Goal: Task Accomplishment & Management: Complete application form

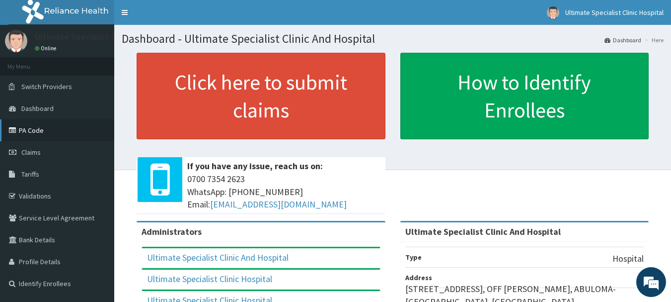
click at [46, 132] on link "PA Code" at bounding box center [57, 130] width 114 height 22
click at [31, 149] on span "Claims" at bounding box center [30, 152] width 19 height 9
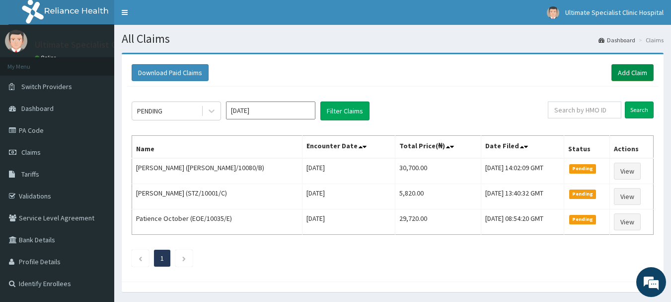
click at [624, 67] on link "Add Claim" at bounding box center [633, 72] width 42 height 17
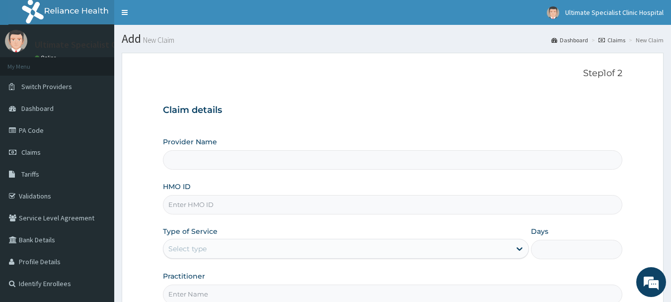
click at [198, 205] on input "HMO ID" at bounding box center [393, 204] width 460 height 19
type input "Ultimate Specialist Clinic And Hospital"
paste input "BEP/10009/C"
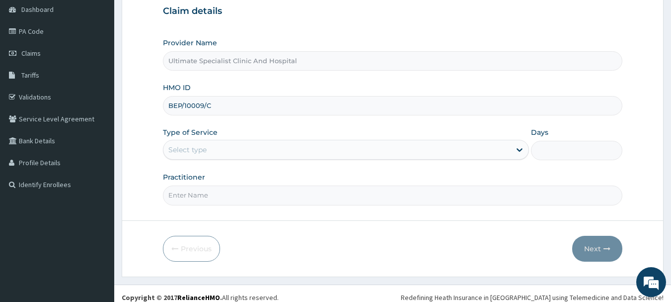
scroll to position [107, 0]
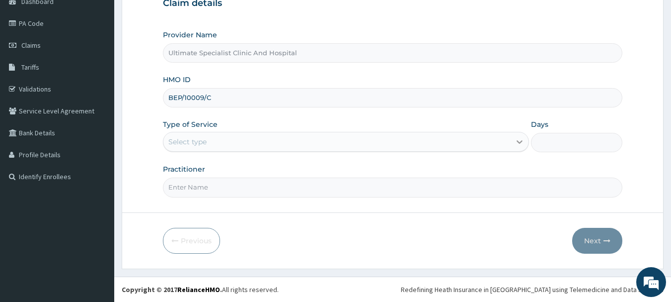
type input "BEP/10009/C"
click at [521, 143] on icon at bounding box center [520, 142] width 6 height 3
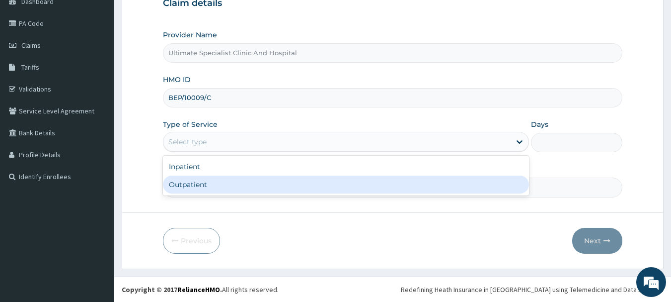
click at [275, 185] on div "Outpatient" at bounding box center [346, 184] width 366 height 18
type input "1"
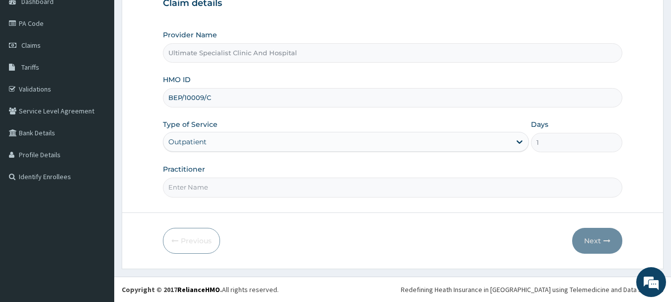
click at [233, 186] on input "Practitioner" at bounding box center [393, 186] width 460 height 19
type input "DR ALTHREAD"
click at [596, 246] on button "Next" at bounding box center [597, 241] width 50 height 26
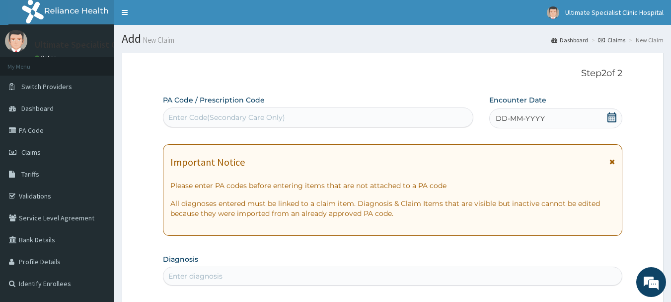
click at [204, 118] on div "Enter Code(Secondary Care Only)" at bounding box center [226, 117] width 117 height 10
paste input "PA/204F42"
type input "PA/204F42"
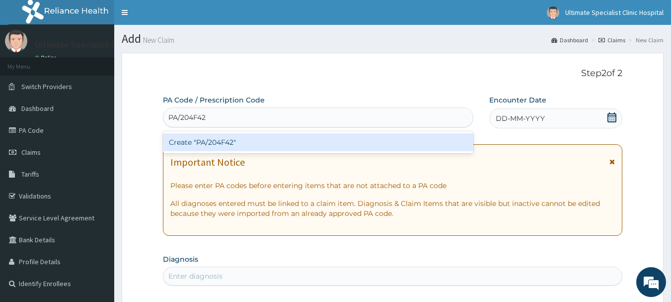
click at [231, 144] on div "Create "PA/204F42"" at bounding box center [318, 142] width 311 height 18
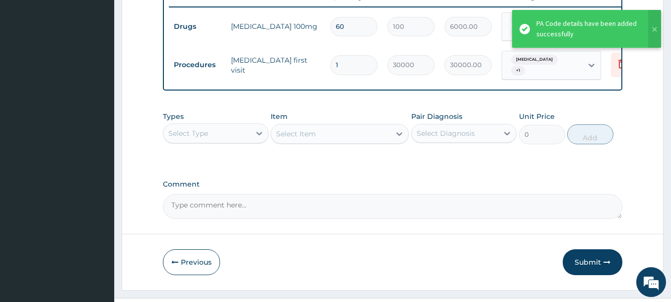
scroll to position [400, 0]
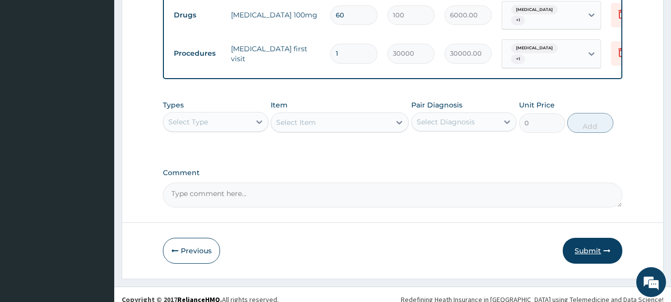
click at [577, 250] on button "Submit" at bounding box center [593, 250] width 60 height 26
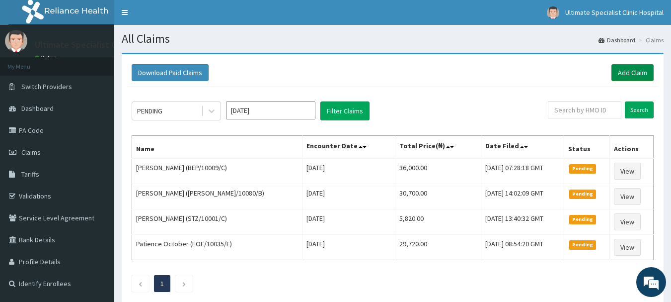
click at [634, 71] on link "Add Claim" at bounding box center [633, 72] width 42 height 17
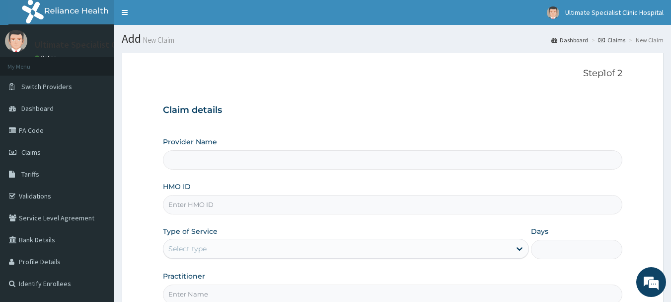
type input "Ultimate Specialist Clinic And Hospital"
click at [186, 211] on input "HMO ID" at bounding box center [393, 204] width 460 height 19
paste input "HBN/10023/C"
type input "HBN/10023/C"
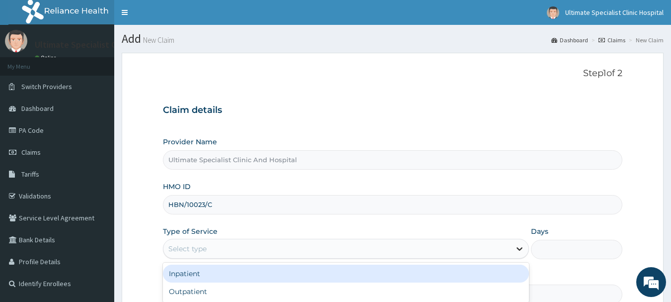
click at [520, 249] on icon at bounding box center [520, 248] width 6 height 3
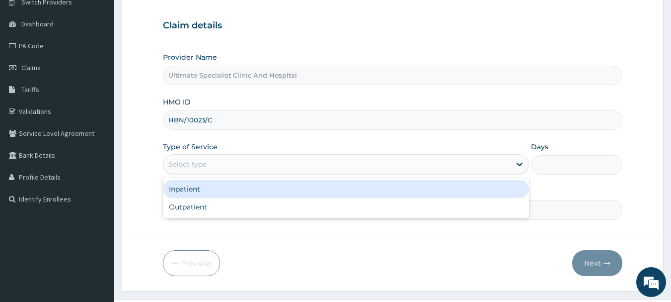
scroll to position [99, 0]
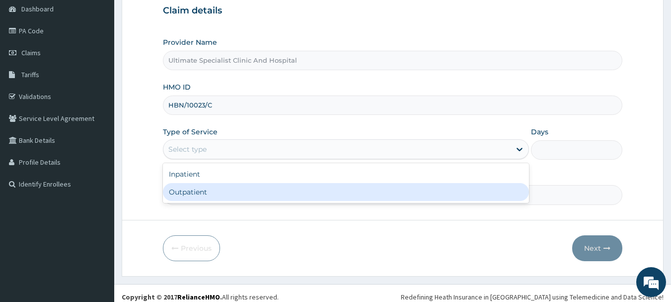
click at [186, 194] on div "Outpatient" at bounding box center [346, 192] width 366 height 18
type input "1"
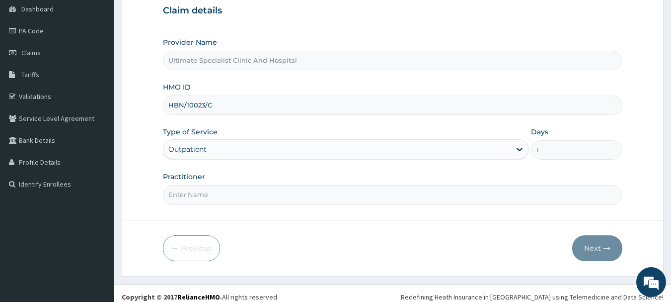
click at [186, 195] on input "Practitioner" at bounding box center [393, 194] width 460 height 19
type input "DR ESEOSE"
click at [589, 247] on button "Next" at bounding box center [597, 248] width 50 height 26
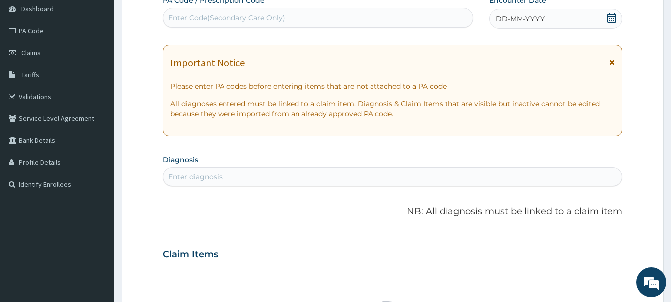
click at [610, 17] on icon at bounding box center [612, 18] width 10 height 10
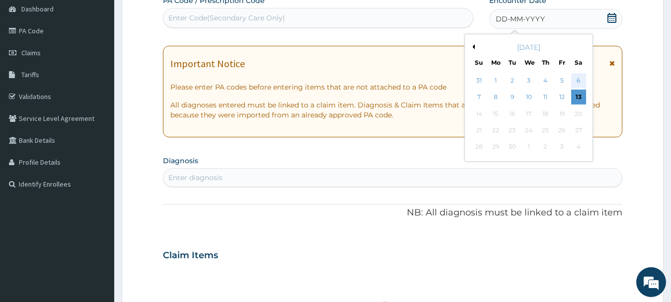
click at [580, 77] on div "6" at bounding box center [578, 80] width 15 height 15
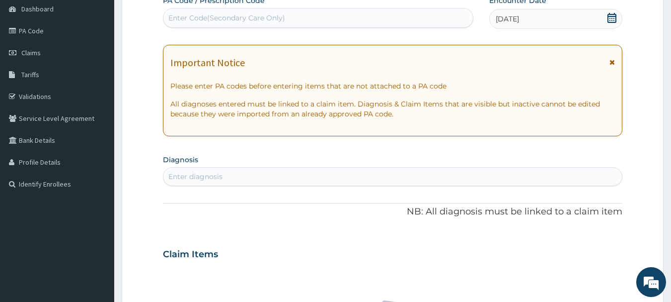
click at [224, 13] on div "Enter Code(Secondary Care Only)" at bounding box center [226, 18] width 117 height 10
paste input "PA/40E6EA"
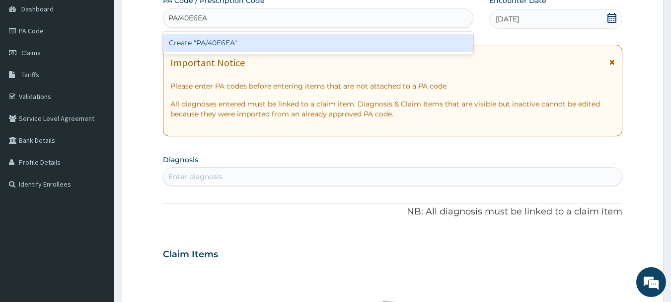
type input "PA/40E6EA"
click at [215, 45] on div "Create "PA/40E6EA"" at bounding box center [318, 43] width 311 height 18
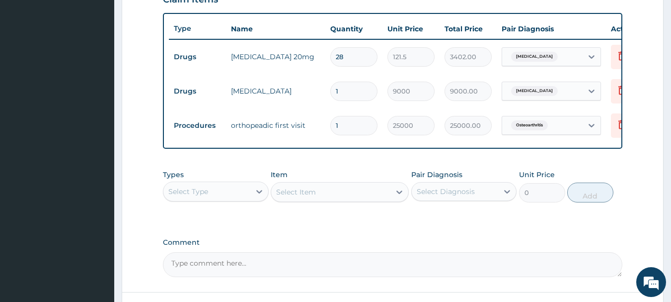
scroll to position [381, 0]
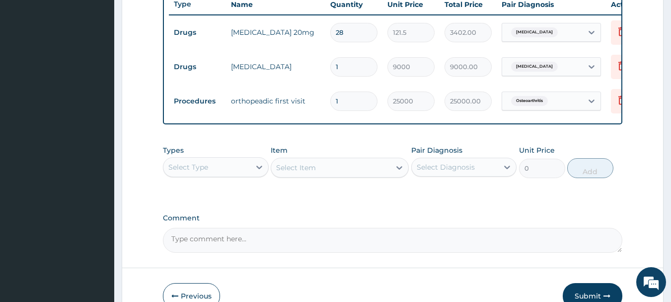
click at [304, 175] on div "Select Item" at bounding box center [340, 167] width 138 height 20
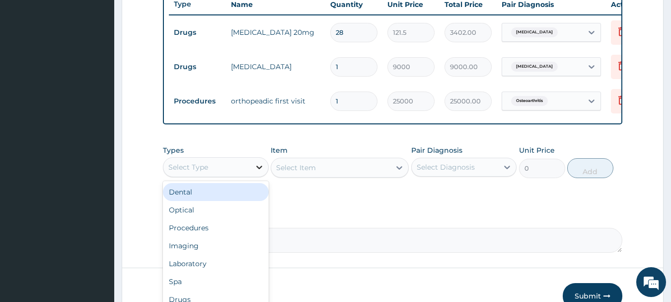
click at [257, 172] on icon at bounding box center [259, 167] width 10 height 10
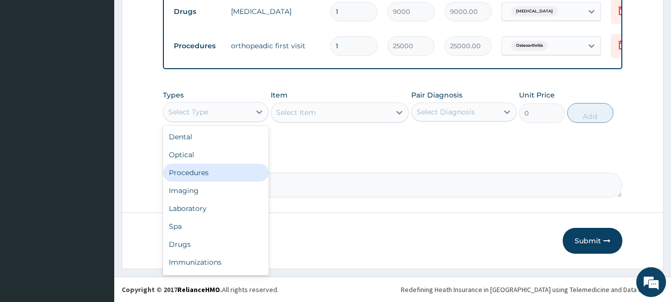
scroll to position [444, 0]
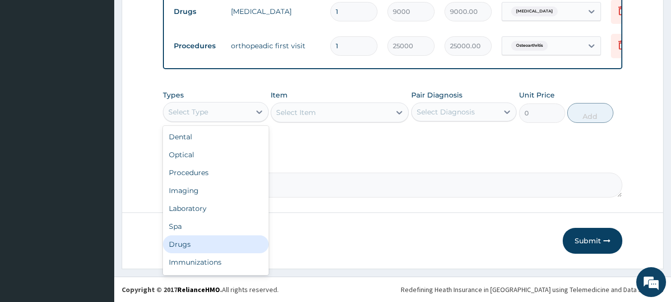
click at [192, 241] on div "Drugs" at bounding box center [216, 244] width 106 height 18
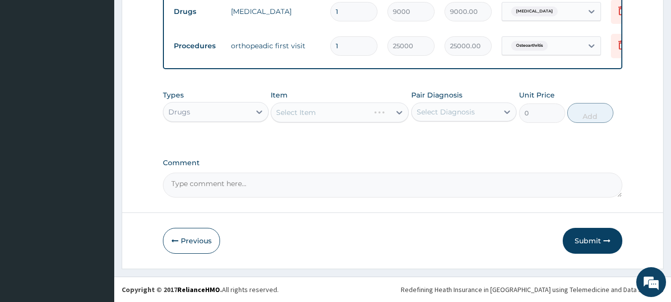
click at [313, 117] on div "Select Item" at bounding box center [340, 112] width 138 height 20
click at [329, 112] on div "Select Item" at bounding box center [340, 112] width 138 height 20
click at [327, 114] on div "Select Item" at bounding box center [330, 112] width 119 height 16
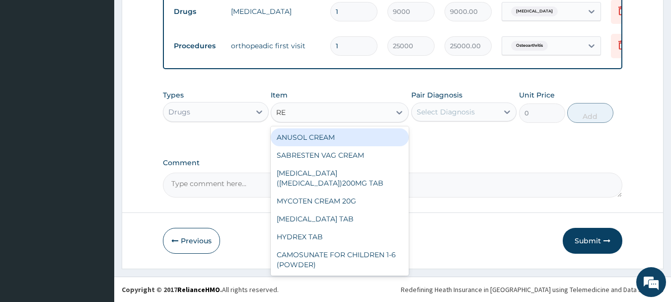
type input "R"
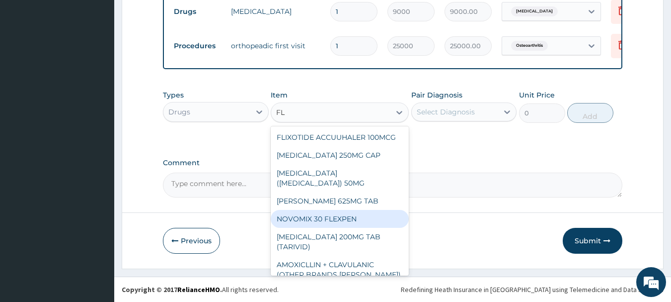
type input "F"
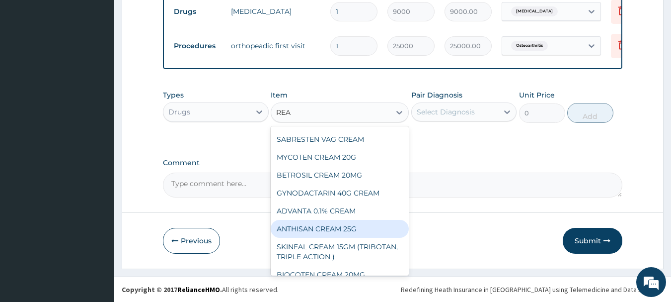
scroll to position [0, 0]
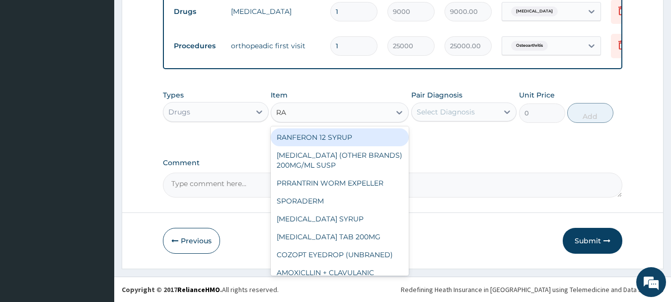
type input "R"
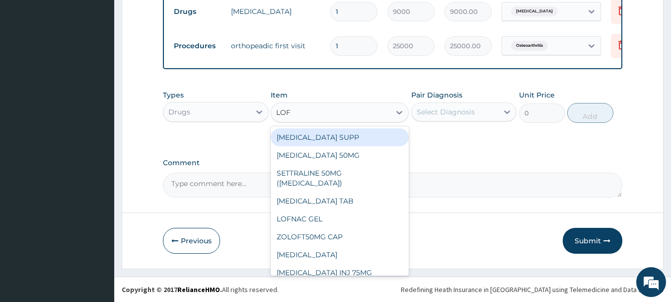
type input "LOF"
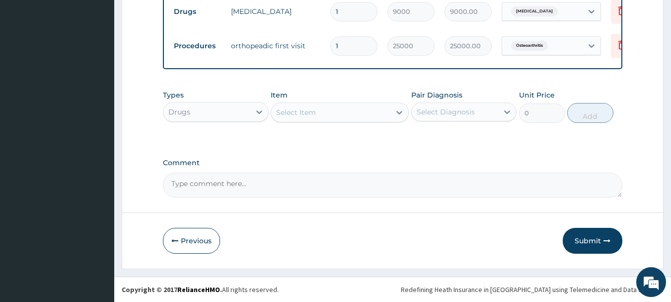
click at [311, 110] on div "Select Item" at bounding box center [296, 112] width 40 height 10
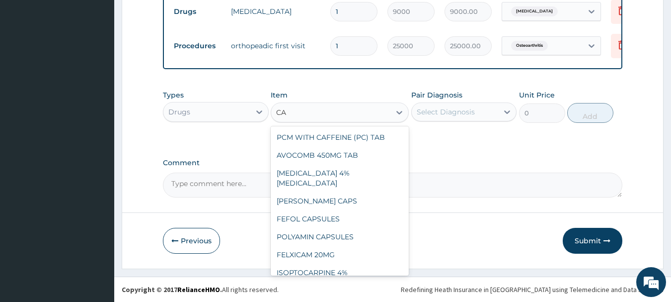
type input "C"
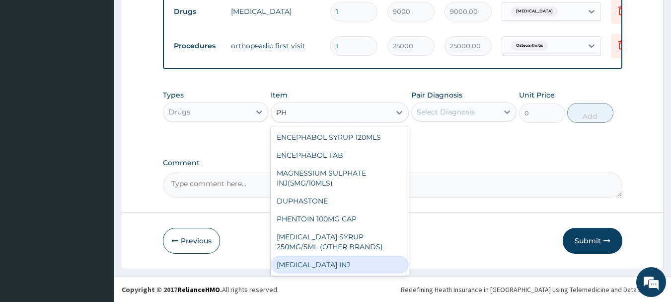
type input "P"
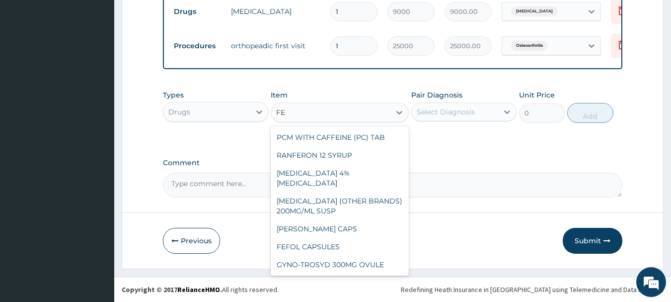
type input "F"
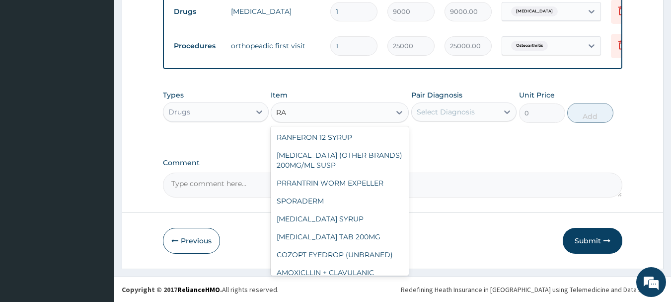
type input "R"
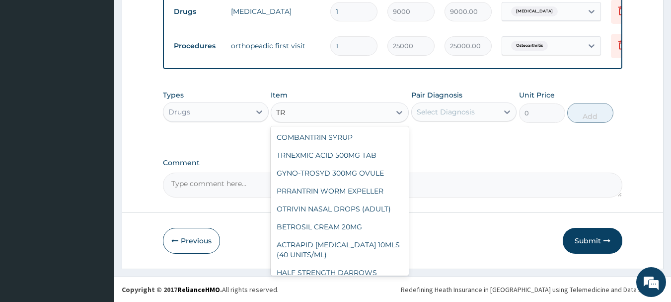
type input "T"
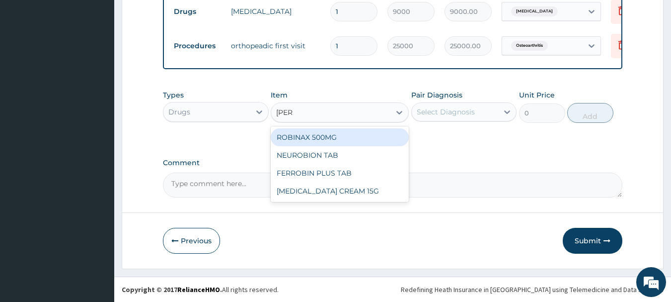
type input "ROB"
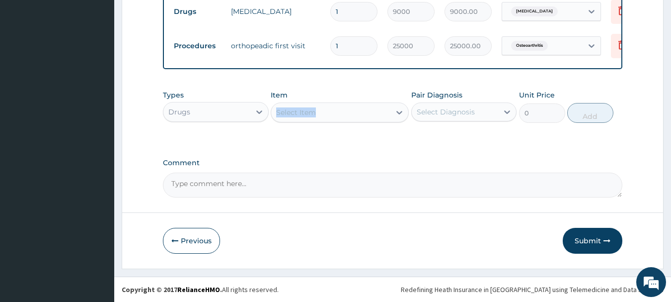
click at [340, 105] on div "Item Select Item" at bounding box center [340, 106] width 138 height 33
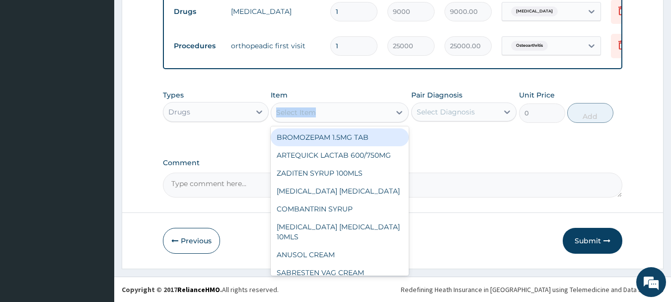
click at [352, 115] on div "Select Item" at bounding box center [330, 112] width 119 height 16
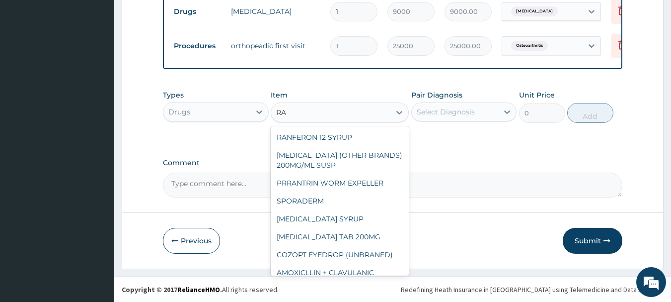
type input "R"
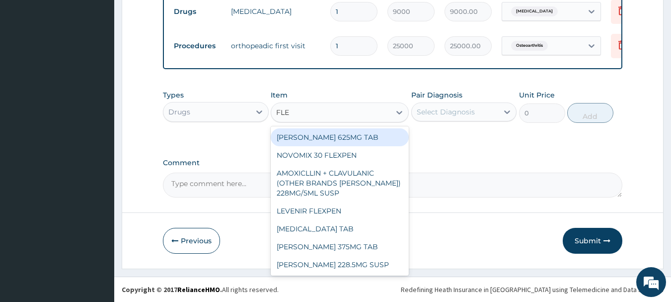
type input "FLEX"
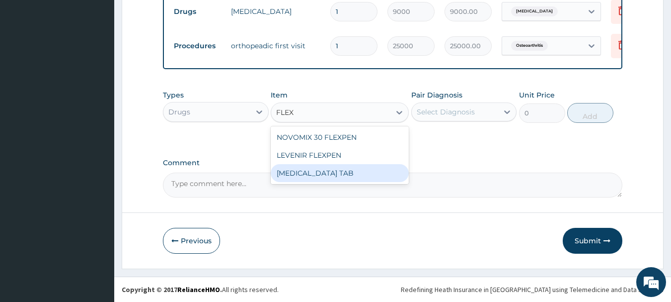
click at [307, 172] on div "[MEDICAL_DATA] TAB" at bounding box center [340, 173] width 138 height 18
type input "100"
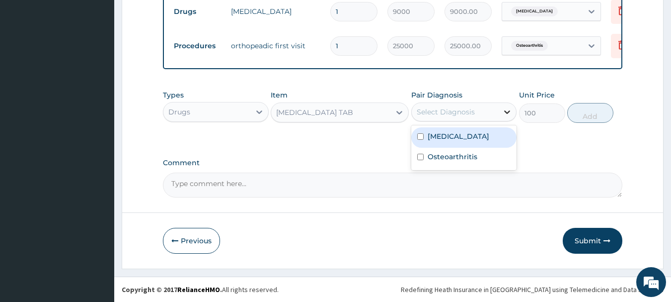
click at [506, 115] on icon at bounding box center [507, 112] width 10 height 10
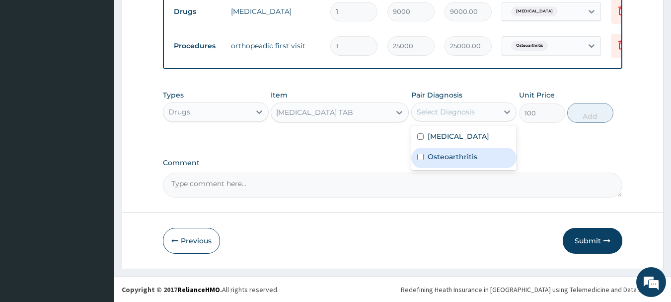
click at [448, 155] on label "Osteoarthritis" at bounding box center [453, 157] width 50 height 10
checkbox input "true"
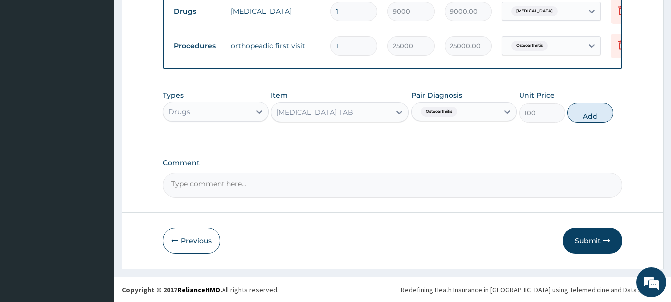
drag, startPoint x: 602, startPoint y: 114, endPoint x: 590, endPoint y: 115, distance: 11.4
click at [599, 114] on button "Add" at bounding box center [590, 113] width 46 height 20
type input "0"
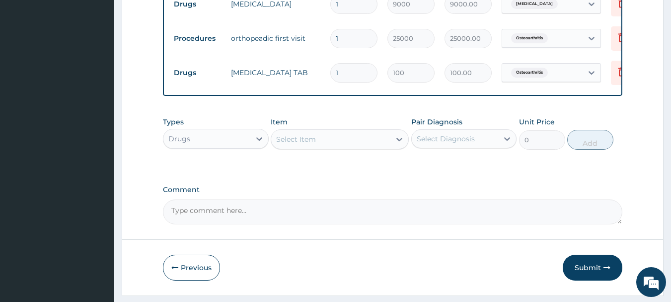
click at [316, 146] on div "Select Item" at bounding box center [330, 139] width 119 height 16
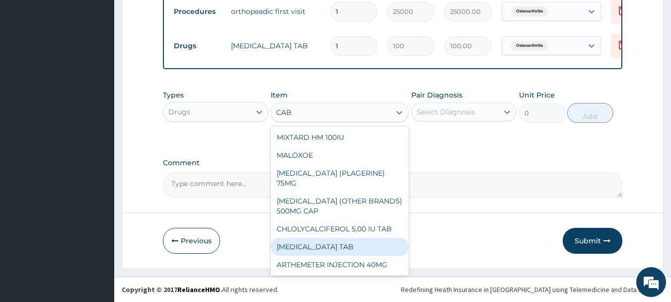
type input "CAB"
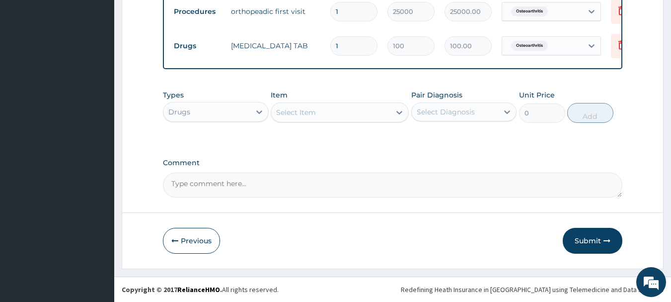
click at [443, 185] on textarea "Comment" at bounding box center [393, 184] width 460 height 25
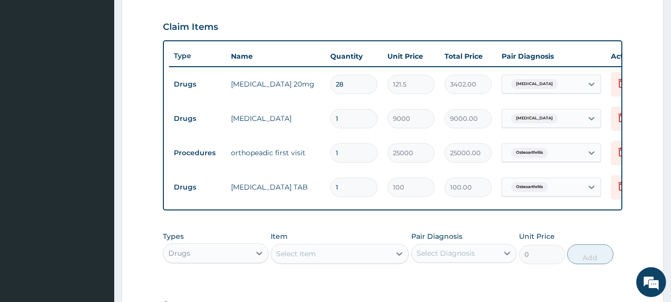
scroll to position [329, 0]
click at [346, 191] on input "1" at bounding box center [353, 187] width 47 height 19
type input "14"
type input "1400.00"
type input "14"
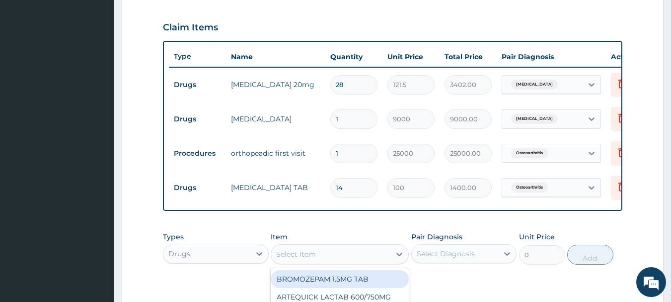
click at [298, 259] on div "Select Item" at bounding box center [296, 254] width 40 height 10
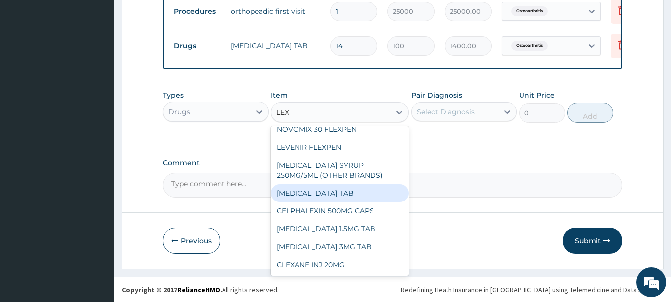
scroll to position [0, 0]
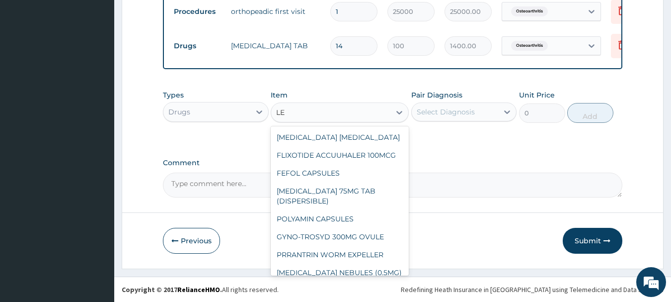
type input "L"
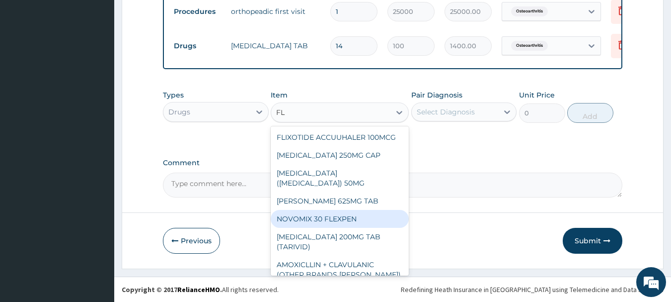
type input "F"
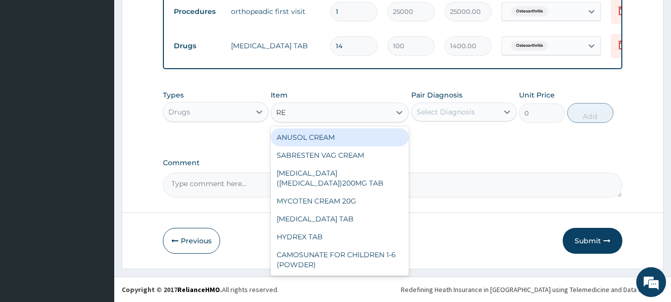
type input "R"
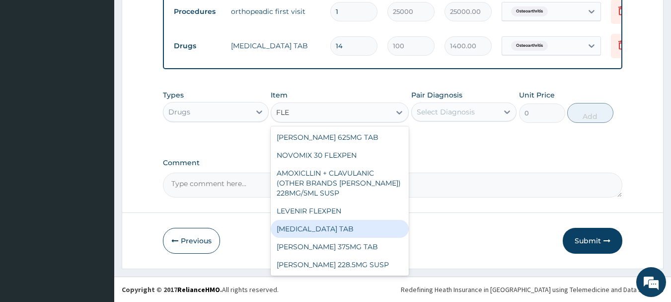
type input "FLE"
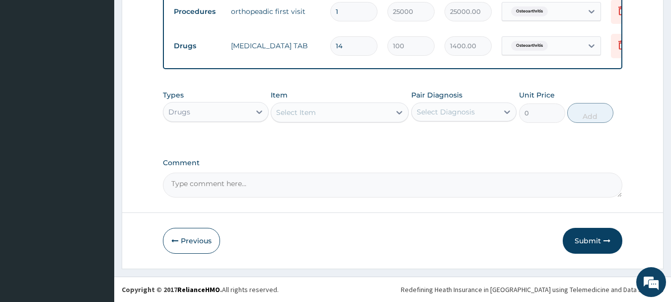
click at [577, 242] on button "Submit" at bounding box center [593, 241] width 60 height 26
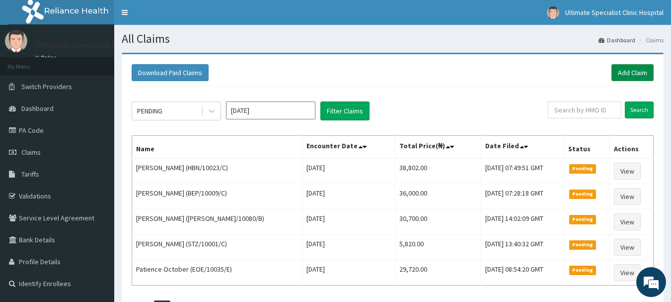
click at [635, 71] on link "Add Claim" at bounding box center [633, 72] width 42 height 17
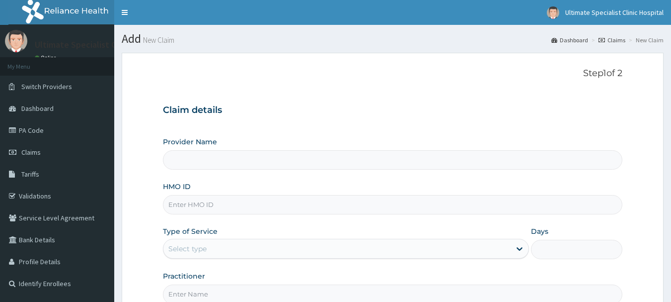
click at [190, 203] on input "HMO ID" at bounding box center [393, 204] width 460 height 19
type input "Ultimate Specialist Clinic And Hospital"
paste input "GMS/10001/D"
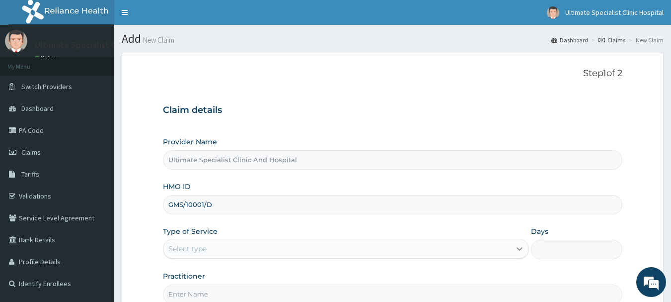
type input "GMS/10001/D"
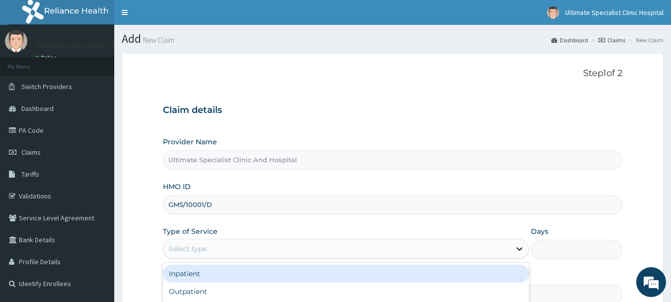
click at [518, 247] on icon at bounding box center [520, 248] width 10 height 10
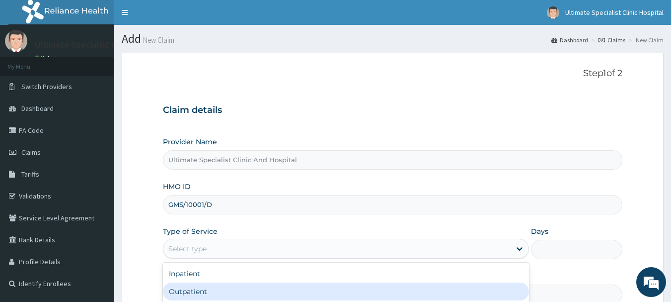
click at [200, 291] on div "Outpatient" at bounding box center [346, 291] width 366 height 18
type input "1"
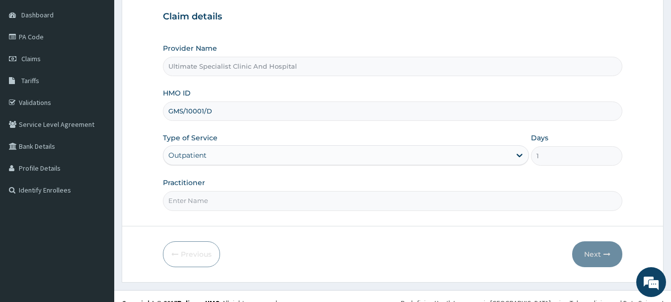
scroll to position [107, 0]
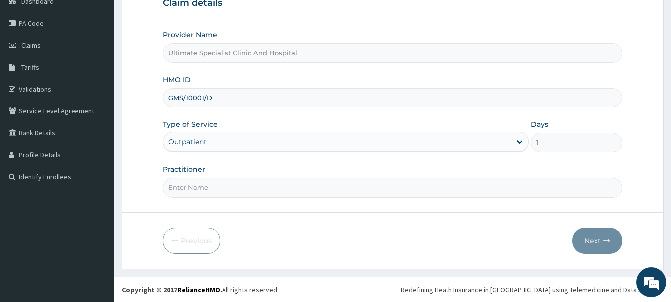
click at [364, 187] on input "Practitioner" at bounding box center [393, 186] width 460 height 19
type input "[PERSON_NAME]"
click at [603, 236] on button "Next" at bounding box center [597, 241] width 50 height 26
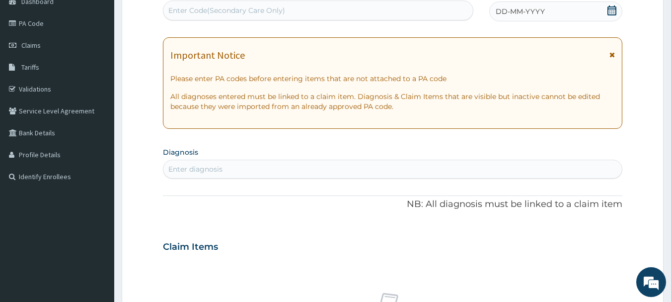
scroll to position [0, 0]
click at [194, 15] on div "Enter Code(Secondary Care Only)" at bounding box center [226, 10] width 117 height 10
paste input "PA/53A63D"
type input "PA/53A63D"
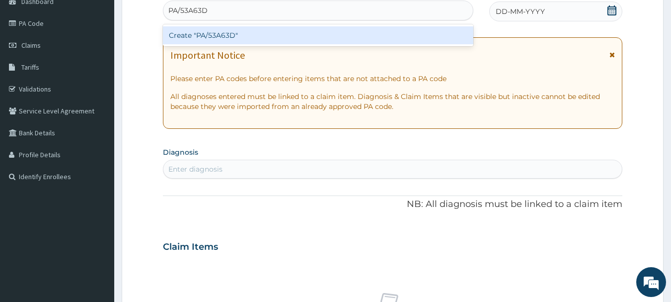
click at [216, 32] on div "Create "PA/53A63D"" at bounding box center [318, 35] width 311 height 18
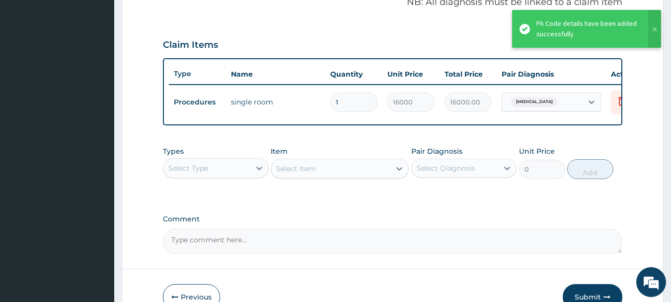
scroll to position [320, 0]
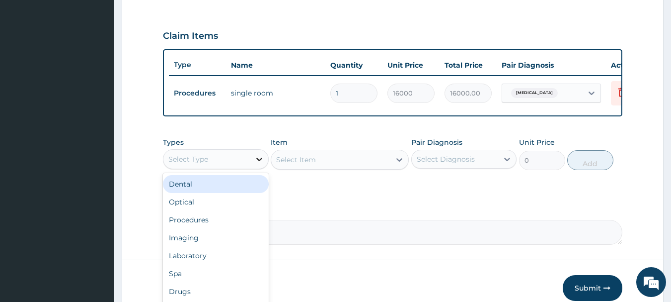
click at [263, 164] on icon at bounding box center [259, 159] width 10 height 10
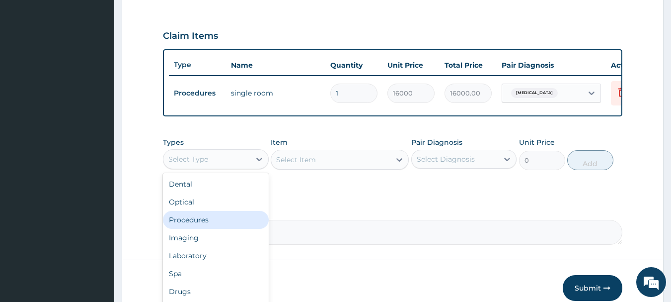
click at [200, 228] on div "Procedures" at bounding box center [216, 220] width 106 height 18
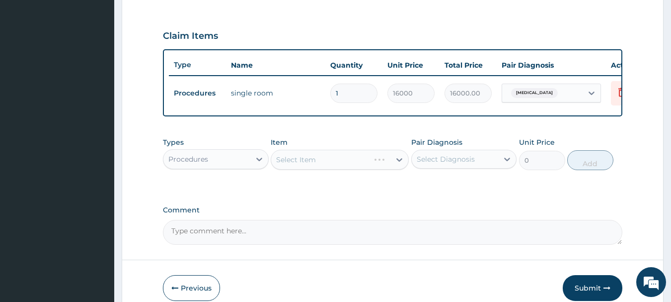
click at [314, 162] on div "Select Item" at bounding box center [340, 160] width 138 height 20
click at [314, 169] on div "Select Item" at bounding box center [340, 160] width 138 height 20
click at [322, 166] on div "Select Item" at bounding box center [340, 160] width 138 height 20
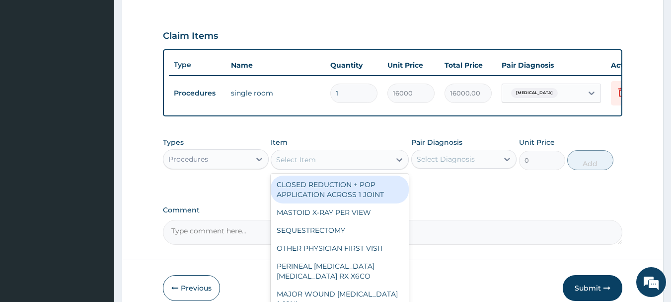
click at [305, 164] on div "Select Item" at bounding box center [296, 160] width 40 height 10
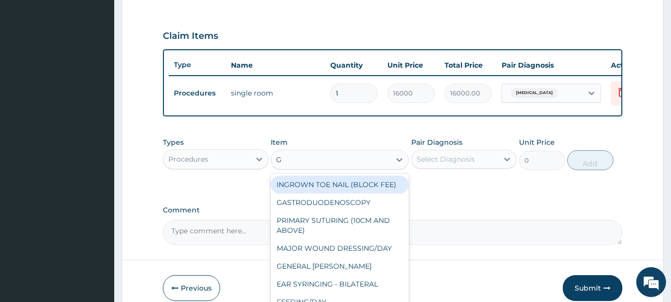
type input "GP"
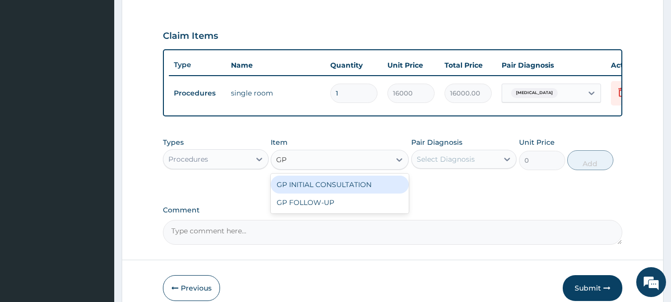
click at [341, 189] on div "GP INITIAL CONSULTATION" at bounding box center [340, 184] width 138 height 18
type input "4000"
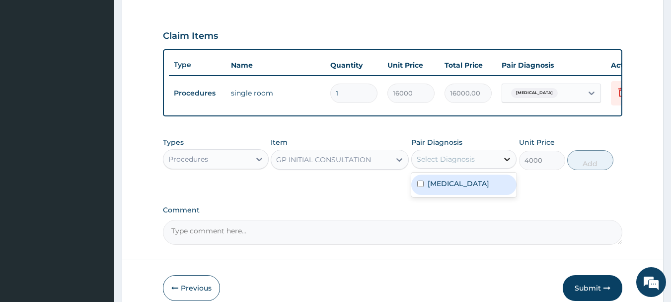
click at [509, 164] on icon at bounding box center [507, 159] width 10 height 10
click at [450, 188] on label "[MEDICAL_DATA]" at bounding box center [459, 183] width 62 height 10
checkbox input "true"
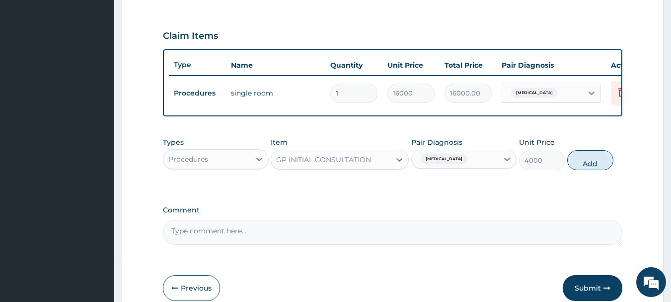
click at [588, 163] on button "Add" at bounding box center [590, 160] width 46 height 20
type input "0"
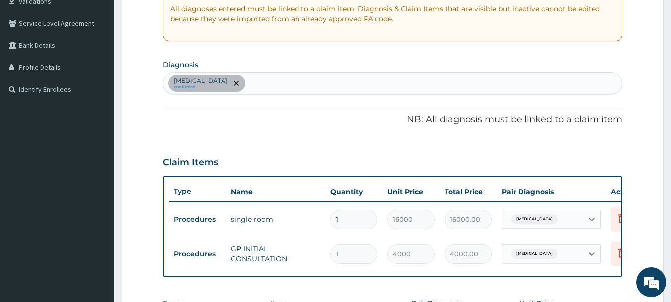
scroll to position [171, 0]
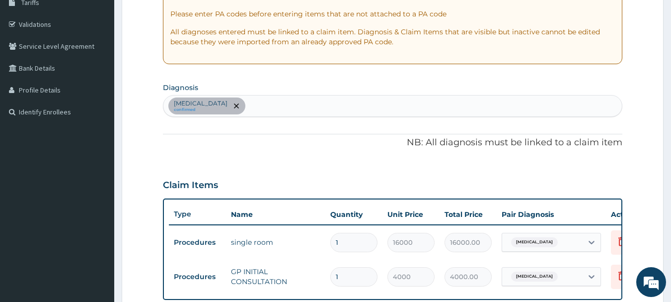
click at [230, 106] on div "[MEDICAL_DATA] confirmed" at bounding box center [392, 105] width 459 height 21
type input "SEPSIS"
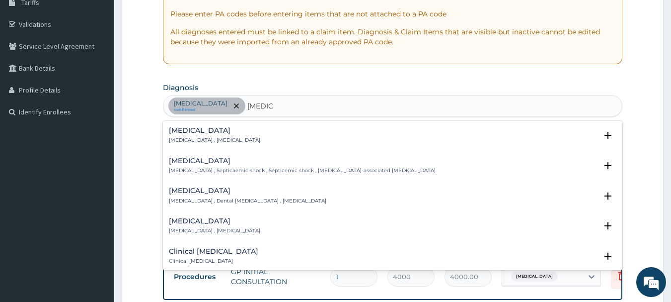
click at [224, 137] on p "Systemic infection , Sepsis" at bounding box center [214, 140] width 91 height 7
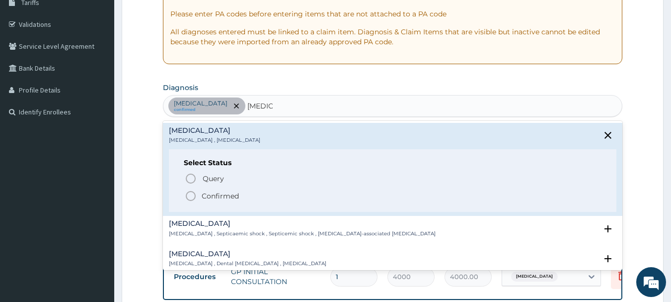
click at [191, 200] on circle "status option filled" at bounding box center [190, 195] width 9 height 9
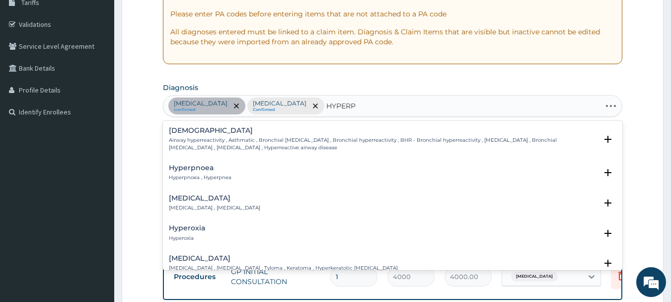
type input "HYPERPY"
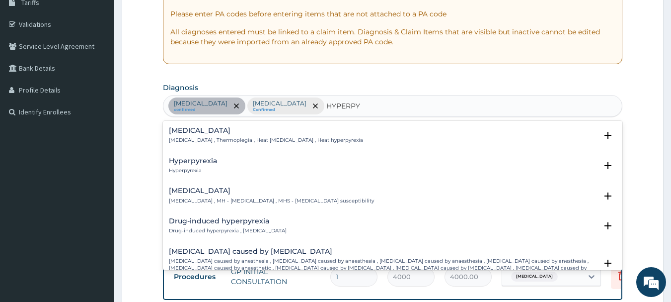
click at [197, 161] on h4 "Hyperpyrexia" at bounding box center [193, 160] width 48 height 7
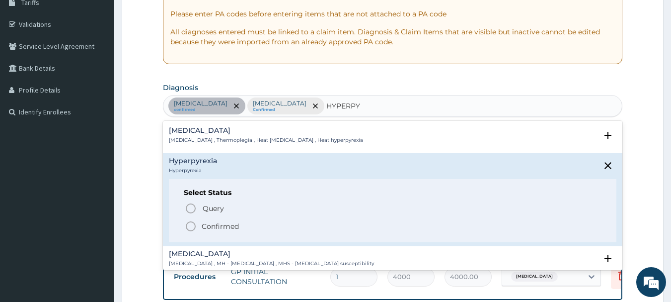
click at [188, 219] on div "Query Query covers suspected (?), Keep in view (kiv), Ruled out (r/o) Confirmed" at bounding box center [393, 217] width 418 height 30
click at [190, 227] on icon "status option filled" at bounding box center [191, 226] width 12 height 12
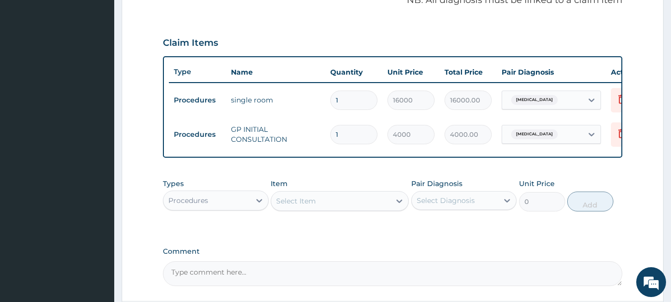
scroll to position [370, 0]
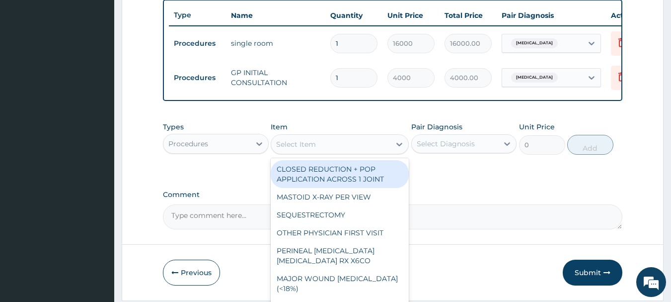
click at [334, 150] on div "Select Item" at bounding box center [330, 144] width 119 height 16
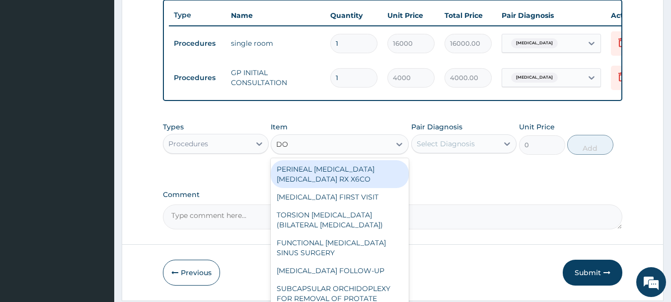
type input "DOU"
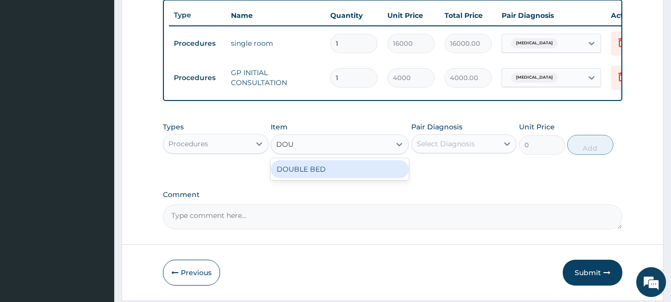
click at [325, 177] on div "DOUBLE BED" at bounding box center [340, 169] width 138 height 18
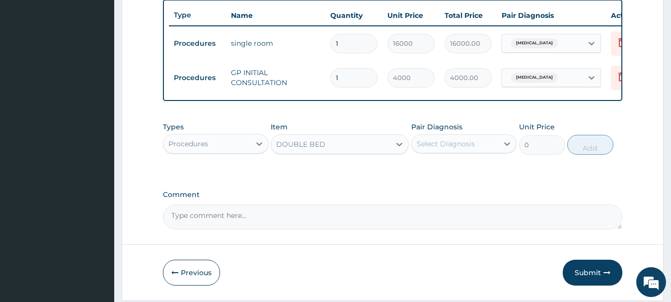
type input "10500"
click at [506, 146] on icon at bounding box center [508, 143] width 6 height 3
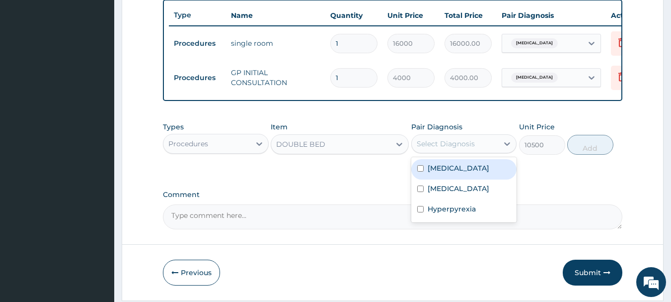
click at [428, 173] on label "[MEDICAL_DATA]" at bounding box center [459, 168] width 62 height 10
checkbox input "true"
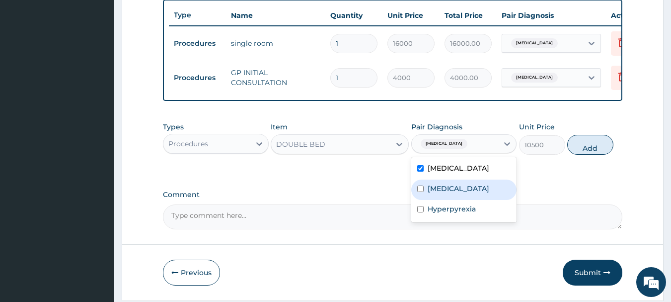
drag, startPoint x: 426, startPoint y: 197, endPoint x: 425, endPoint y: 223, distance: 26.4
click at [426, 200] on div "[MEDICAL_DATA]" at bounding box center [464, 189] width 106 height 20
checkbox input "true"
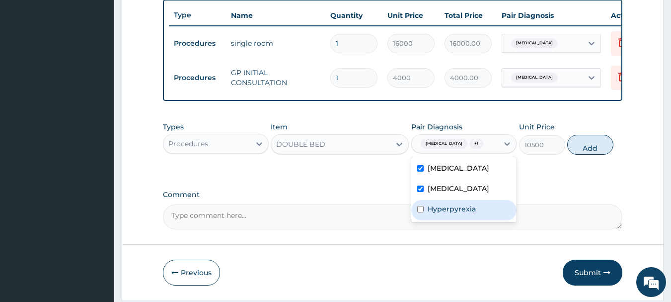
click at [425, 217] on div "Hyperpyrexia" at bounding box center [464, 210] width 106 height 20
checkbox input "true"
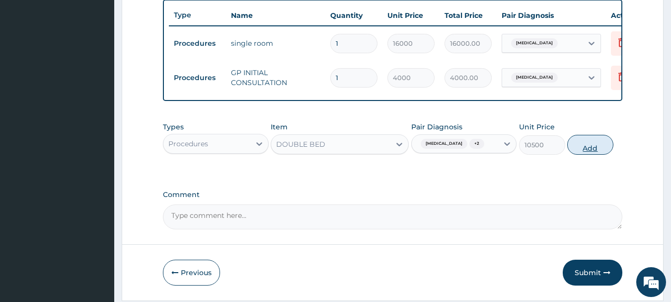
click at [598, 153] on button "Add" at bounding box center [590, 145] width 46 height 20
type input "0"
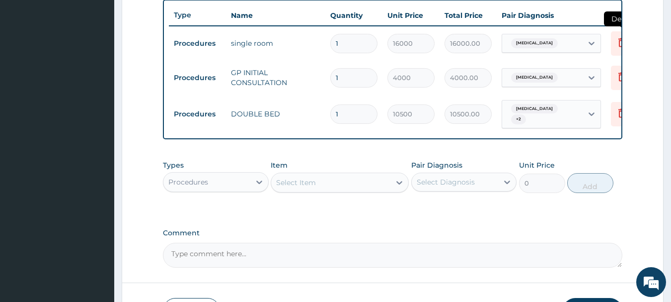
click at [615, 43] on icon at bounding box center [622, 43] width 22 height 24
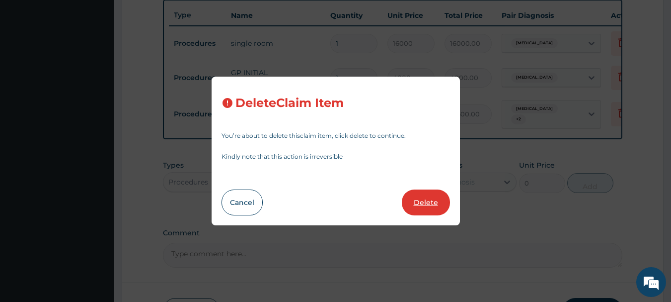
click at [432, 190] on button "Delete" at bounding box center [426, 202] width 48 height 26
type input "4000"
type input "4000.00"
type input "10500"
type input "10500.00"
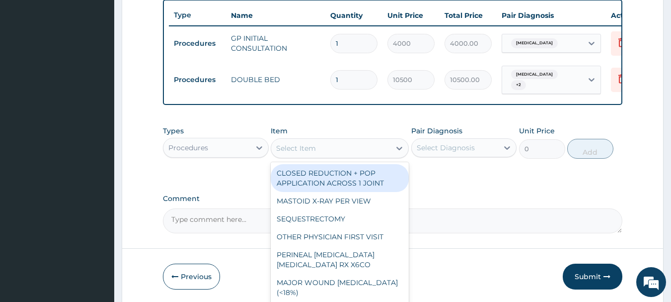
click at [329, 152] on div "Select Item" at bounding box center [330, 148] width 119 height 16
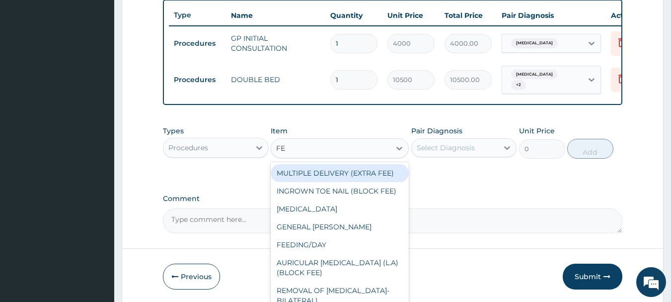
type input "FEE"
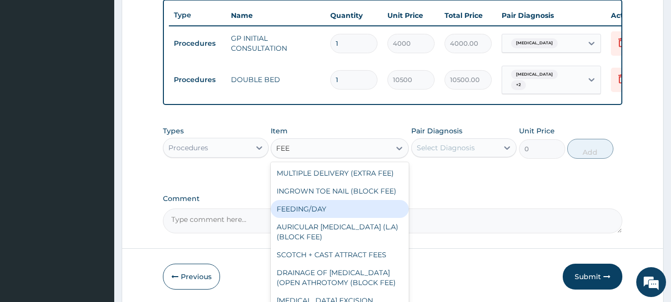
click at [308, 216] on div "FEEDING/DAY" at bounding box center [340, 209] width 138 height 18
type input "9000"
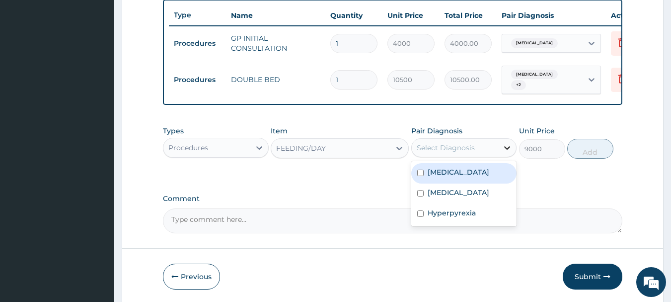
click at [502, 148] on div at bounding box center [507, 148] width 18 height 18
click at [470, 175] on div "[MEDICAL_DATA]" at bounding box center [464, 173] width 106 height 20
checkbox input "true"
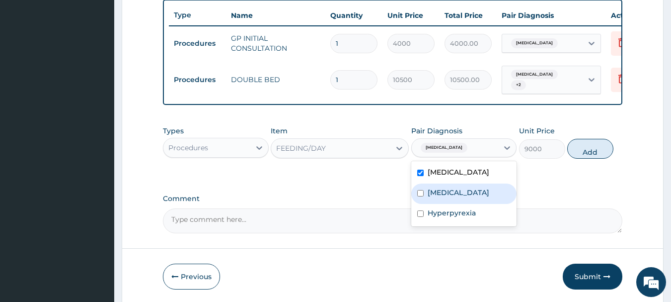
click at [464, 200] on div "[MEDICAL_DATA]" at bounding box center [464, 193] width 106 height 20
checkbox input "true"
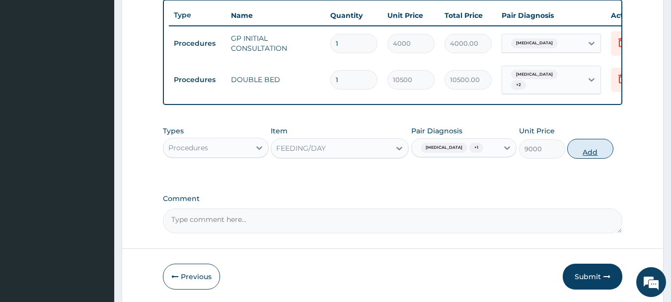
click at [599, 156] on button "Add" at bounding box center [590, 149] width 46 height 20
type input "0"
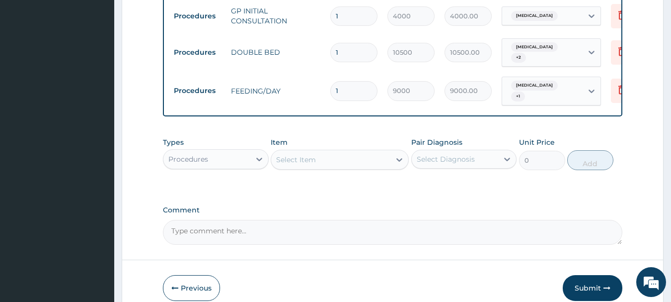
scroll to position [420, 0]
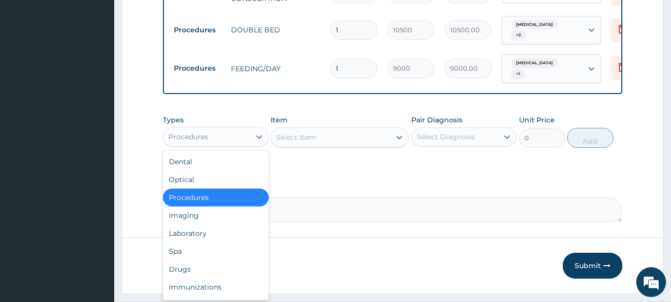
drag, startPoint x: 259, startPoint y: 135, endPoint x: 257, endPoint y: 147, distance: 12.2
click at [259, 135] on icon at bounding box center [259, 137] width 10 height 10
click at [211, 235] on div "Laboratory" at bounding box center [216, 233] width 106 height 18
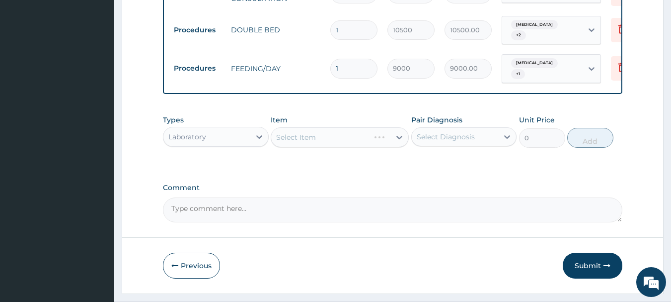
click at [326, 137] on div "Select Item" at bounding box center [340, 137] width 138 height 20
click at [344, 137] on div "Select Item" at bounding box center [340, 137] width 138 height 20
click at [361, 138] on div "Select Item" at bounding box center [340, 137] width 138 height 20
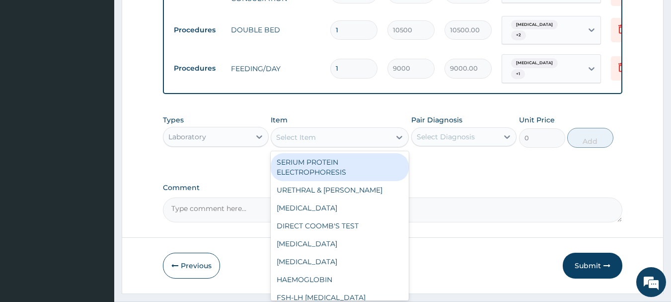
click at [353, 135] on div "Select Item" at bounding box center [330, 137] width 119 height 16
type input "MP"
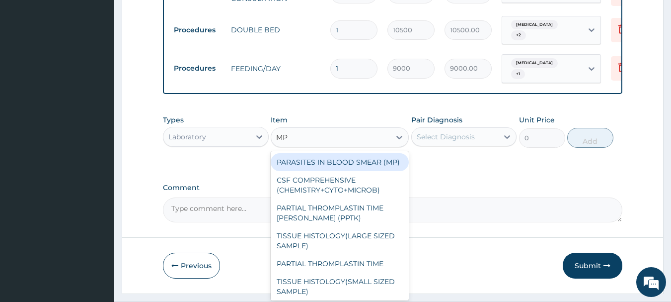
click at [354, 171] on div "PARASITES IN BLOOD SMEAR (MP)" at bounding box center [340, 162] width 138 height 18
type input "3000"
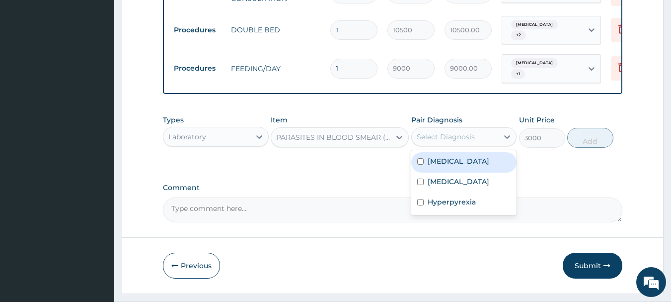
drag, startPoint x: 499, startPoint y: 129, endPoint x: 497, endPoint y: 141, distance: 12.1
click at [500, 134] on div at bounding box center [507, 137] width 18 height 18
click at [462, 161] on div "Malaria" at bounding box center [464, 162] width 106 height 20
checkbox input "true"
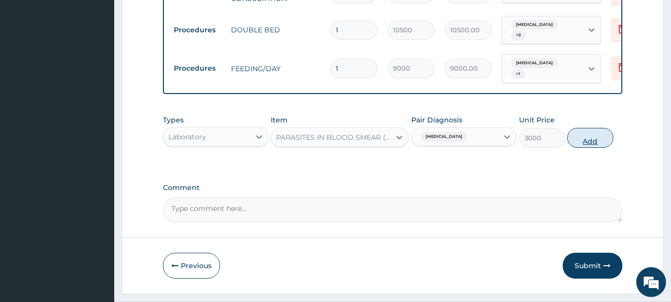
click at [587, 134] on button "Add" at bounding box center [590, 138] width 46 height 20
type input "0"
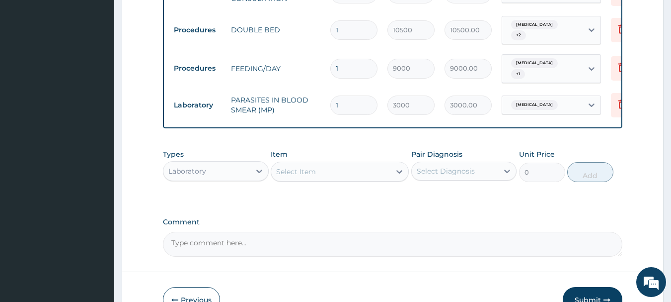
click at [326, 175] on div "Select Item" at bounding box center [330, 171] width 119 height 16
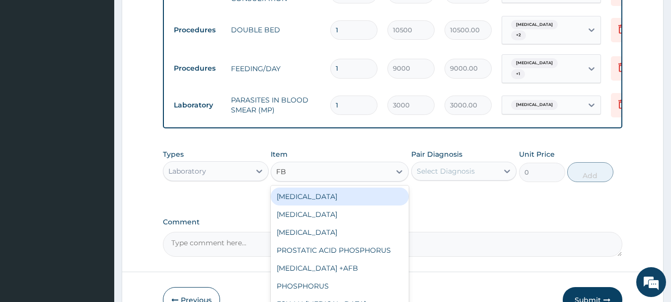
type input "FBC"
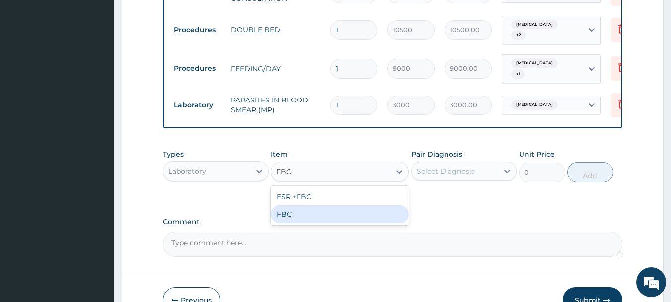
click at [289, 215] on div "FBC" at bounding box center [340, 214] width 138 height 18
type input "5000"
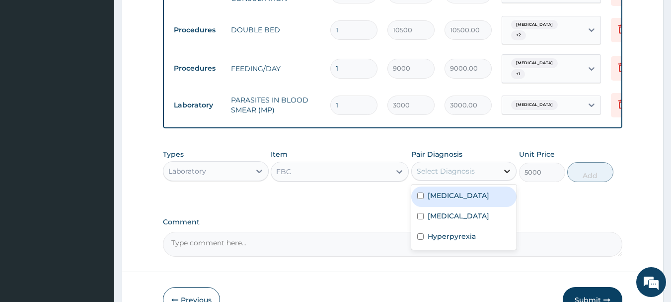
click at [505, 170] on icon at bounding box center [507, 171] width 10 height 10
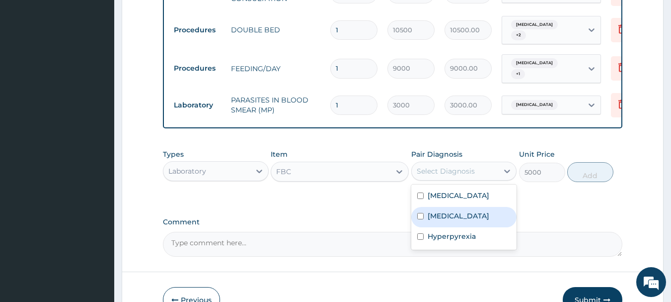
click at [451, 218] on div "Sepsis" at bounding box center [464, 217] width 106 height 20
checkbox input "true"
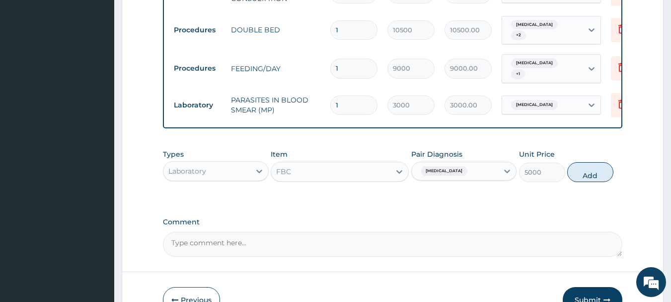
click at [610, 161] on div "Types Laboratory Item FBC Pair Diagnosis Sepsis Unit Price 5000 Add" at bounding box center [393, 165] width 460 height 43
click at [591, 174] on button "Add" at bounding box center [590, 172] width 46 height 20
type input "0"
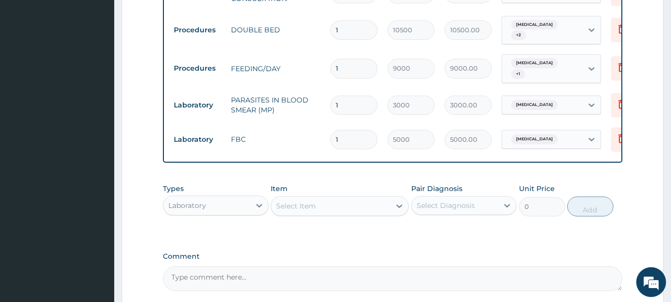
type input "0"
type input "0.00"
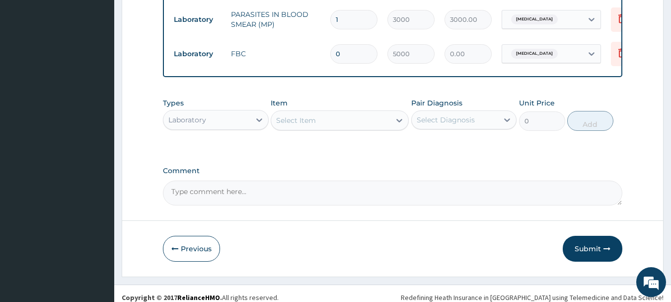
scroll to position [512, 0]
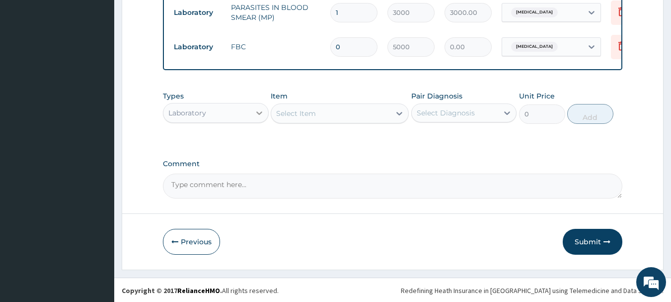
type input "0"
click at [262, 112] on icon at bounding box center [259, 113] width 10 height 10
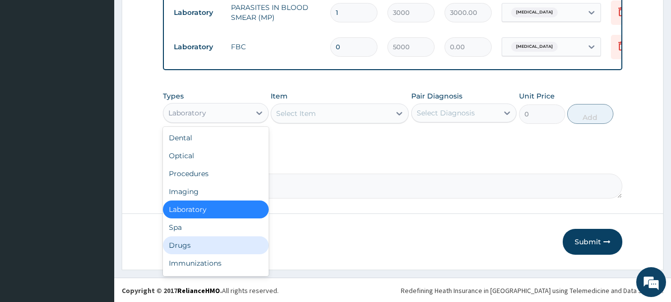
click at [185, 246] on div "Drugs" at bounding box center [216, 245] width 106 height 18
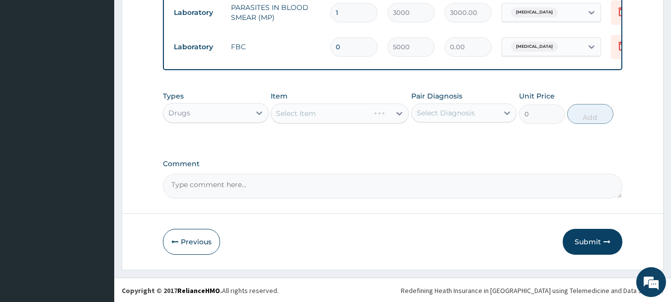
click at [323, 116] on div "Select Item" at bounding box center [340, 113] width 138 height 20
click at [315, 112] on div "Select Item" at bounding box center [340, 113] width 138 height 20
click at [333, 111] on div "Select Item" at bounding box center [340, 113] width 138 height 20
click at [334, 113] on div "Select Item" at bounding box center [340, 113] width 138 height 20
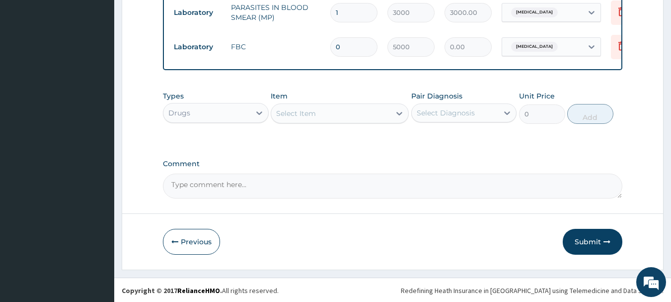
click at [337, 114] on div "Select Item" at bounding box center [330, 113] width 119 height 16
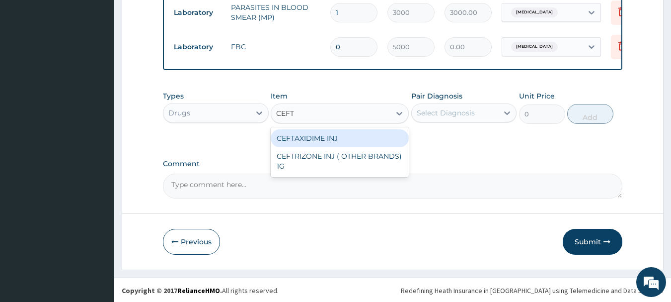
type input "CEFTR"
click at [359, 135] on div "CEFTRIZONE INJ ( OTHER BRANDS) 1G" at bounding box center [340, 143] width 138 height 28
type input "2500"
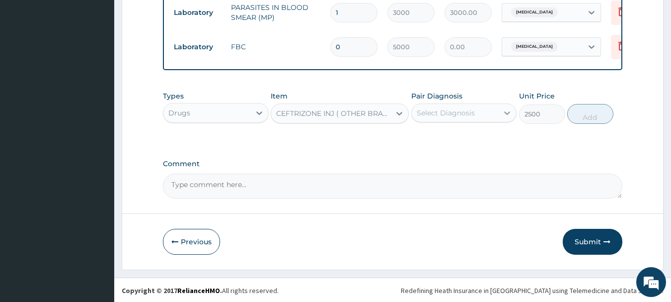
click at [506, 108] on icon at bounding box center [507, 113] width 10 height 10
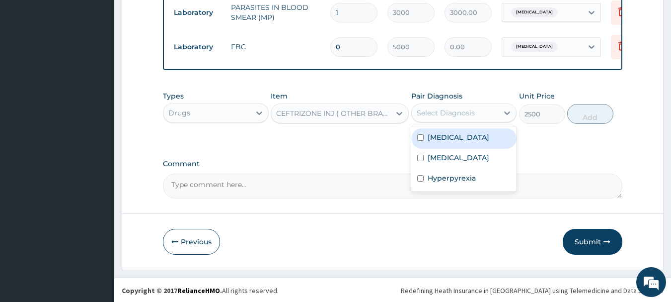
drag, startPoint x: 420, startPoint y: 134, endPoint x: 420, endPoint y: 151, distance: 16.9
click at [420, 143] on div "Malaria" at bounding box center [464, 138] width 106 height 20
checkbox input "true"
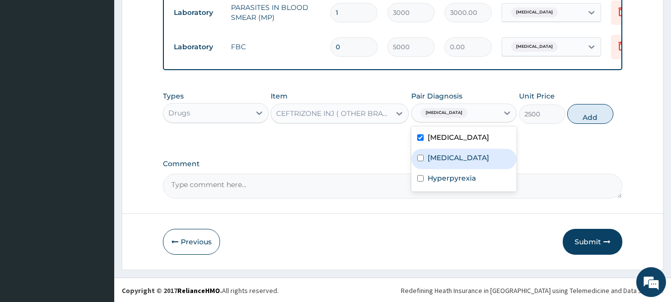
click at [420, 159] on input "checkbox" at bounding box center [420, 158] width 6 height 6
checkbox input "true"
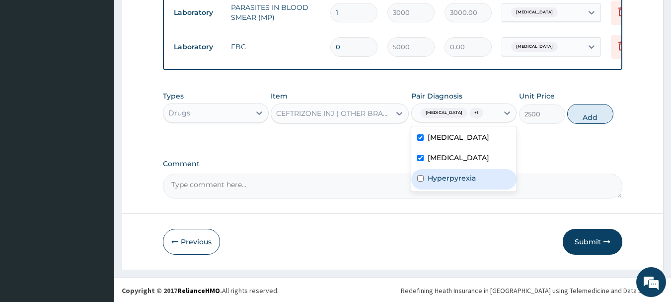
click at [427, 178] on div "Hyperpyrexia" at bounding box center [464, 179] width 106 height 20
checkbox input "true"
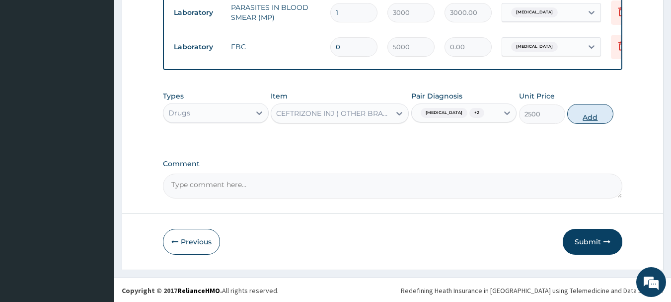
click at [586, 111] on button "Add" at bounding box center [590, 114] width 46 height 20
type input "0"
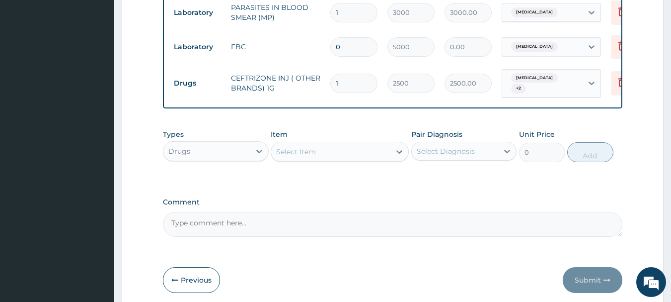
drag, startPoint x: 344, startPoint y: 38, endPoint x: 318, endPoint y: 42, distance: 25.6
click at [318, 42] on tr "Laboratory FBC 0 5000 0.00 Sepsis Delete" at bounding box center [412, 47] width 487 height 34
type input "1"
type input "5000.00"
type input "1"
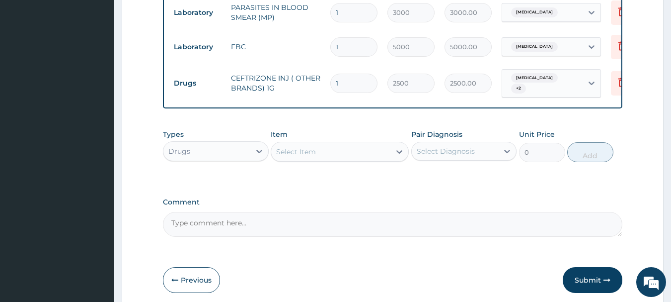
drag, startPoint x: 339, startPoint y: 77, endPoint x: 337, endPoint y: 69, distance: 8.1
click at [339, 74] on input "1" at bounding box center [353, 83] width 47 height 19
drag, startPoint x: 337, startPoint y: 69, endPoint x: 333, endPoint y: 72, distance: 5.1
click at [333, 74] on input "1" at bounding box center [353, 83] width 47 height 19
type input "3"
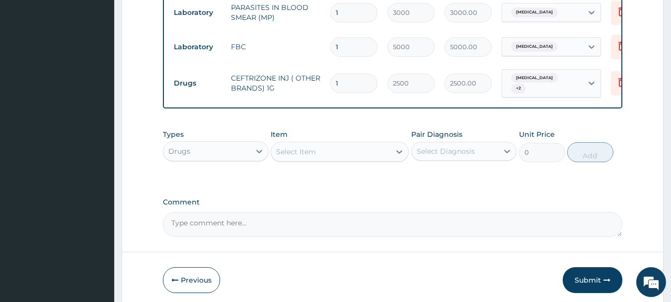
type input "7500.00"
type input "3"
click at [326, 144] on div "Select Item" at bounding box center [330, 152] width 119 height 16
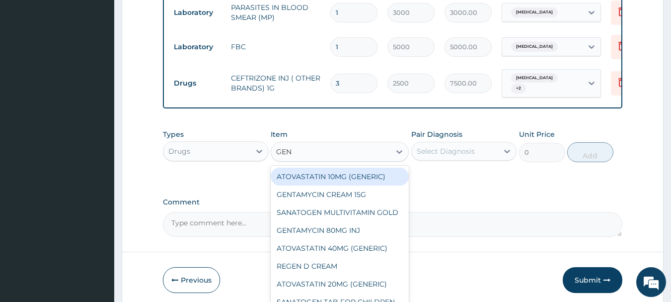
type input "GENT"
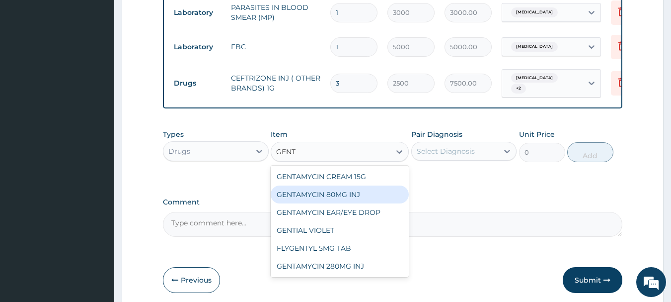
click at [341, 188] on div "GENTAMYCIN 80MG INJ" at bounding box center [340, 194] width 138 height 18
type input "1500"
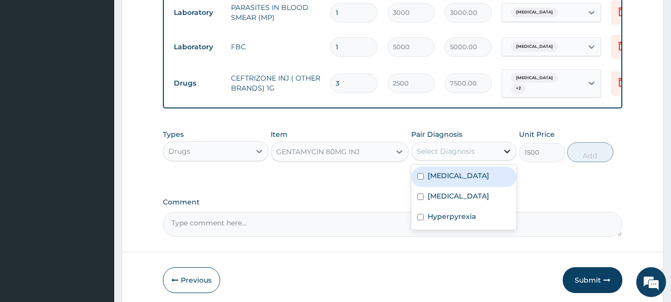
drag, startPoint x: 506, startPoint y: 142, endPoint x: 505, endPoint y: 148, distance: 6.5
click at [506, 146] on icon at bounding box center [507, 151] width 10 height 10
click at [417, 173] on input "checkbox" at bounding box center [420, 176] width 6 height 6
checkbox input "true"
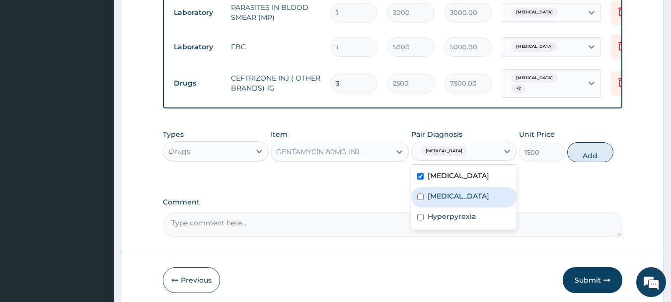
drag, startPoint x: 425, startPoint y: 183, endPoint x: 427, endPoint y: 200, distance: 16.5
click at [426, 188] on div "Sepsis" at bounding box center [464, 197] width 106 height 20
checkbox input "true"
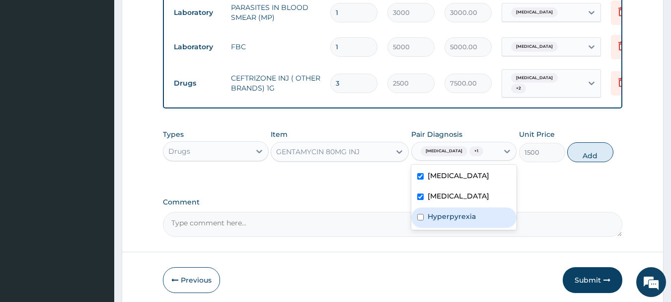
drag, startPoint x: 429, startPoint y: 216, endPoint x: 438, endPoint y: 207, distance: 12.3
click at [430, 217] on div "Hyperpyrexia" at bounding box center [464, 217] width 106 height 20
checkbox input "true"
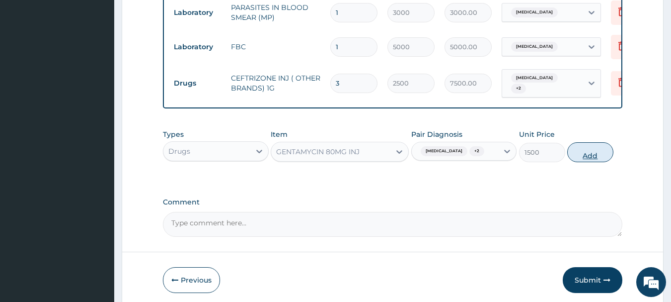
click at [585, 150] on button "Add" at bounding box center [590, 152] width 46 height 20
type input "0"
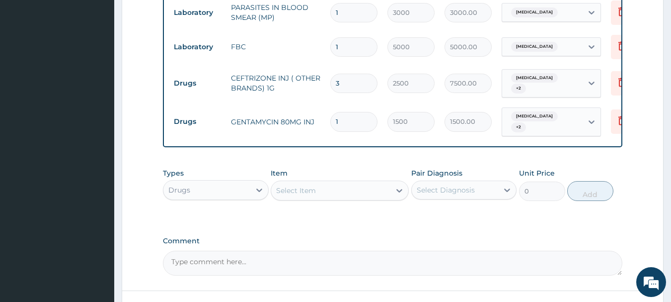
type input "0.00"
type input "6"
type input "9000.00"
type input "6"
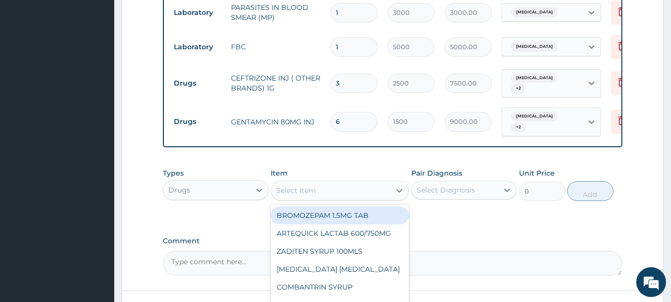
click at [316, 183] on div "Select Item" at bounding box center [330, 190] width 119 height 16
type input "PARA"
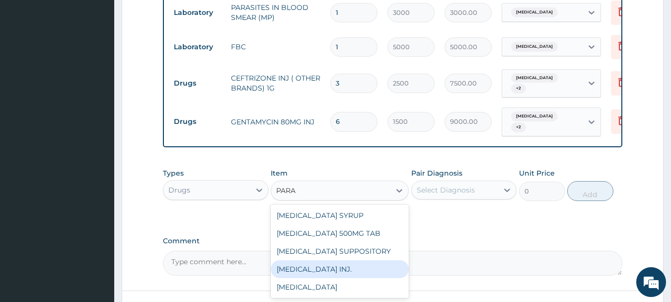
click at [324, 263] on div "PARACETAMOL INJ." at bounding box center [340, 269] width 138 height 18
type input "800"
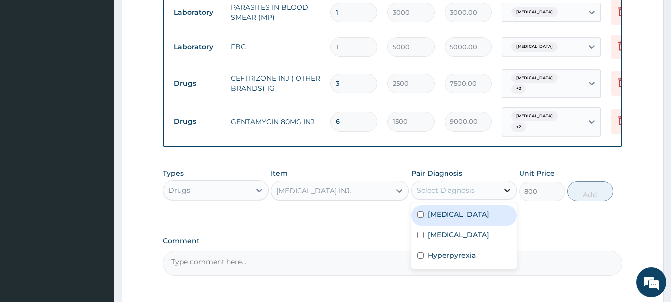
click at [506, 188] on icon at bounding box center [508, 189] width 6 height 3
drag, startPoint x: 424, startPoint y: 209, endPoint x: 423, endPoint y: 220, distance: 11.0
click at [424, 211] on div "Malaria" at bounding box center [464, 215] width 106 height 20
checkbox input "true"
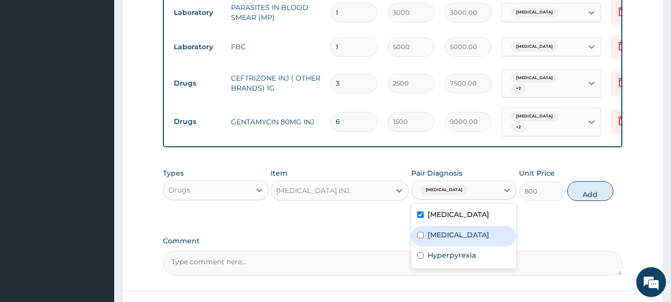
drag, startPoint x: 422, startPoint y: 224, endPoint x: 422, endPoint y: 239, distance: 14.9
click at [422, 230] on div "Sepsis" at bounding box center [464, 236] width 106 height 20
checkbox input "true"
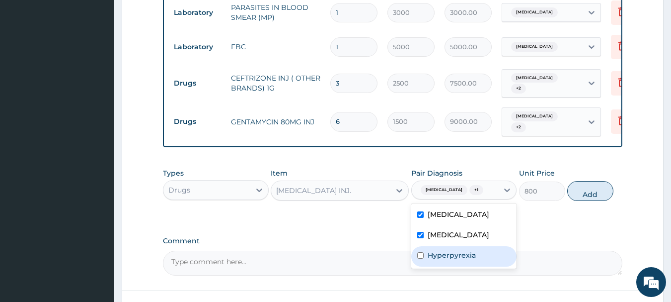
drag, startPoint x: 422, startPoint y: 246, endPoint x: 505, endPoint y: 214, distance: 88.9
click at [435, 246] on div "Hyperpyrexia" at bounding box center [464, 256] width 106 height 20
checkbox input "true"
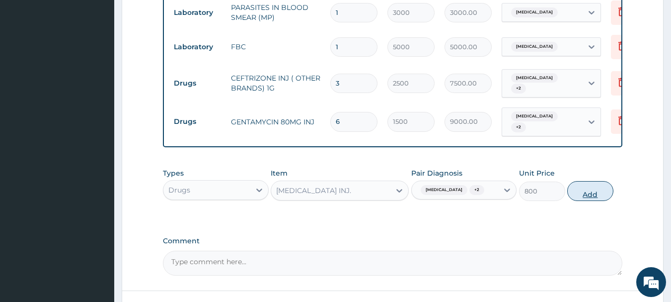
click at [593, 184] on button "Add" at bounding box center [590, 191] width 46 height 20
type input "0"
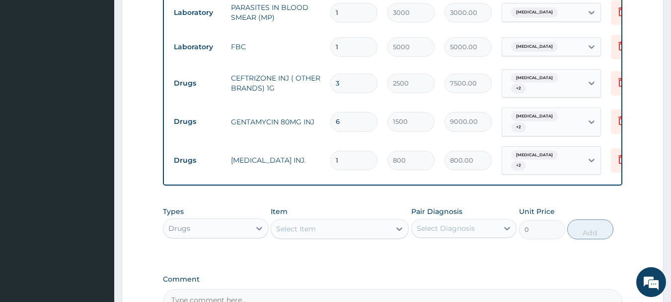
type input "0.00"
type input "6"
type input "4800.00"
type input "6"
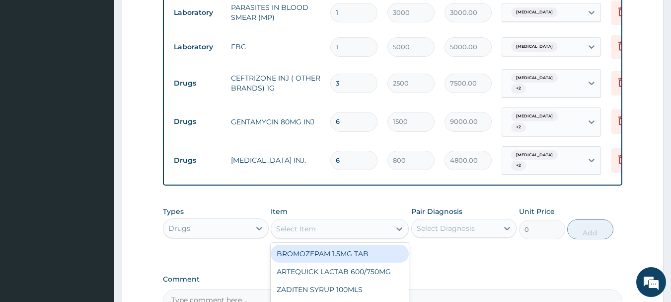
click at [307, 224] on div "Select Item" at bounding box center [296, 229] width 40 height 10
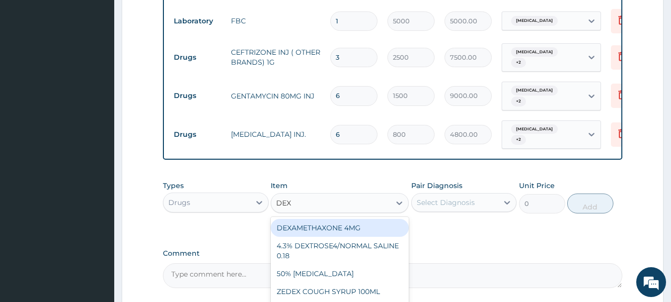
scroll to position [612, 0]
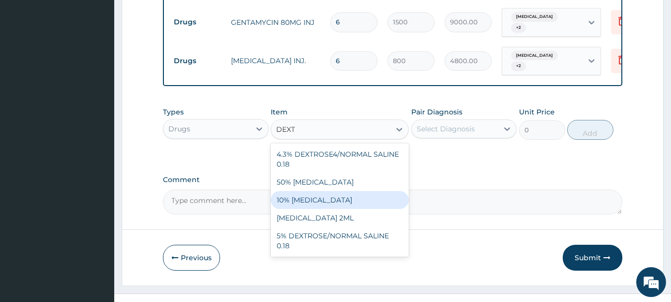
type input "DEXTR"
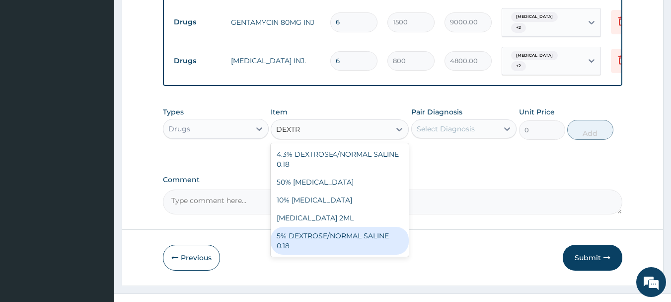
click at [312, 227] on div "5% DEXTROSE/NORMAL SALINE 0.18" at bounding box center [340, 241] width 138 height 28
type input "2500"
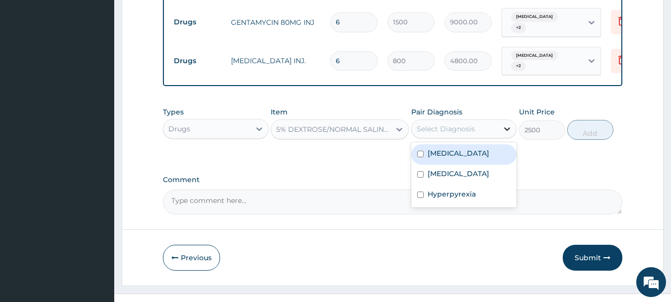
click at [507, 127] on icon at bounding box center [508, 128] width 6 height 3
click at [420, 151] on input "checkbox" at bounding box center [420, 154] width 6 height 6
checkbox input "true"
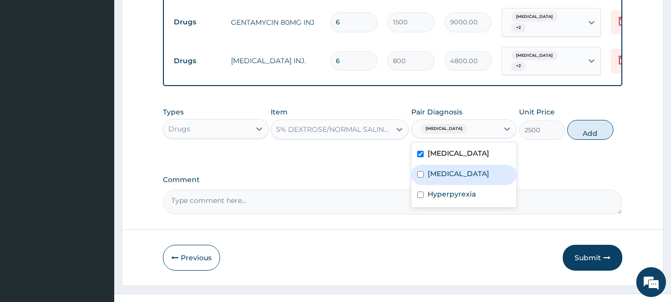
click at [428, 168] on label "Sepsis" at bounding box center [459, 173] width 62 height 10
checkbox input "true"
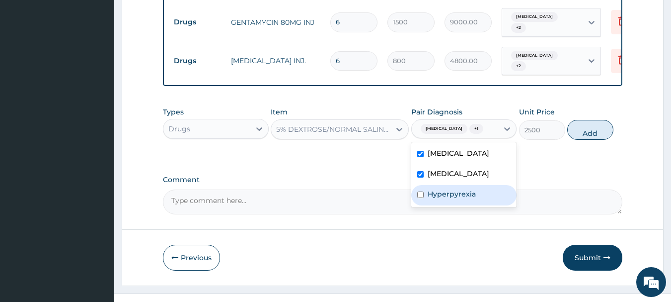
drag, startPoint x: 431, startPoint y: 178, endPoint x: 487, endPoint y: 158, distance: 58.9
click at [437, 189] on label "Hyperpyrexia" at bounding box center [452, 194] width 48 height 10
checkbox input "true"
click at [579, 120] on button "Add" at bounding box center [590, 130] width 46 height 20
type input "0"
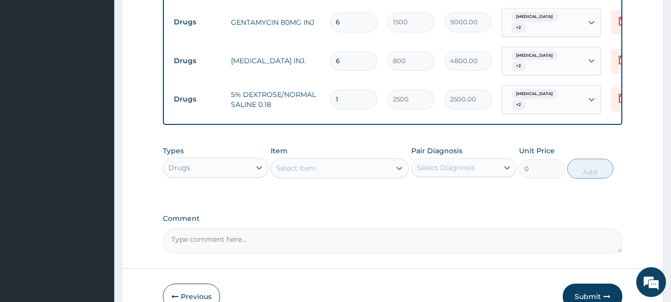
click at [319, 160] on div "Select Item" at bounding box center [330, 168] width 119 height 16
type input "BCO"
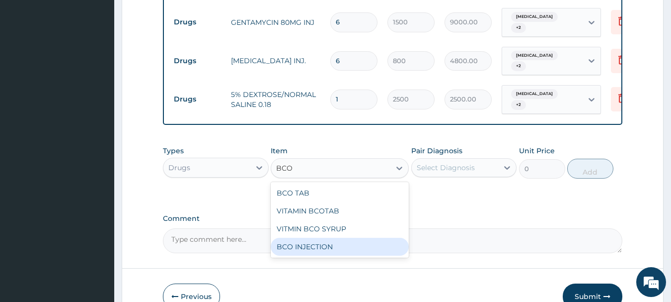
click at [319, 237] on div "BCO INJECTION" at bounding box center [340, 246] width 138 height 18
type input "770"
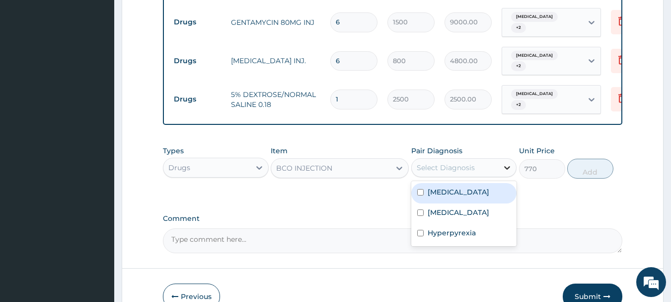
click at [508, 162] on icon at bounding box center [507, 167] width 10 height 10
drag, startPoint x: 421, startPoint y: 174, endPoint x: 422, endPoint y: 192, distance: 18.4
click at [421, 189] on input "checkbox" at bounding box center [420, 192] width 6 height 6
checkbox input "true"
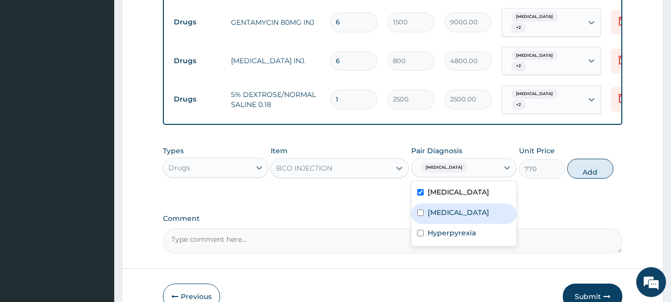
click at [422, 209] on input "checkbox" at bounding box center [420, 212] width 6 height 6
checkbox input "true"
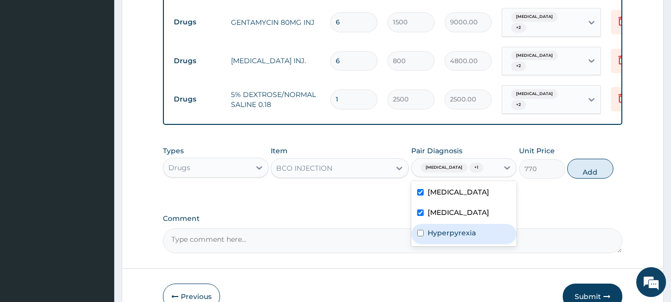
click at [428, 228] on label "Hyperpyrexia" at bounding box center [452, 233] width 48 height 10
checkbox input "true"
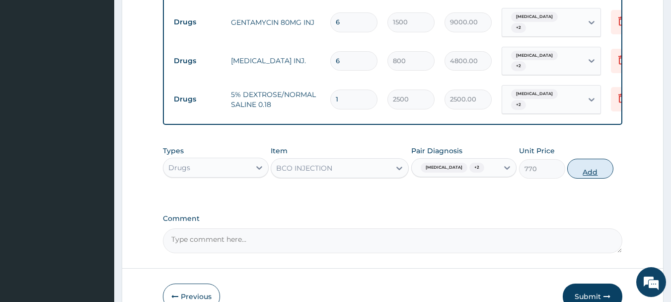
click at [603, 158] on button "Add" at bounding box center [590, 168] width 46 height 20
type input "0"
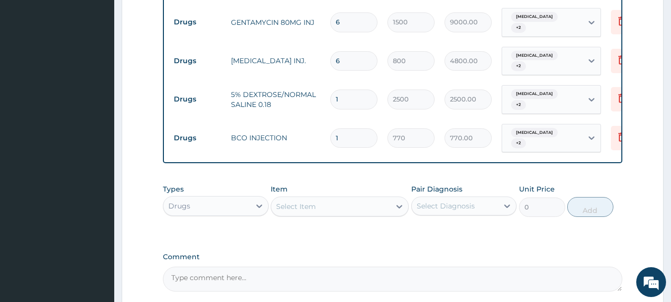
click at [342, 198] on div "Select Item" at bounding box center [330, 206] width 119 height 16
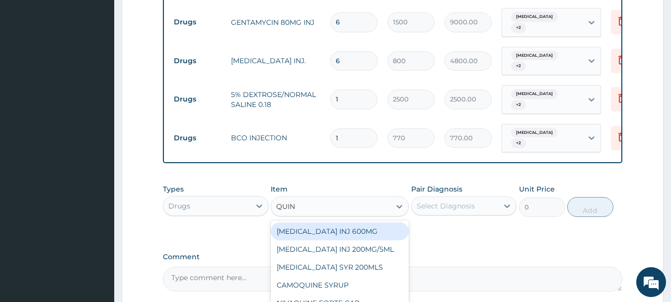
type input "QUINI"
click at [322, 222] on div "QUININE INJ 600MG" at bounding box center [340, 231] width 138 height 18
type input "2450"
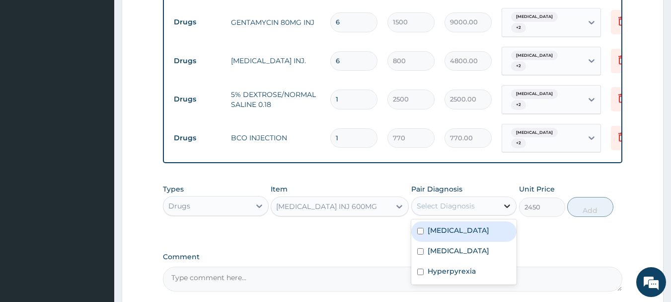
click at [502, 197] on div at bounding box center [507, 206] width 18 height 18
click at [422, 228] on input "checkbox" at bounding box center [420, 231] width 6 height 6
checkbox input "true"
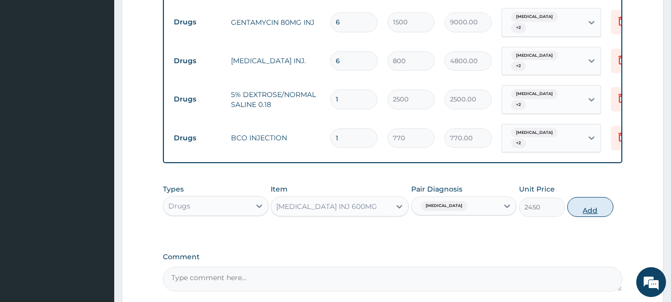
click at [580, 197] on button "Add" at bounding box center [590, 207] width 46 height 20
type input "0"
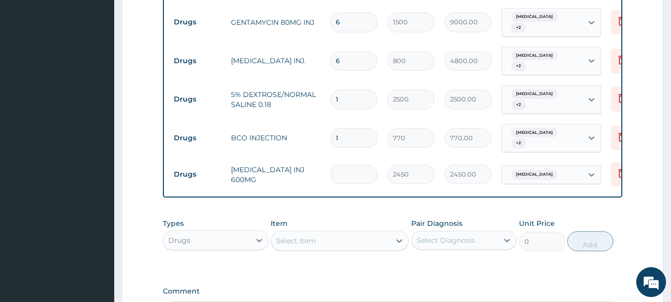
type input "0.00"
type input "3"
type input "7350.00"
type input "3"
drag, startPoint x: 350, startPoint y: 112, endPoint x: 310, endPoint y: 118, distance: 40.7
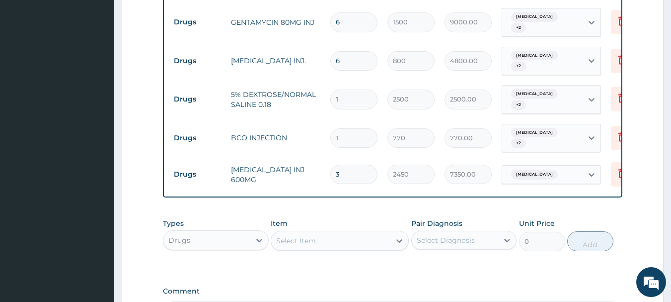
click at [310, 119] on tr "Drugs BCO INJECTION 1 770 770.00 Malaria + 2 Delete" at bounding box center [412, 138] width 487 height 39
type input "4"
type input "3080.00"
type input "4"
drag, startPoint x: 350, startPoint y: 81, endPoint x: 325, endPoint y: 81, distance: 25.3
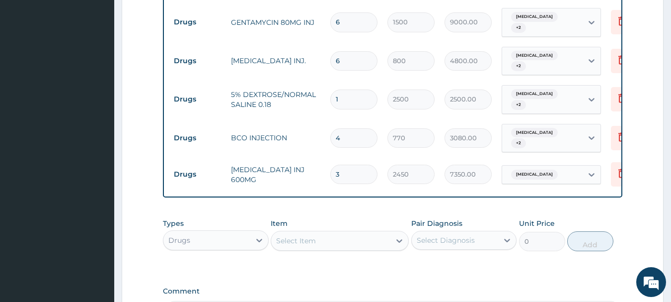
click at [325, 84] on td "1" at bounding box center [353, 98] width 57 height 29
type input "4"
type input "10000.00"
type input "4"
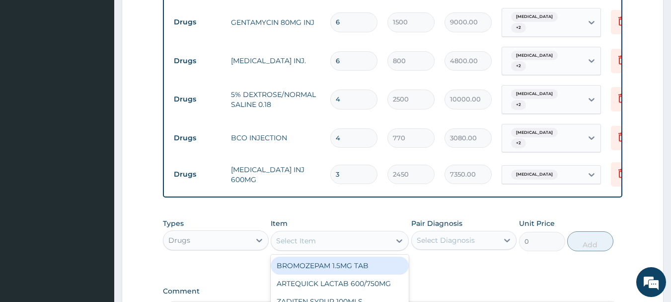
click at [312, 235] on div "Select Item" at bounding box center [296, 240] width 40 height 10
type input "COA"
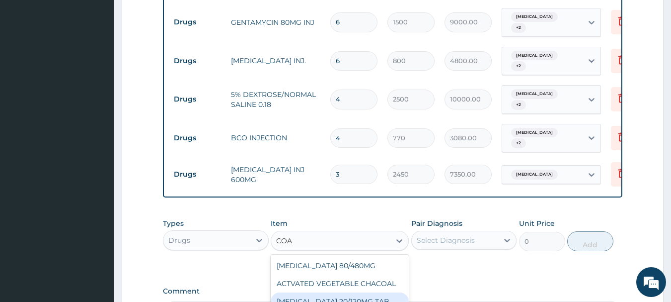
click at [354, 292] on div "COARTEM 20/120MG TAB" at bounding box center [340, 301] width 138 height 18
type input "300"
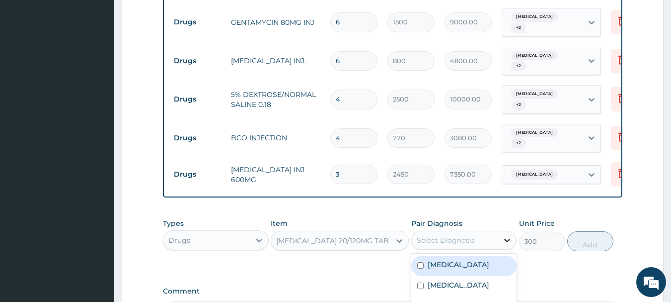
click at [502, 235] on icon at bounding box center [507, 240] width 10 height 10
click at [423, 255] on div "Malaria" at bounding box center [464, 265] width 106 height 20
checkbox input "true"
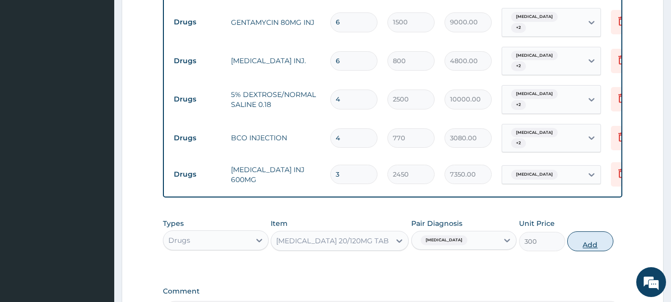
click at [588, 231] on button "Add" at bounding box center [590, 241] width 46 height 20
type input "0"
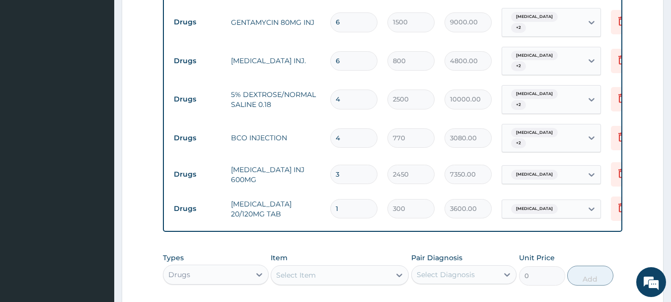
type input "12"
type input "3600.00"
type input "12"
click at [303, 270] on div "Select Item" at bounding box center [296, 275] width 40 height 10
type input "PARA"
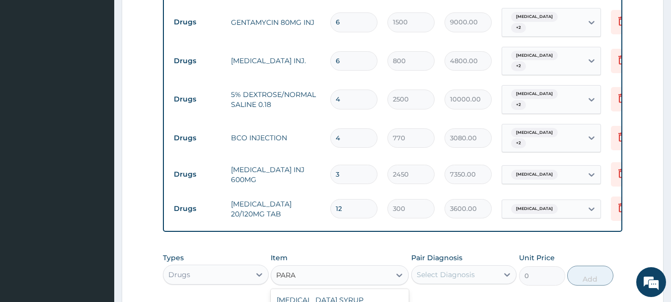
type input "40"
click at [506, 269] on icon at bounding box center [507, 274] width 10 height 10
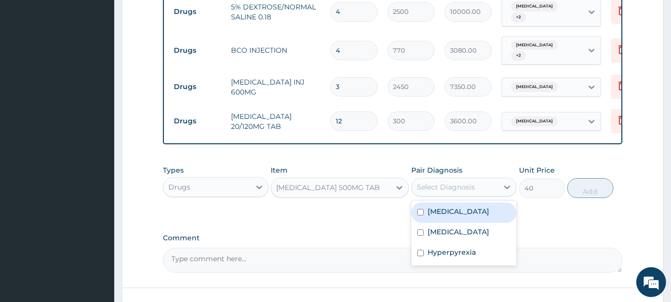
scroll to position [711, 0]
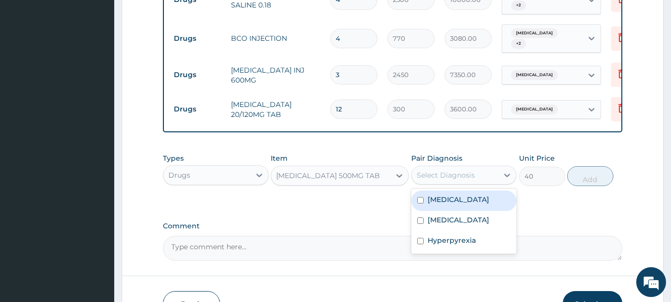
click at [433, 194] on label "Malaria" at bounding box center [459, 199] width 62 height 10
checkbox input "true"
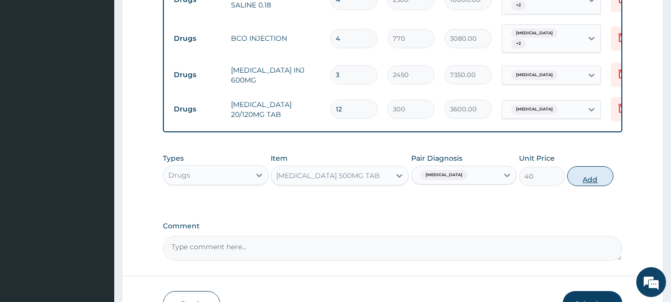
click at [586, 166] on button "Add" at bounding box center [590, 176] width 46 height 20
type input "0"
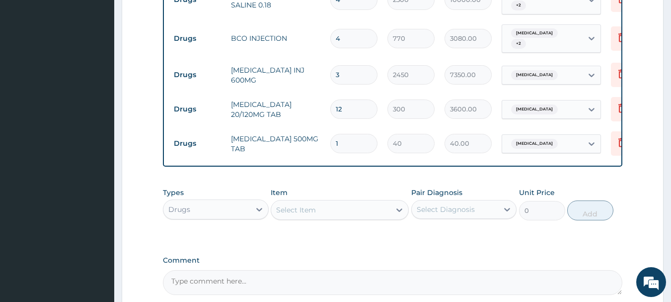
type input "0.00"
type input "9"
type input "360.00"
type input "9"
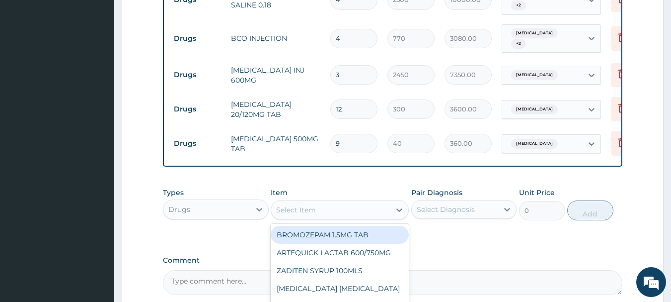
click at [292, 202] on div "Select Item" at bounding box center [330, 210] width 119 height 16
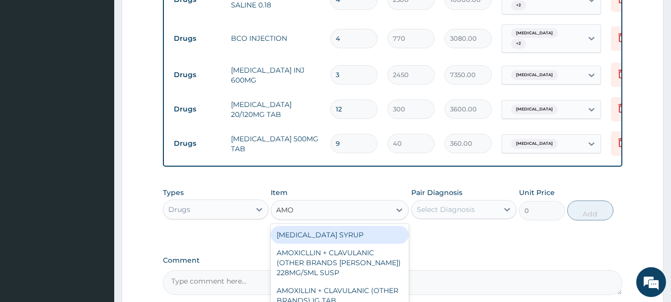
type input "AMOX"
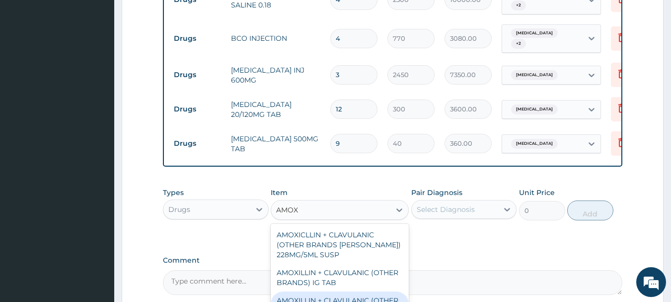
click at [365, 291] on div "AMOXILLIN + CLAVULANIC (OTHER BRANDS)375MG TAB" at bounding box center [340, 305] width 138 height 28
type input "400"
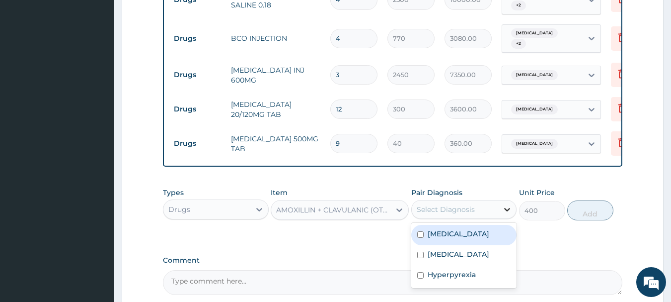
click at [501, 200] on div at bounding box center [507, 209] width 18 height 18
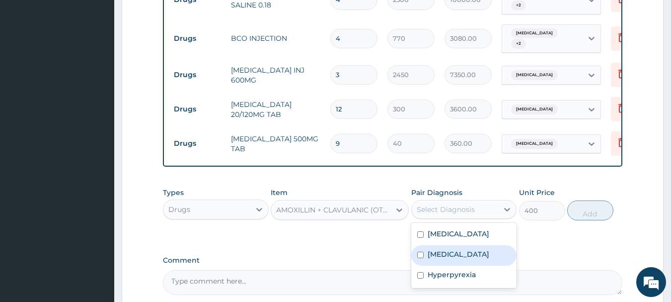
drag, startPoint x: 423, startPoint y: 231, endPoint x: 423, endPoint y: 246, distance: 14.9
click at [423, 251] on input "checkbox" at bounding box center [420, 254] width 6 height 6
checkbox input "true"
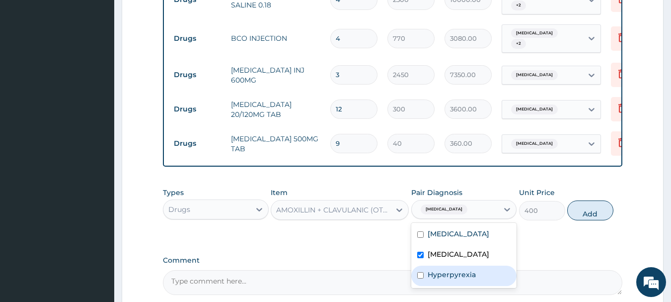
drag, startPoint x: 423, startPoint y: 252, endPoint x: 442, endPoint y: 235, distance: 26.0
click at [425, 265] on div "Hyperpyrexia" at bounding box center [464, 275] width 106 height 20
checkbox input "true"
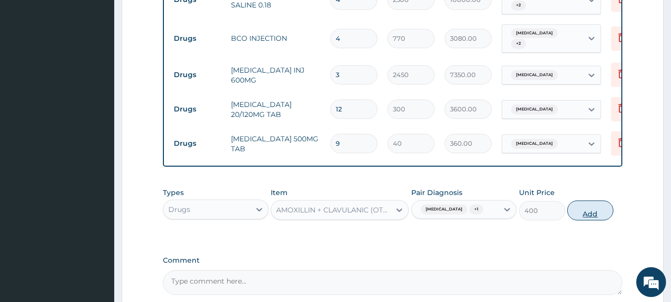
drag, startPoint x: 605, startPoint y: 180, endPoint x: 587, endPoint y: 187, distance: 19.2
click at [604, 200] on button "Add" at bounding box center [590, 210] width 46 height 20
type input "0"
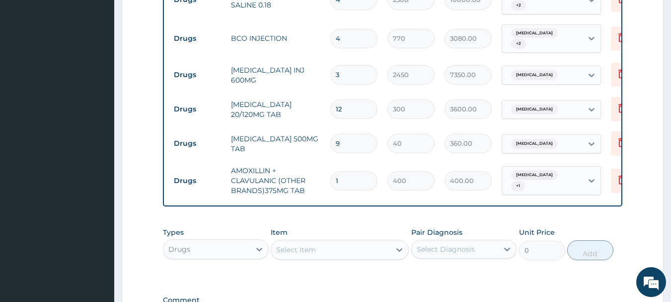
type input "10"
type input "4000.00"
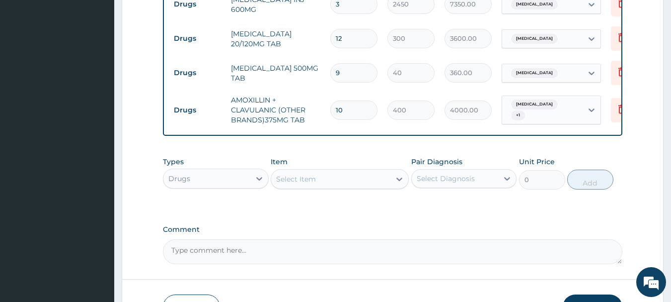
scroll to position [826, 0]
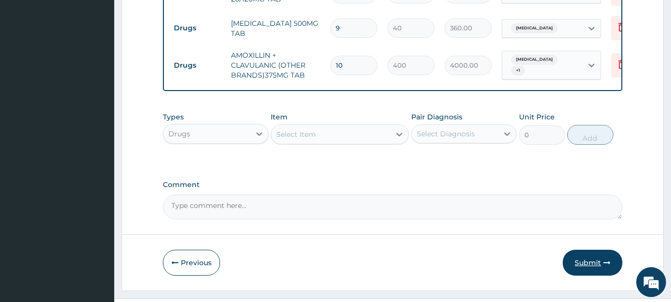
type input "10"
click at [588, 249] on button "Submit" at bounding box center [593, 262] width 60 height 26
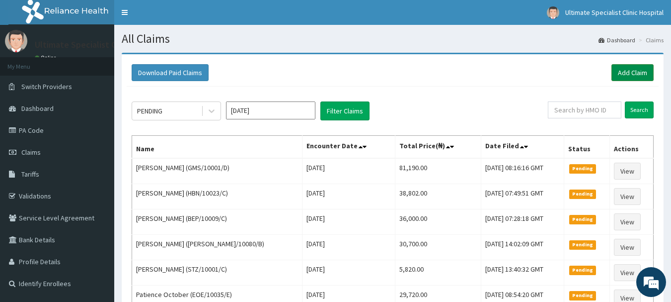
click at [617, 70] on link "Add Claim" at bounding box center [633, 72] width 42 height 17
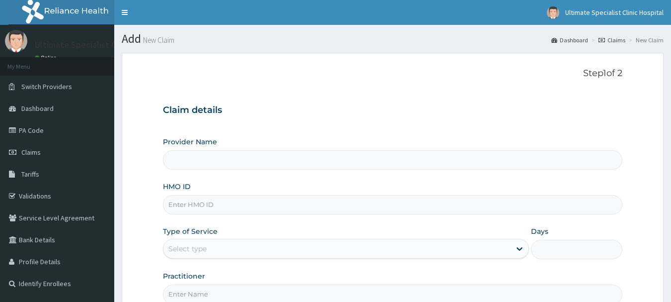
click at [186, 216] on div "Provider Name HMO ID Type of Service Select type Days Practitioner" at bounding box center [393, 220] width 460 height 167
click at [181, 203] on input "HMO ID" at bounding box center [393, 204] width 460 height 19
type input "Ultimate Specialist Clinic And Hospital"
paste input "GMS/10001/B"
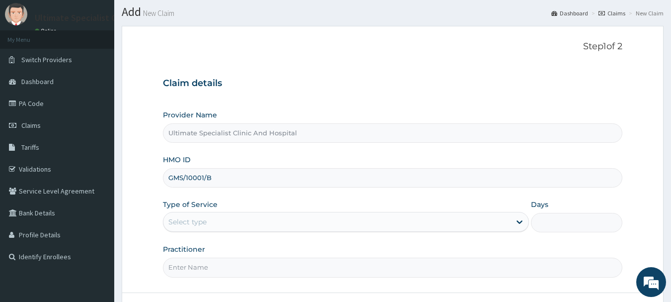
scroll to position [107, 0]
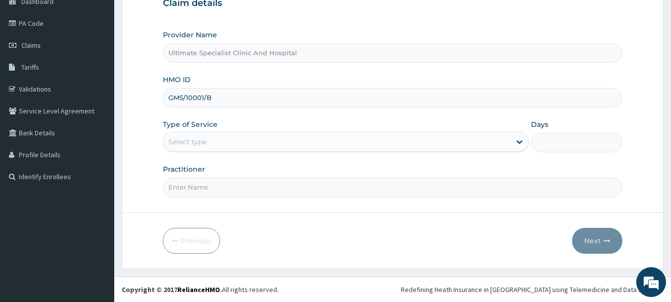
type input "GMS/10001/B"
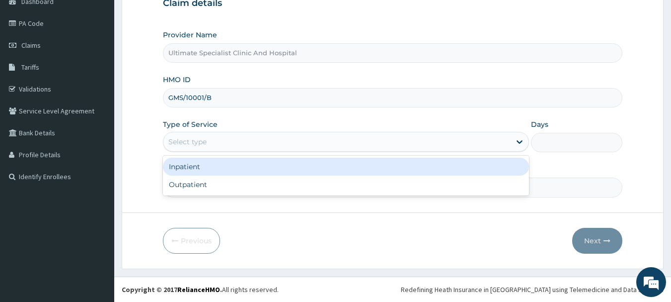
click at [217, 138] on div "Select type" at bounding box center [336, 142] width 347 height 16
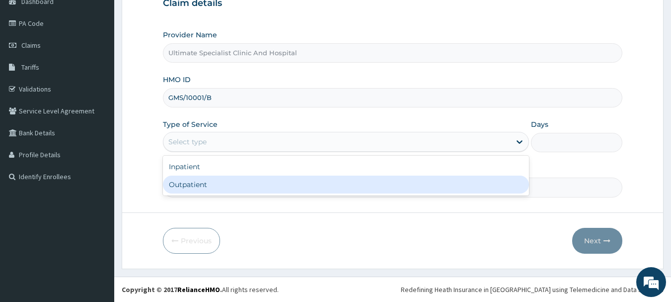
click at [190, 189] on div "Outpatient" at bounding box center [346, 184] width 366 height 18
type input "1"
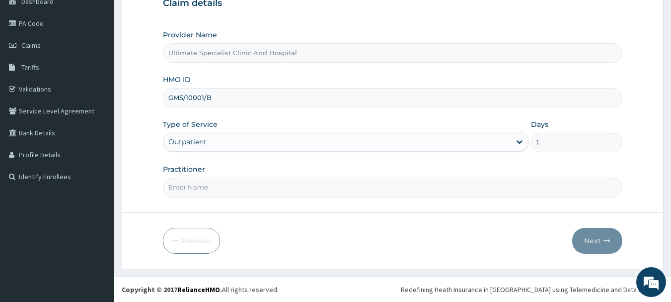
click at [193, 185] on input "Practitioner" at bounding box center [393, 186] width 460 height 19
type input "DR TELEMA"
click at [587, 235] on button "Next" at bounding box center [597, 241] width 50 height 26
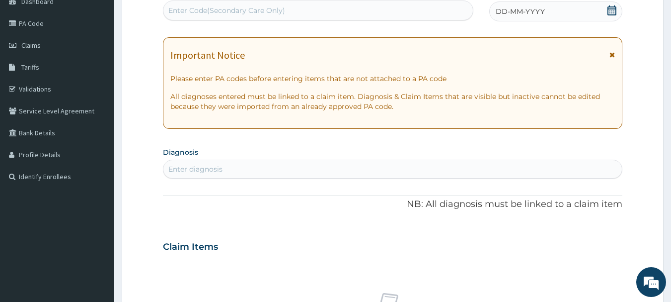
click at [252, 11] on div "Enter Code(Secondary Care Only)" at bounding box center [226, 10] width 117 height 10
paste input "PA/3F1F4F"
type input "PA/3F1F4F"
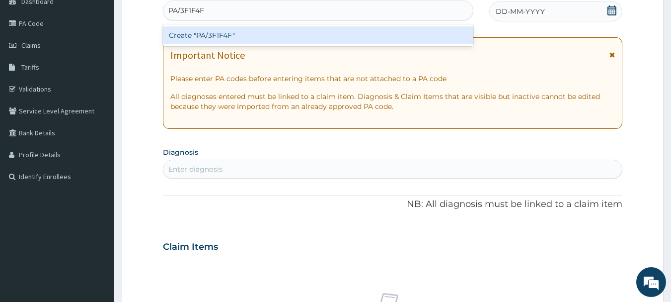
click at [212, 36] on div "Create "PA/3F1F4F"" at bounding box center [318, 35] width 311 height 18
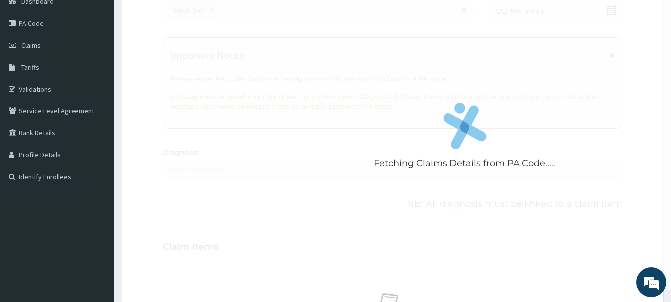
scroll to position [297, 0]
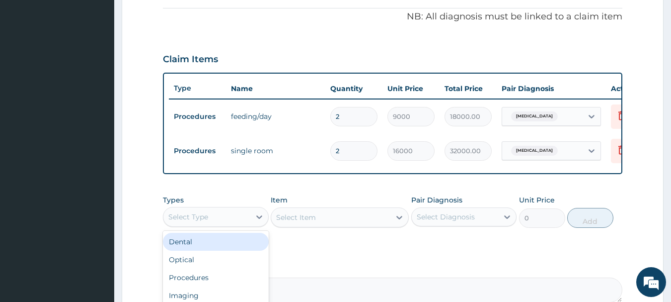
click at [223, 225] on div "Select Type" at bounding box center [206, 217] width 87 height 16
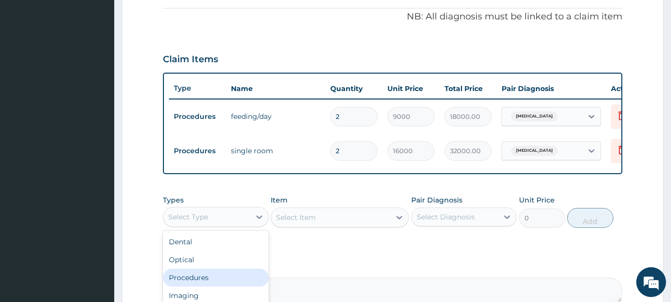
click at [199, 284] on div "Procedures" at bounding box center [216, 277] width 106 height 18
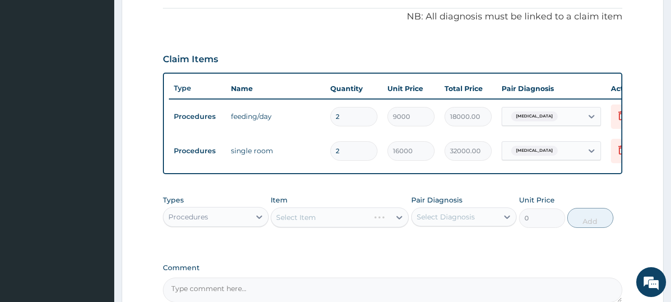
click at [307, 220] on div "Select Item" at bounding box center [340, 217] width 138 height 20
click at [315, 227] on div "Select Item" at bounding box center [340, 217] width 138 height 20
click at [295, 226] on div "Select Item" at bounding box center [340, 217] width 138 height 20
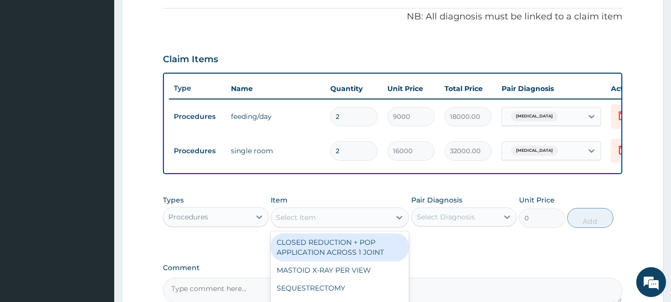
click at [316, 223] on div "Select Item" at bounding box center [330, 217] width 119 height 16
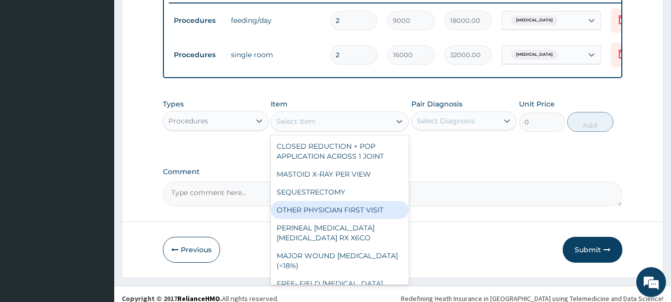
scroll to position [409, 0]
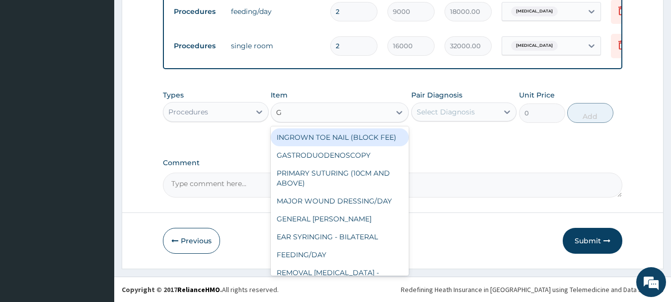
type input "GP"
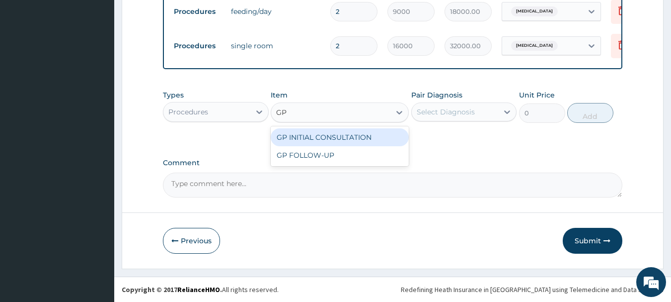
drag, startPoint x: 374, startPoint y: 131, endPoint x: 381, endPoint y: 134, distance: 7.1
click at [374, 132] on div "GP INITIAL CONSULTATION" at bounding box center [340, 137] width 138 height 18
type input "4000"
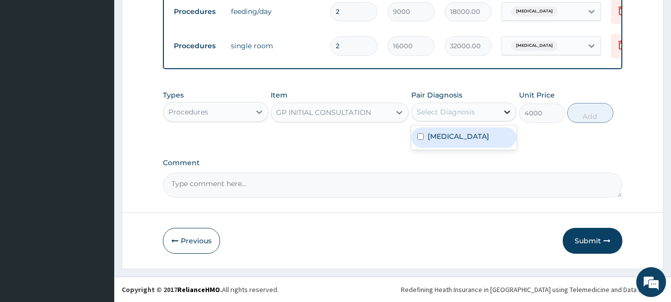
click at [505, 112] on icon at bounding box center [507, 112] width 10 height 10
drag, startPoint x: 476, startPoint y: 132, endPoint x: 537, endPoint y: 132, distance: 60.6
click at [476, 132] on div "Malaria" at bounding box center [464, 137] width 106 height 20
checkbox input "true"
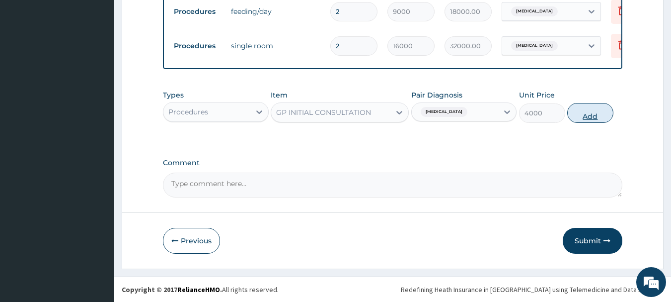
click at [591, 108] on button "Add" at bounding box center [590, 113] width 46 height 20
type input "0"
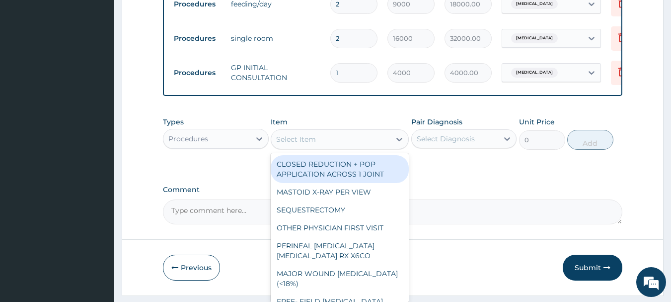
click at [334, 147] on div "Select Item" at bounding box center [330, 139] width 119 height 16
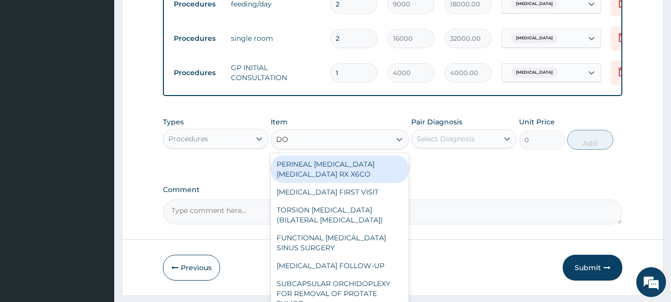
type input "DOU"
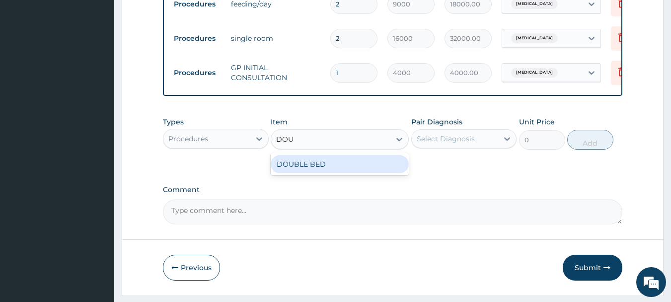
click at [319, 173] on div "DOUBLE BED" at bounding box center [340, 164] width 138 height 18
type input "10500"
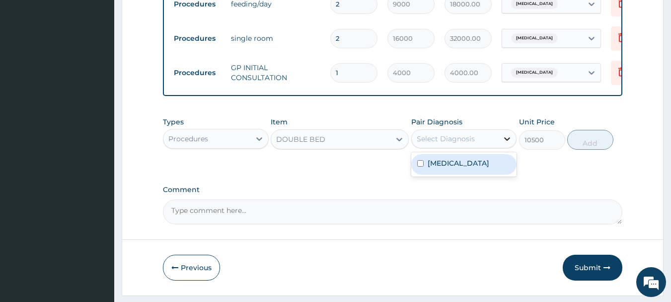
click at [509, 143] on icon at bounding box center [507, 139] width 10 height 10
drag, startPoint x: 468, startPoint y: 167, endPoint x: 525, endPoint y: 167, distance: 57.1
click at [472, 165] on div "Malaria" at bounding box center [464, 164] width 106 height 20
checkbox input "true"
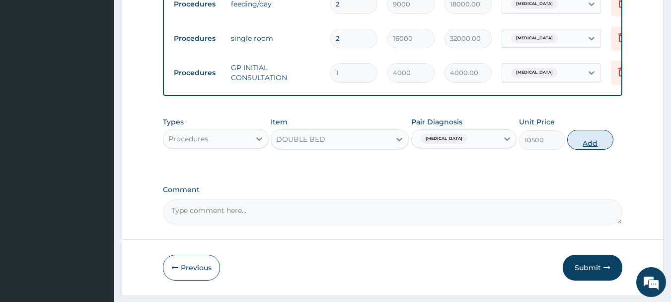
click at [588, 150] on button "Add" at bounding box center [590, 140] width 46 height 20
type input "0"
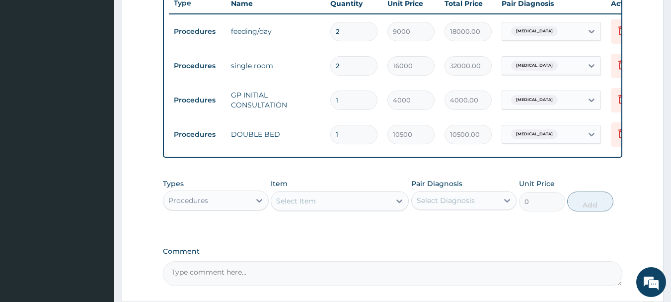
scroll to position [360, 0]
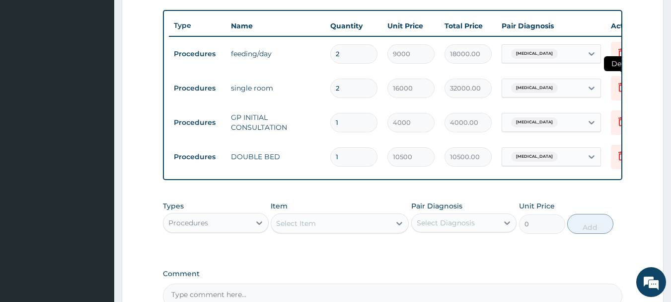
click at [621, 90] on icon at bounding box center [622, 87] width 12 height 12
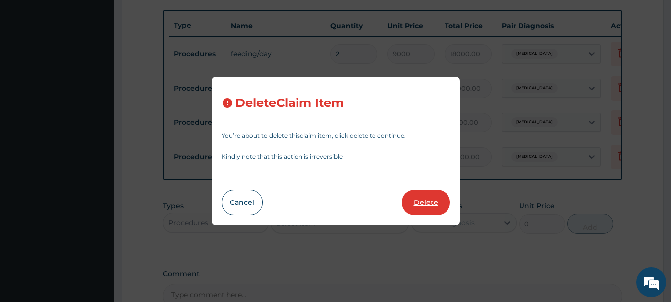
click at [424, 206] on button "Delete" at bounding box center [426, 202] width 48 height 26
type input "1"
type input "4000"
type input "4000.00"
type input "10500"
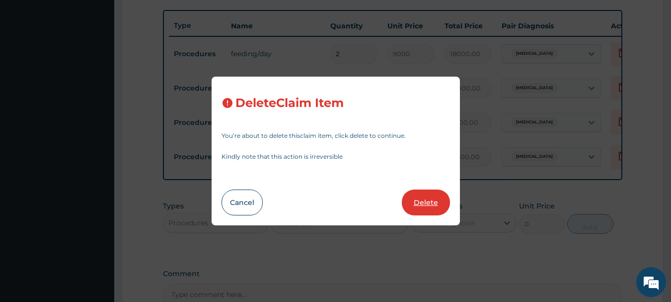
type input "10500.00"
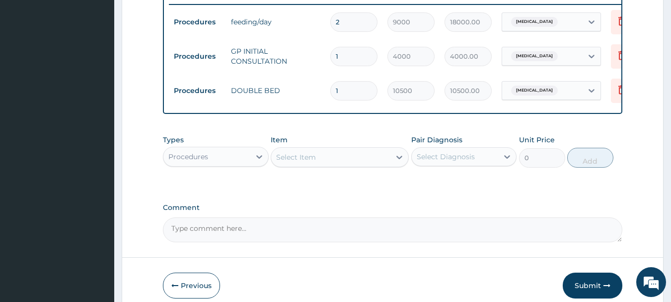
scroll to position [409, 0]
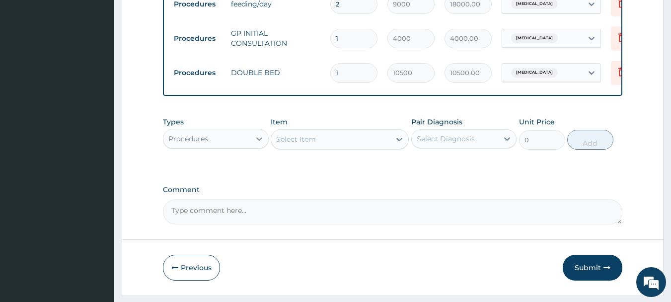
click at [260, 144] on icon at bounding box center [259, 139] width 10 height 10
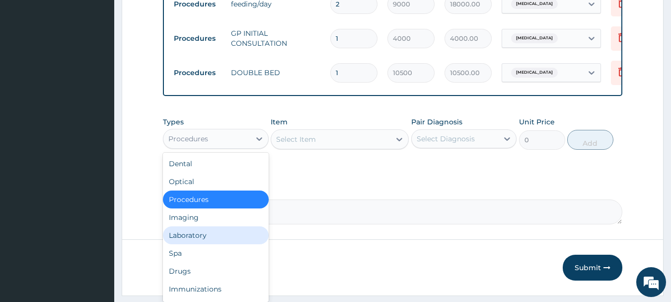
click at [209, 244] on div "Laboratory" at bounding box center [216, 235] width 106 height 18
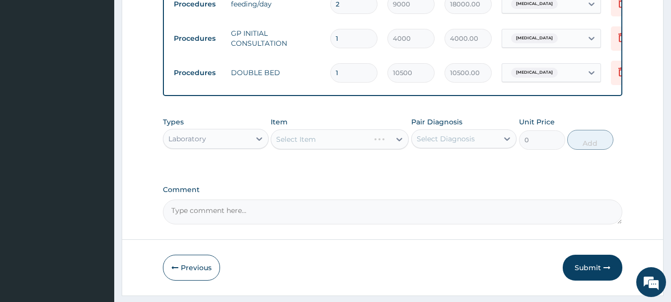
click at [319, 148] on div "Select Item" at bounding box center [340, 139] width 138 height 20
click at [330, 147] on div "Select Item" at bounding box center [340, 139] width 138 height 20
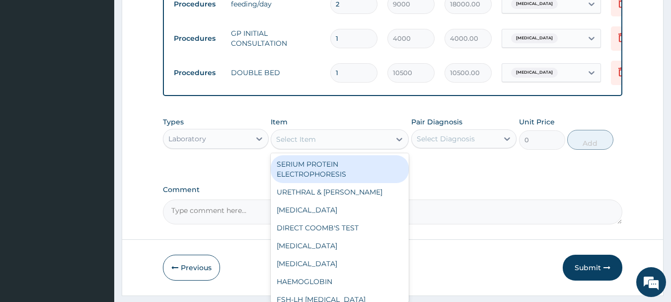
click at [332, 143] on div "Select Item" at bounding box center [330, 139] width 119 height 16
type input "MP"
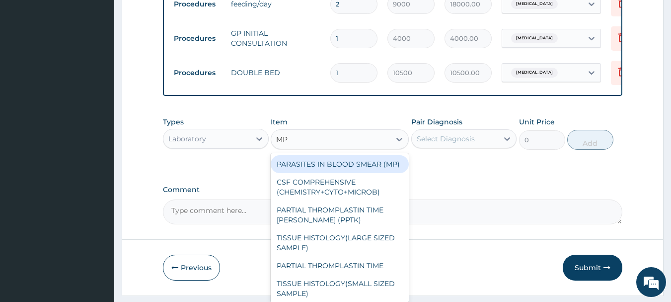
click at [329, 169] on div "PARASITES IN BLOOD SMEAR (MP)" at bounding box center [340, 164] width 138 height 18
type input "3000"
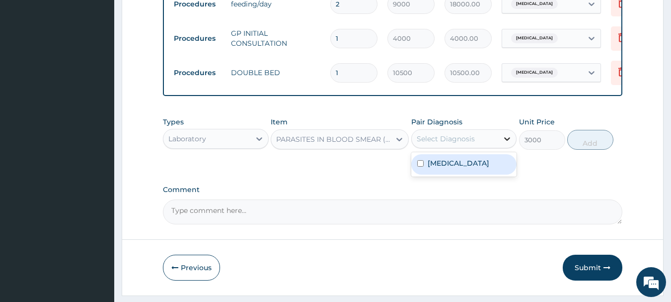
drag, startPoint x: 504, startPoint y: 142, endPoint x: 502, endPoint y: 153, distance: 11.1
click at [504, 144] on icon at bounding box center [507, 139] width 10 height 10
click at [473, 172] on div "Malaria" at bounding box center [464, 164] width 106 height 20
checkbox input "true"
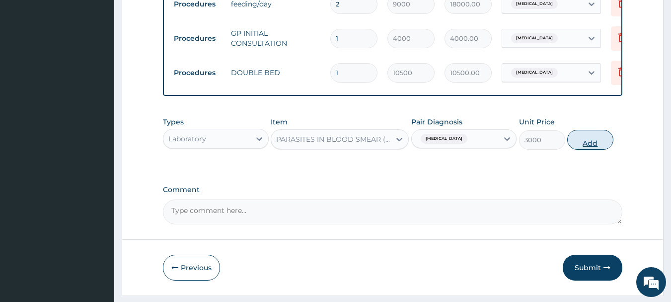
click at [584, 142] on button "Add" at bounding box center [590, 140] width 46 height 20
type input "0"
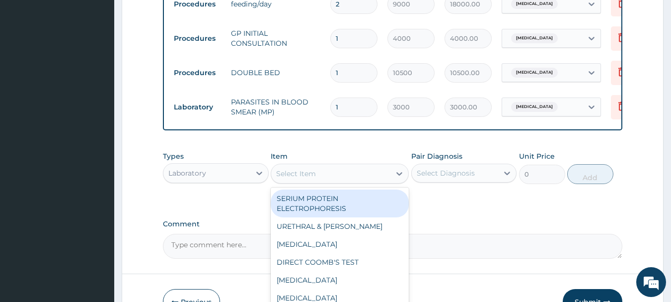
click at [313, 174] on div "Select Item" at bounding box center [330, 173] width 119 height 16
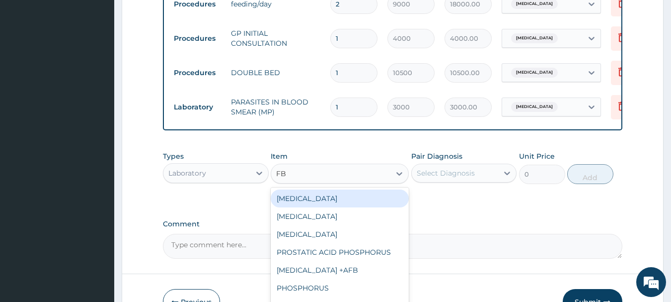
type input "FBC"
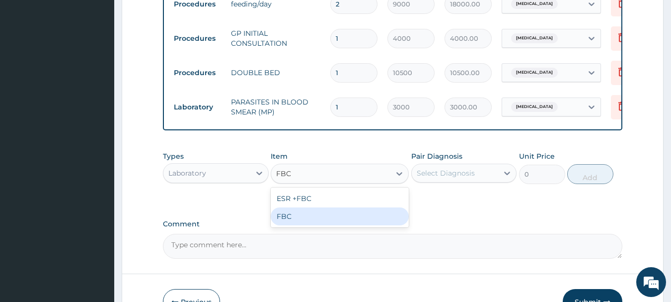
click at [287, 224] on div "FBC" at bounding box center [340, 216] width 138 height 18
type input "5000"
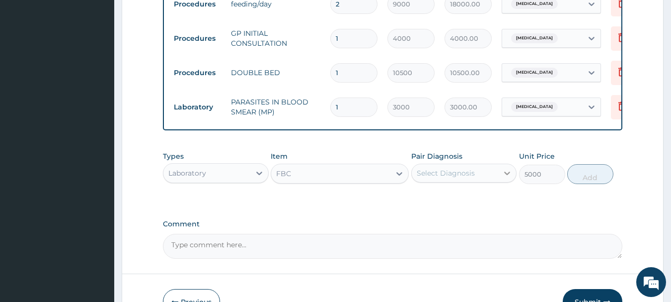
click at [504, 175] on icon at bounding box center [507, 173] width 10 height 10
click at [454, 204] on div "Malaria" at bounding box center [464, 198] width 106 height 20
checkbox input "true"
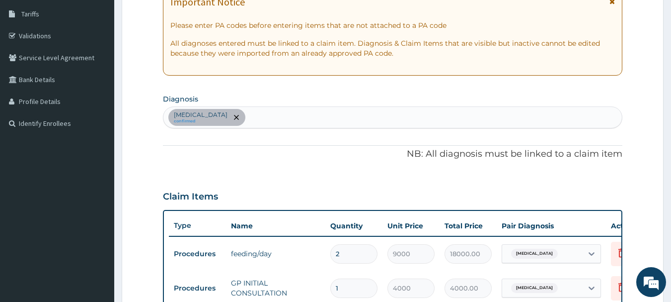
scroll to position [161, 0]
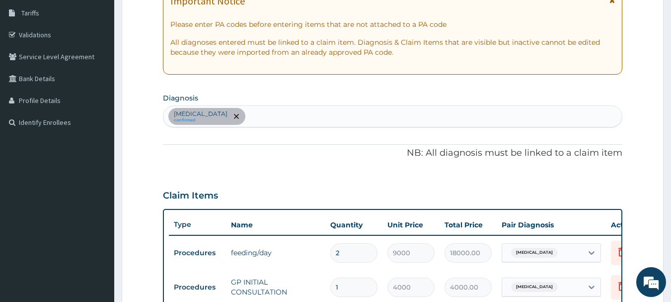
click at [234, 118] on div "Malaria confirmed" at bounding box center [392, 116] width 459 height 21
type input "SEP"
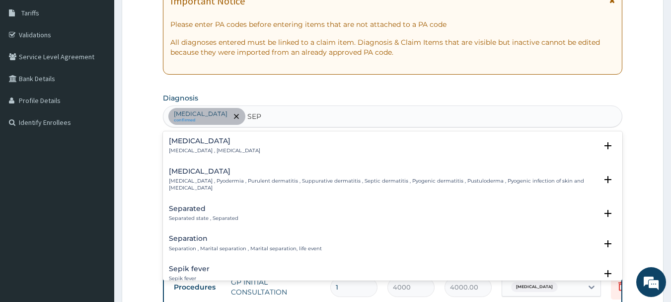
click at [189, 145] on div "Sepsis Systemic infection , Sepsis" at bounding box center [214, 145] width 91 height 17
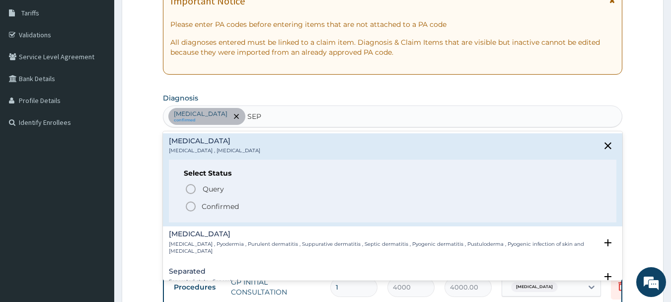
click at [188, 202] on icon "status option filled" at bounding box center [191, 206] width 12 height 12
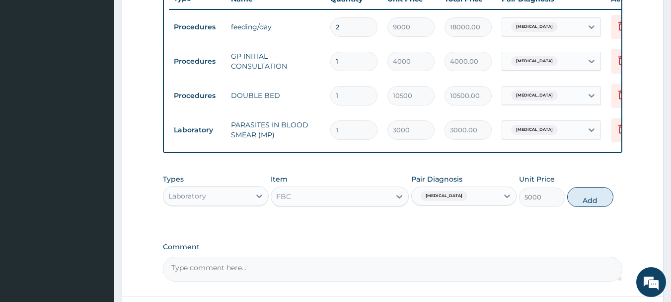
scroll to position [409, 0]
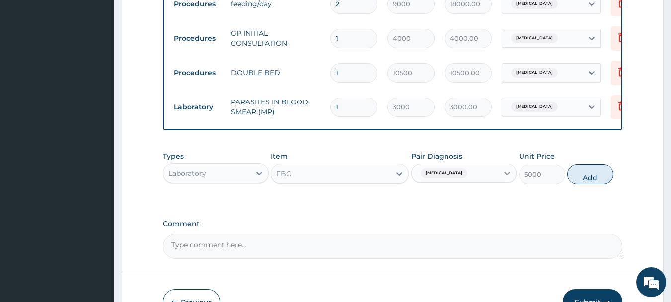
click at [504, 178] on icon at bounding box center [507, 173] width 10 height 10
click at [415, 201] on div "Malaria" at bounding box center [464, 198] width 106 height 20
checkbox input "false"
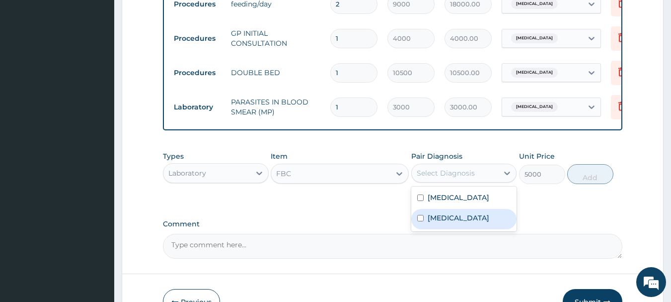
click at [420, 221] on input "checkbox" at bounding box center [420, 218] width 6 height 6
checkbox input "true"
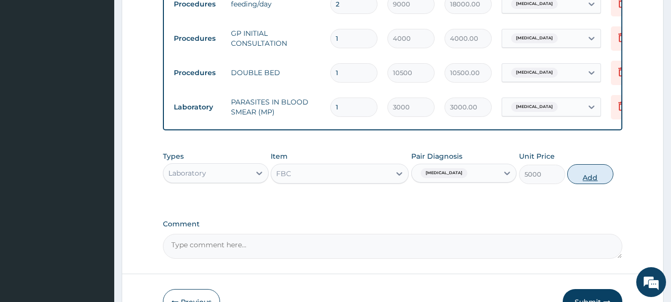
click at [582, 180] on button "Add" at bounding box center [590, 174] width 46 height 20
type input "0"
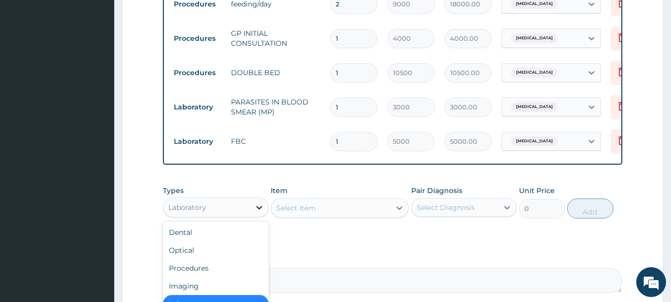
click at [253, 212] on div at bounding box center [259, 207] width 18 height 18
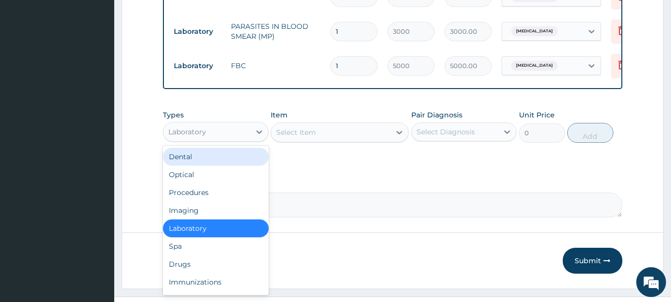
scroll to position [512, 0]
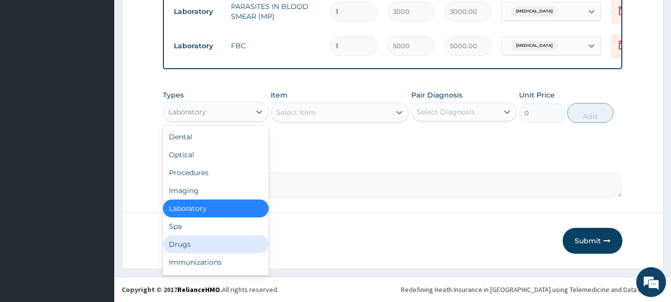
click at [188, 242] on div "Drugs" at bounding box center [216, 244] width 106 height 18
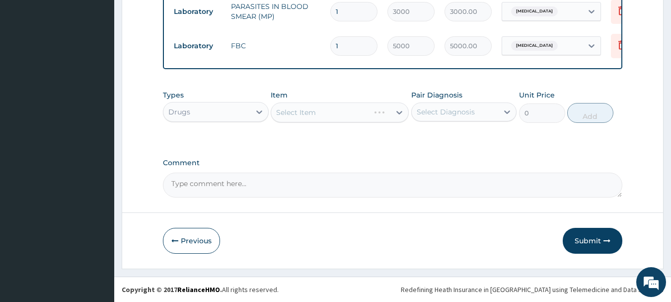
click at [310, 112] on div "Select Item" at bounding box center [340, 112] width 138 height 20
click at [333, 112] on div "Select Item" at bounding box center [340, 112] width 138 height 20
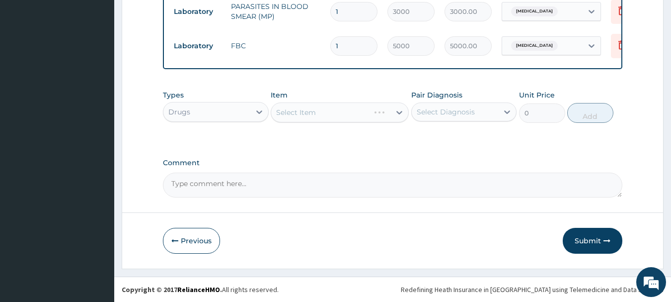
click at [333, 112] on div "Select Item" at bounding box center [340, 112] width 138 height 20
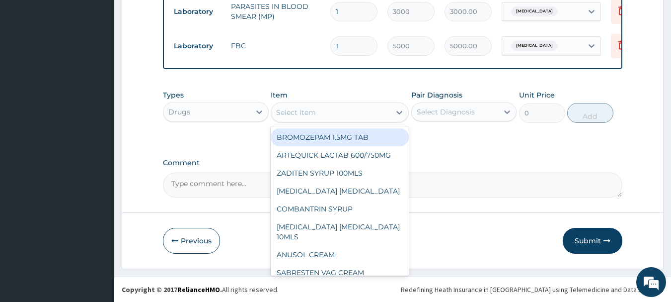
click at [312, 111] on div "Select Item" at bounding box center [296, 112] width 40 height 10
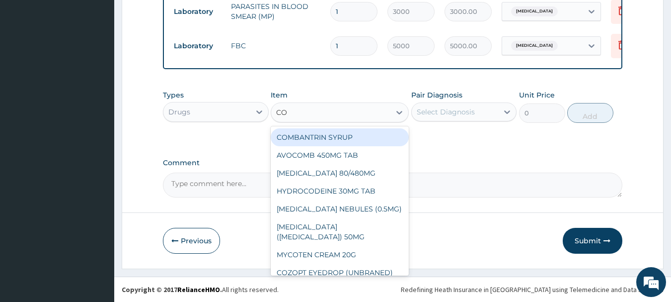
type input "COA"
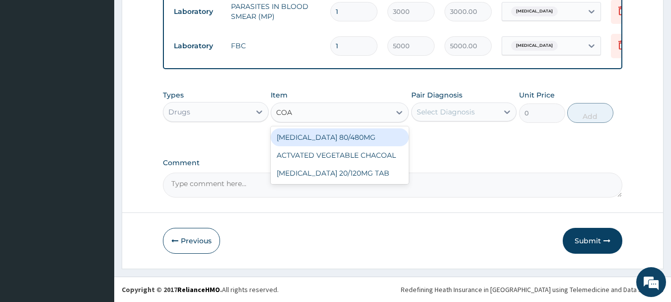
drag, startPoint x: 320, startPoint y: 135, endPoint x: 363, endPoint y: 129, distance: 43.6
click at [321, 136] on div "COARTEM 80/480MG" at bounding box center [340, 137] width 138 height 18
type input "4500"
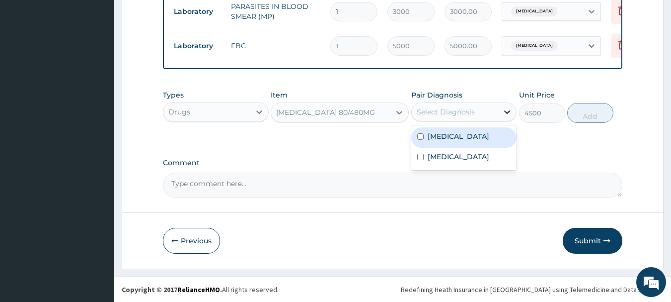
click at [509, 111] on icon at bounding box center [507, 112] width 10 height 10
click at [439, 137] on label "Malaria" at bounding box center [459, 136] width 62 height 10
checkbox input "true"
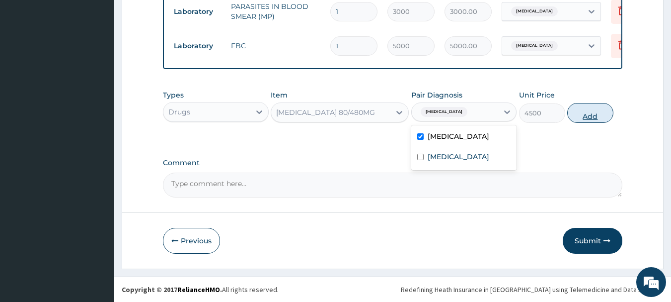
click at [592, 110] on button "Add" at bounding box center [590, 113] width 46 height 20
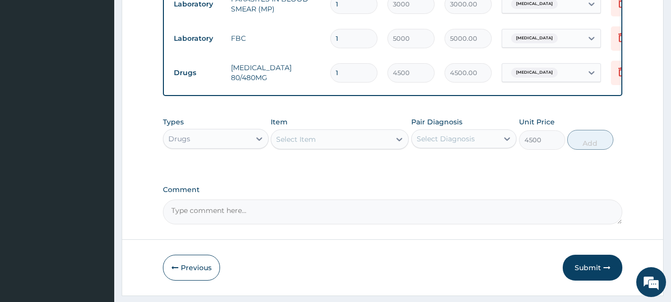
type input "0"
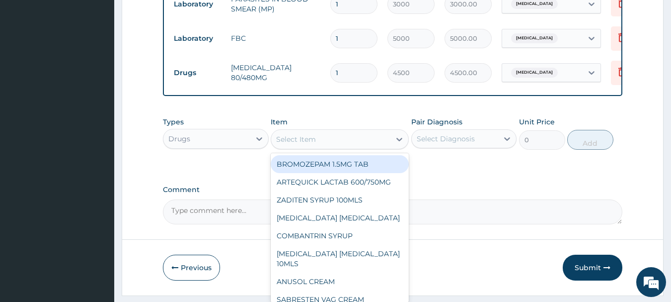
click at [294, 144] on div "Select Item" at bounding box center [296, 139] width 40 height 10
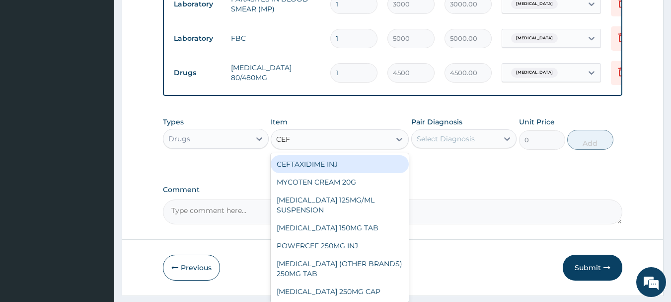
type input "CEFU"
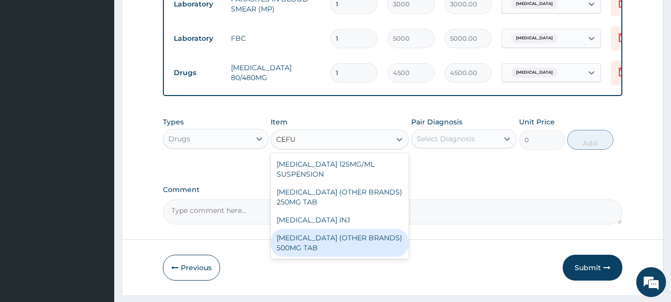
click at [308, 242] on div "CEFUROXIME (OTHER BRANDS) 500MG TAB" at bounding box center [340, 243] width 138 height 28
type input "500"
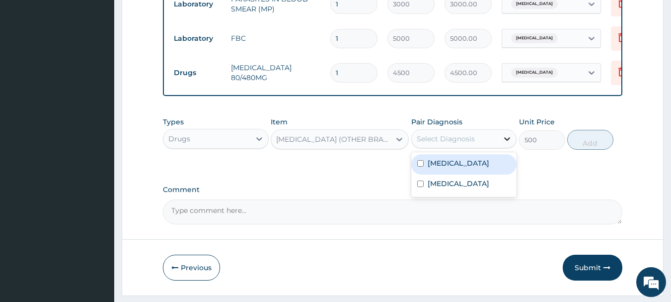
click at [505, 141] on icon at bounding box center [508, 138] width 6 height 3
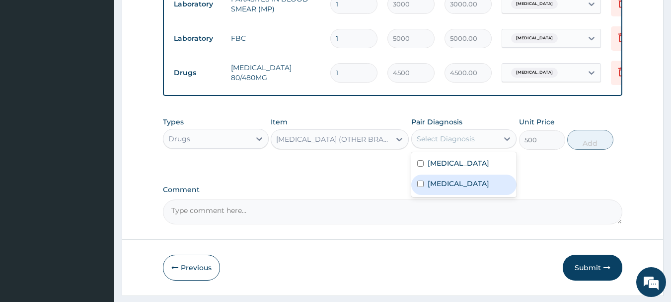
click at [417, 187] on input "checkbox" at bounding box center [420, 183] width 6 height 6
checkbox input "true"
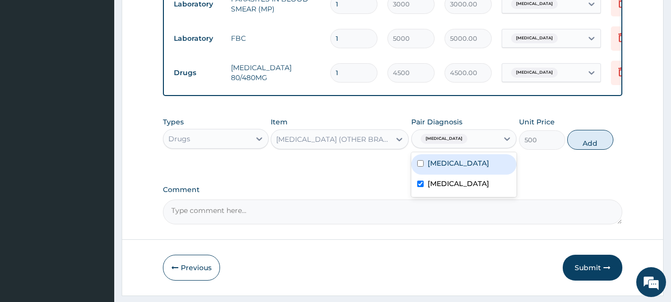
click at [416, 174] on div "Malaria" at bounding box center [464, 164] width 106 height 20
checkbox input "true"
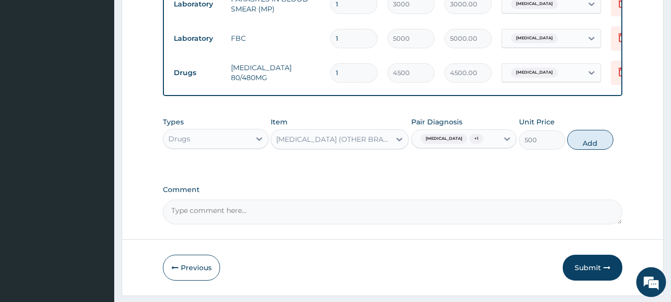
drag, startPoint x: 583, startPoint y: 148, endPoint x: 563, endPoint y: 157, distance: 22.2
click at [580, 149] on button "Add" at bounding box center [590, 140] width 46 height 20
type input "0"
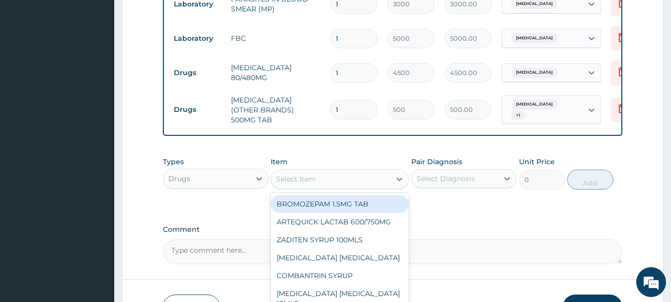
click at [321, 185] on div "Select Item" at bounding box center [330, 179] width 119 height 16
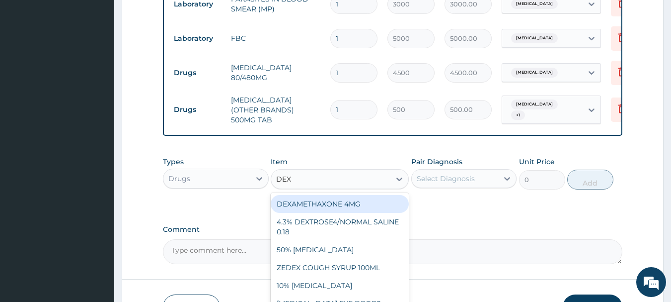
type input "DEXT"
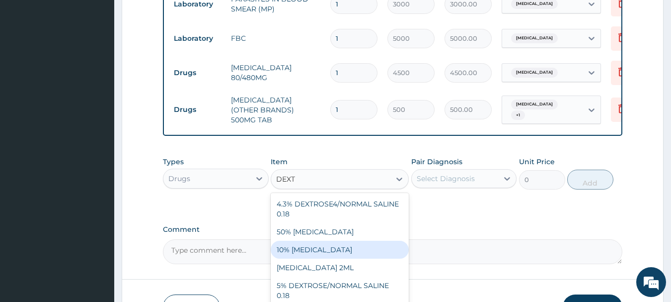
click at [290, 250] on div "10% DEXTROSE" at bounding box center [340, 249] width 138 height 18
type input "2500"
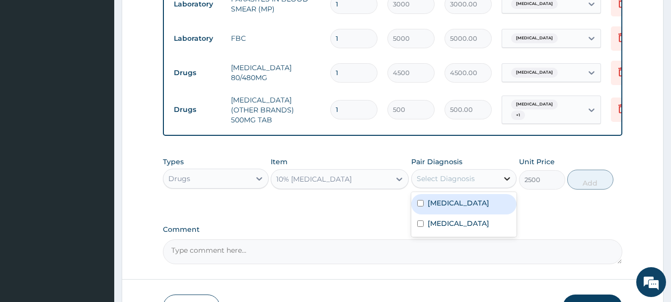
click at [506, 180] on icon at bounding box center [508, 178] width 6 height 3
click at [417, 209] on div "Malaria" at bounding box center [464, 204] width 106 height 20
checkbox input "true"
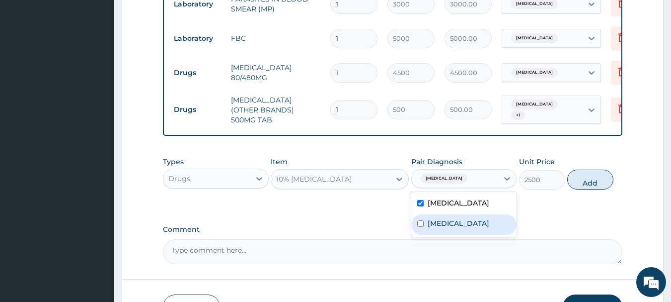
click at [420, 224] on input "checkbox" at bounding box center [420, 223] width 6 height 6
checkbox input "true"
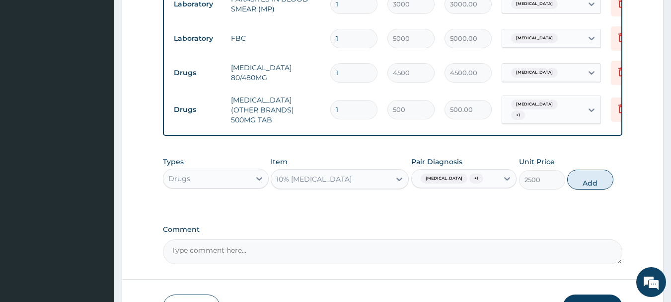
drag, startPoint x: 593, startPoint y: 182, endPoint x: 543, endPoint y: 194, distance: 51.5
click at [587, 185] on button "Add" at bounding box center [590, 179] width 46 height 20
type input "0"
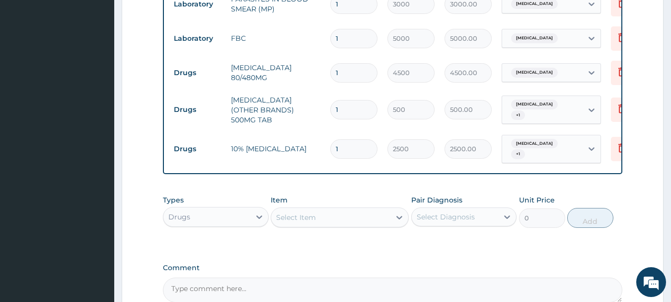
click at [288, 212] on div "Select Item" at bounding box center [296, 217] width 40 height 10
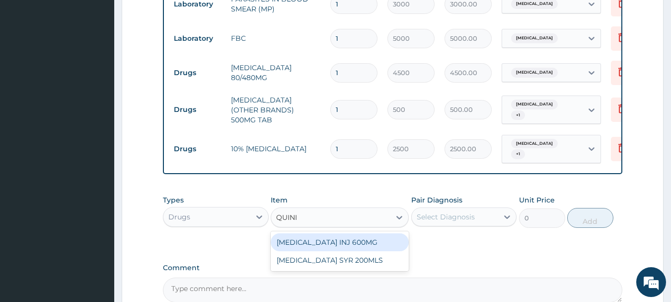
type input "QUININ"
click at [304, 240] on div "QUININE INJ 600MG" at bounding box center [340, 242] width 138 height 18
type input "2450"
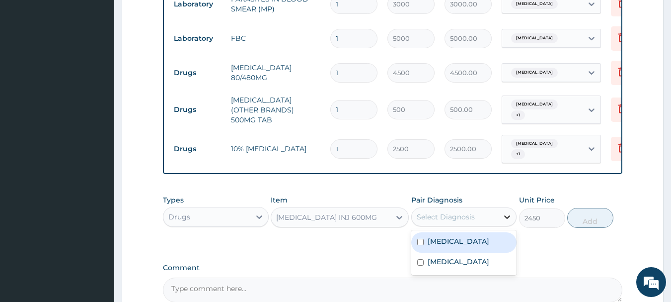
click at [507, 213] on icon at bounding box center [507, 217] width 10 height 10
drag, startPoint x: 452, startPoint y: 239, endPoint x: 444, endPoint y: 251, distance: 15.0
click at [452, 239] on label "Malaria" at bounding box center [459, 241] width 62 height 10
checkbox input "true"
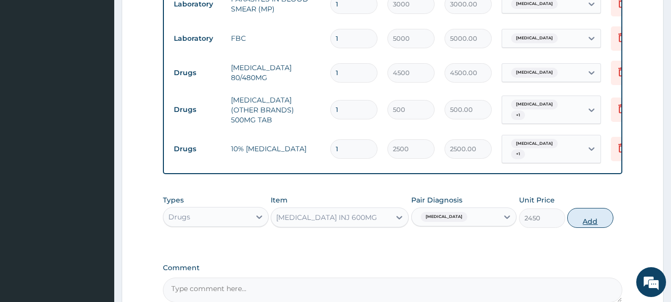
click at [585, 217] on button "Add" at bounding box center [590, 218] width 46 height 20
type input "0"
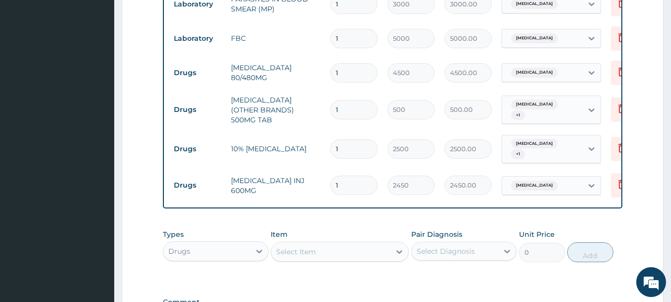
type input "0.00"
type input "3"
type input "7350.00"
type input "3"
click at [312, 251] on div "Select Item" at bounding box center [296, 251] width 40 height 10
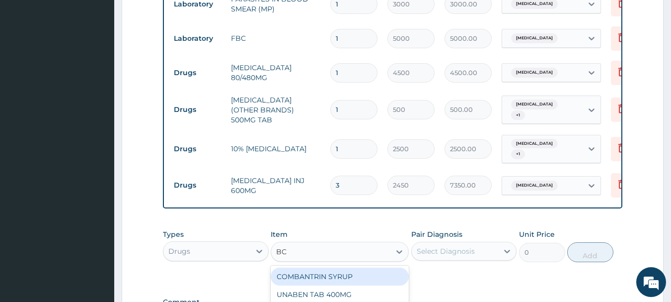
type input "BCO"
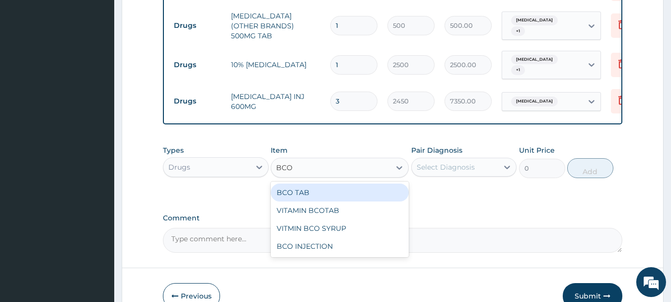
scroll to position [612, 0]
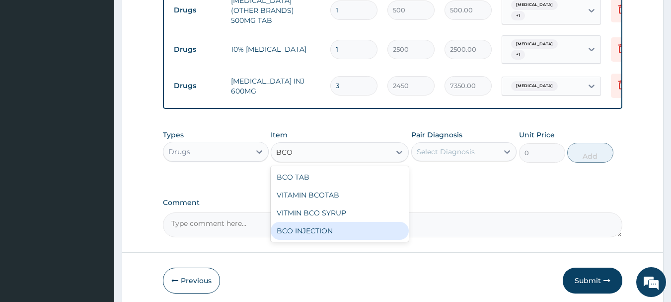
click at [314, 230] on div "BCO INJECTION" at bounding box center [340, 231] width 138 height 18
type input "770"
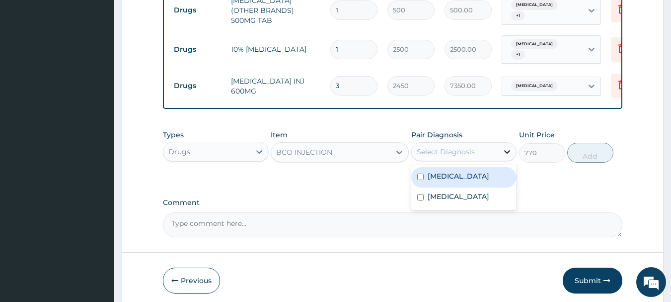
click at [506, 150] on icon at bounding box center [508, 151] width 6 height 3
drag, startPoint x: 423, startPoint y: 175, endPoint x: 419, endPoint y: 183, distance: 9.3
click at [423, 176] on input "checkbox" at bounding box center [420, 176] width 6 height 6
checkbox input "true"
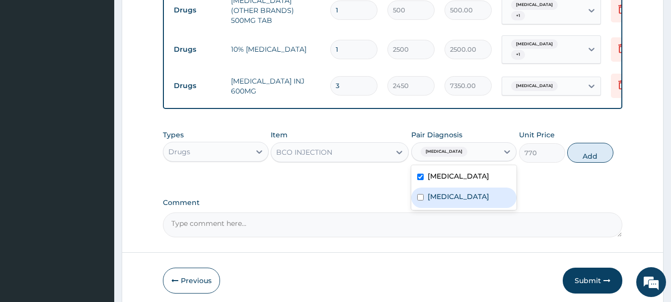
drag, startPoint x: 419, startPoint y: 187, endPoint x: 419, endPoint y: 193, distance: 5.5
click at [419, 193] on div "Sepsis" at bounding box center [464, 197] width 106 height 20
click at [419, 194] on input "checkbox" at bounding box center [420, 197] width 6 height 6
click at [416, 193] on div "Sepsis" at bounding box center [464, 197] width 106 height 20
checkbox input "true"
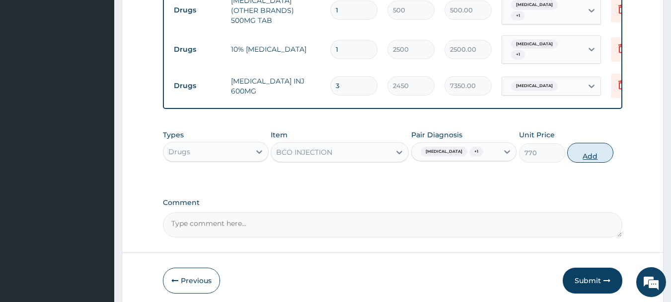
click at [584, 156] on button "Add" at bounding box center [590, 153] width 46 height 20
type input "0"
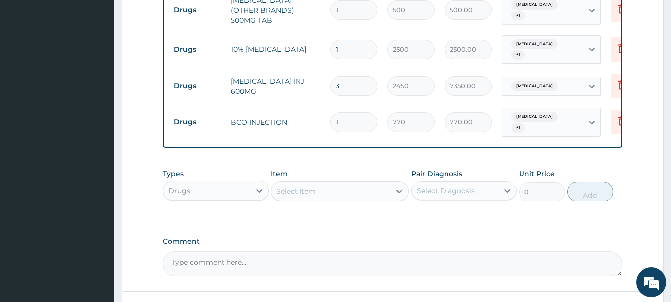
type input "0.00"
type input "4"
type input "3080.00"
type input "4"
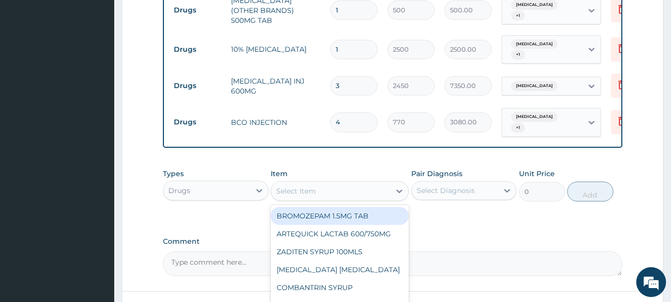
click at [298, 188] on div "Select Item" at bounding box center [296, 191] width 40 height 10
type input "PARA"
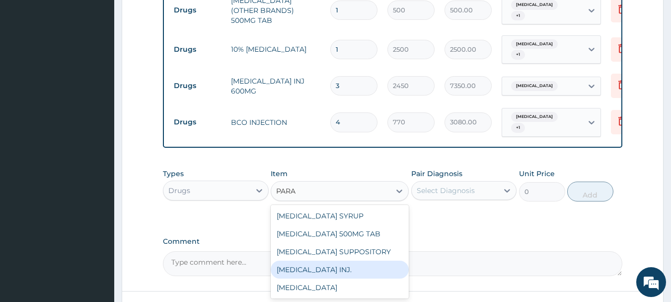
click at [329, 264] on div "PARACETAMOL INJ." at bounding box center [340, 269] width 138 height 18
type input "800"
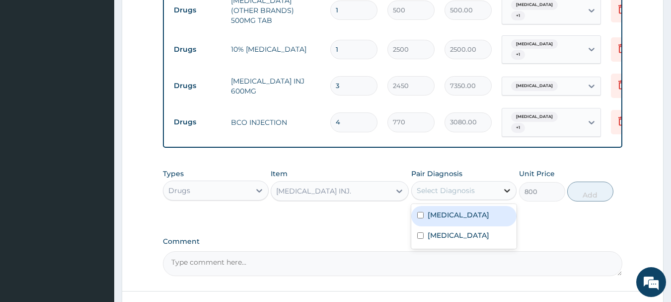
drag, startPoint x: 507, startPoint y: 186, endPoint x: 489, endPoint y: 202, distance: 24.6
click at [503, 192] on div at bounding box center [507, 190] width 18 height 18
drag, startPoint x: 431, startPoint y: 214, endPoint x: 427, endPoint y: 223, distance: 9.8
click at [428, 219] on div "Malaria Sepsis" at bounding box center [464, 226] width 106 height 45
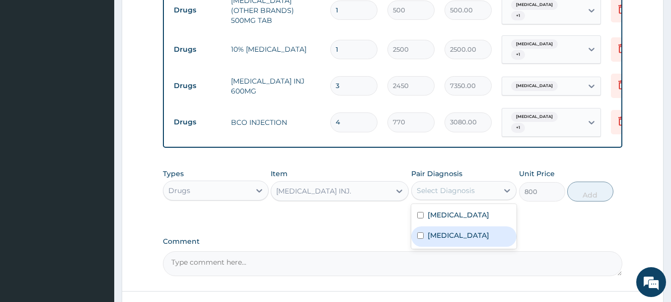
click at [426, 226] on div "Sepsis" at bounding box center [464, 236] width 106 height 20
checkbox input "true"
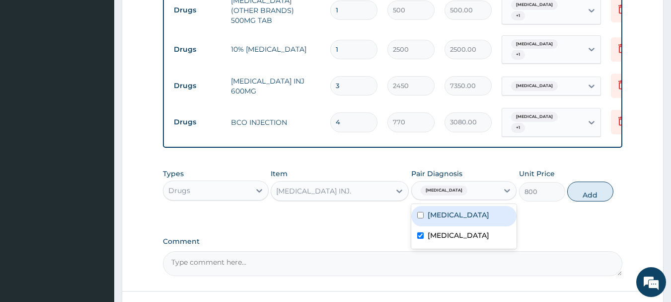
click at [418, 212] on input "checkbox" at bounding box center [420, 215] width 6 height 6
checkbox input "true"
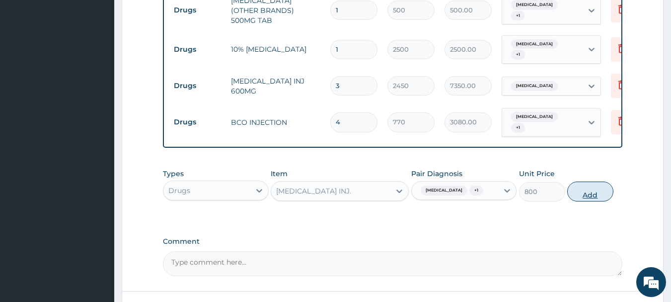
click at [579, 185] on button "Add" at bounding box center [590, 191] width 46 height 20
type input "0"
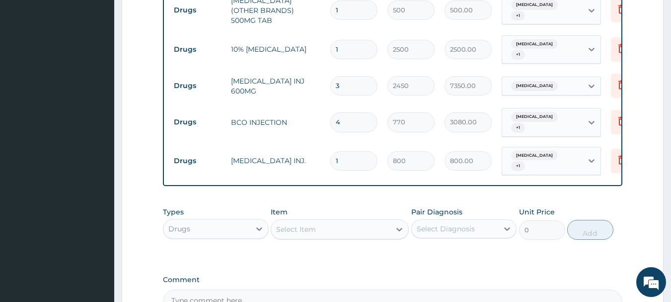
click at [342, 221] on div "Select Item" at bounding box center [330, 229] width 119 height 16
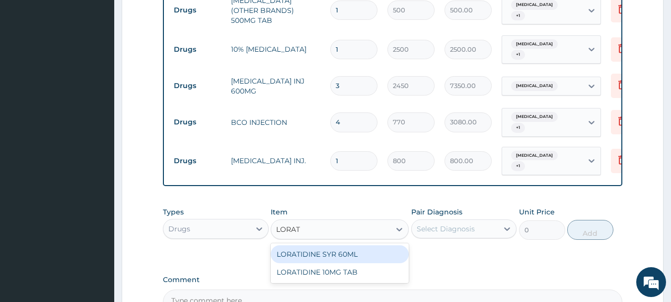
type input "LORATI"
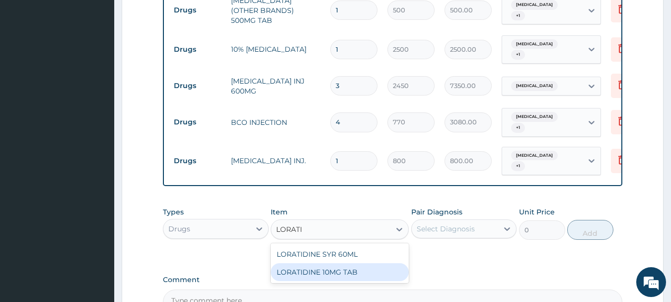
click at [293, 263] on div "LORATIDINE 10MG TAB" at bounding box center [340, 272] width 138 height 18
type input "100"
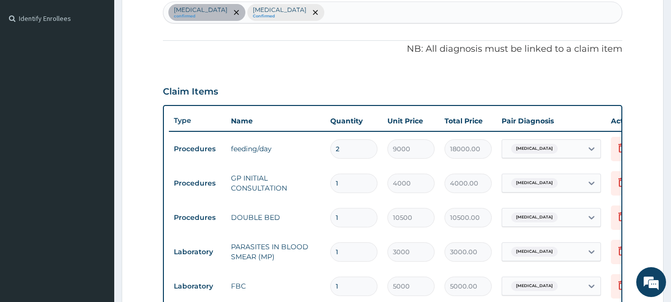
scroll to position [214, 0]
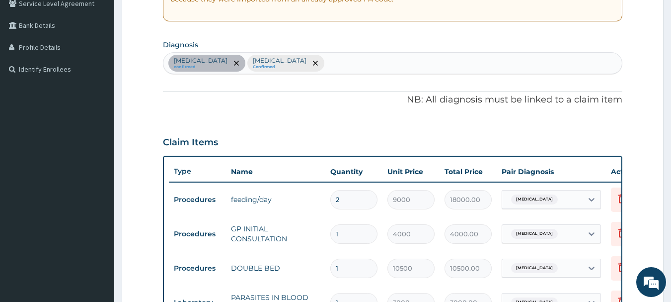
click at [272, 67] on div "Malaria confirmed Sepsis Confirmed" at bounding box center [392, 63] width 459 height 21
type input "U"
type input "RTI"
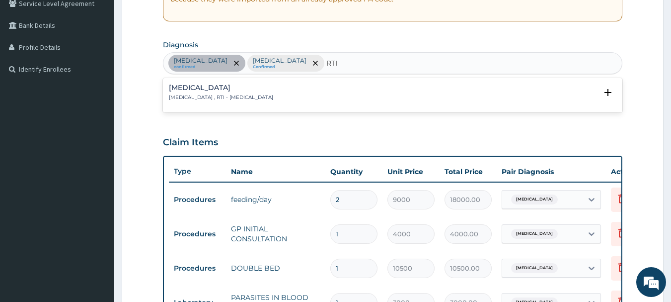
click at [210, 88] on h4 "Respiratory tract infection" at bounding box center [221, 87] width 104 height 7
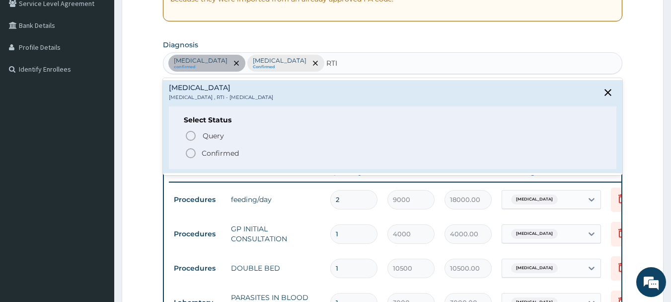
click at [187, 149] on icon "status option filled" at bounding box center [191, 153] width 12 height 12
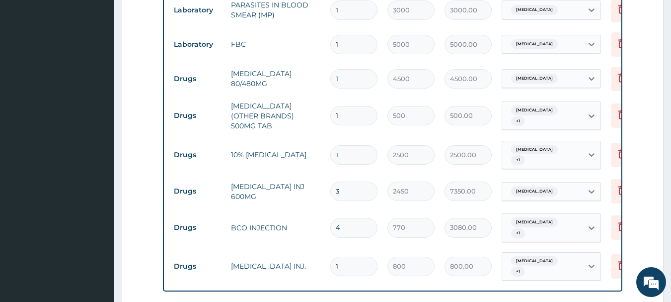
scroll to position [512, 0]
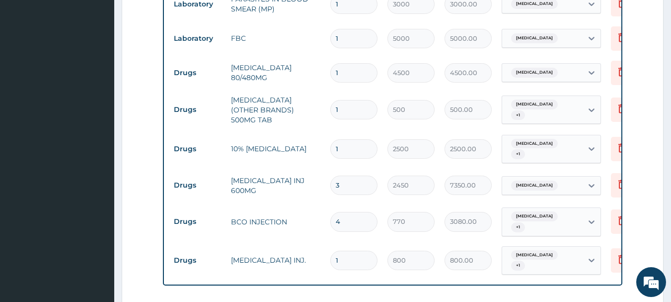
drag, startPoint x: 355, startPoint y: 138, endPoint x: 325, endPoint y: 150, distance: 31.6
click at [325, 150] on td "1" at bounding box center [353, 148] width 57 height 29
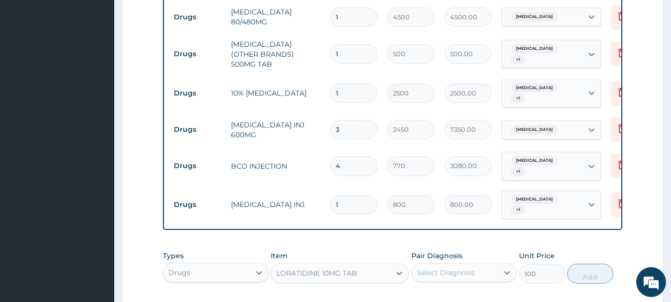
scroll to position [661, 0]
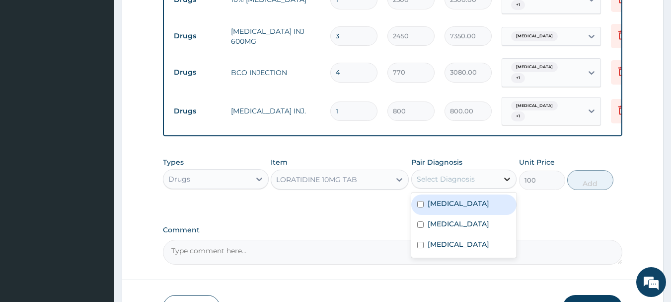
drag, startPoint x: 506, startPoint y: 165, endPoint x: 503, endPoint y: 169, distance: 5.4
click at [505, 174] on icon at bounding box center [507, 179] width 10 height 10
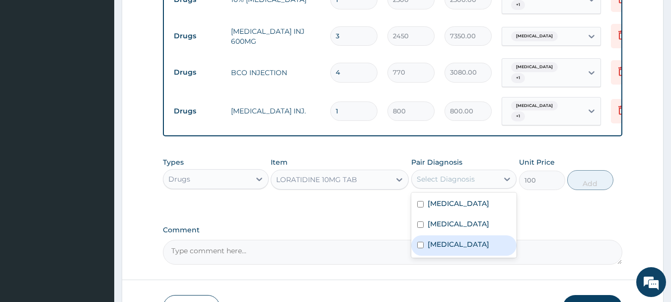
click at [428, 240] on label "Respiratory tract infection" at bounding box center [459, 244] width 62 height 10
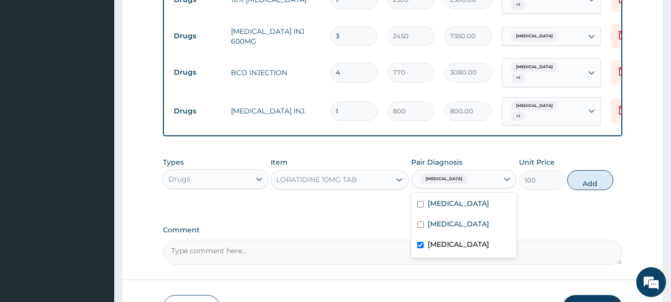
checkbox input "true"
drag, startPoint x: 590, startPoint y: 203, endPoint x: 584, endPoint y: 180, distance: 24.2
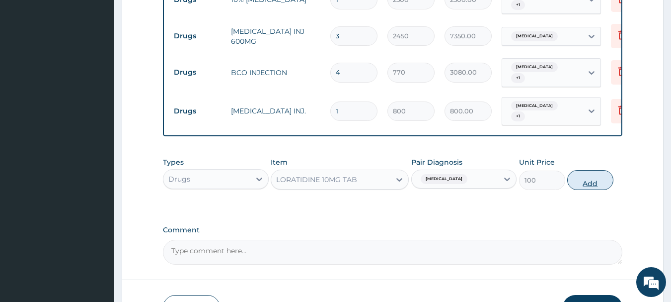
click at [584, 171] on button "Add" at bounding box center [590, 180] width 46 height 20
type input "0"
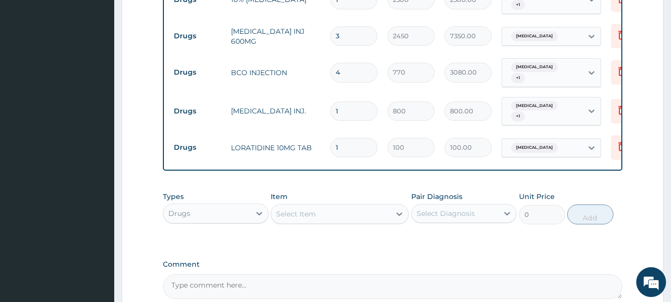
drag, startPoint x: 353, startPoint y: 130, endPoint x: 287, endPoint y: 121, distance: 66.1
click at [287, 130] on tr "Drugs LORATIDINE 10MG TAB 1 100 100.00 Respiratory tract infection Delete" at bounding box center [412, 147] width 487 height 34
type input "5"
type input "500.00"
type input "0.00"
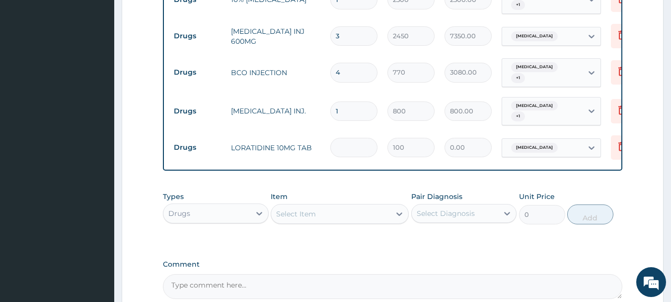
type input "7"
type input "700.00"
type input "7"
click at [300, 209] on div "Select Item" at bounding box center [296, 214] width 40 height 10
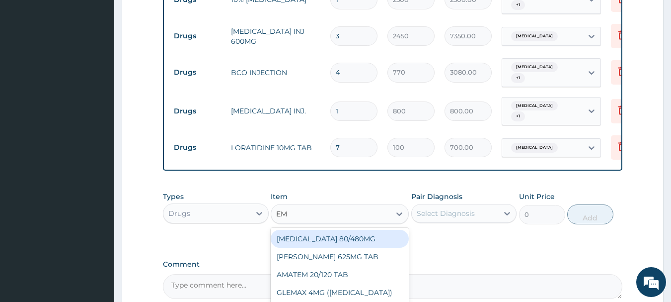
type input "EMZ"
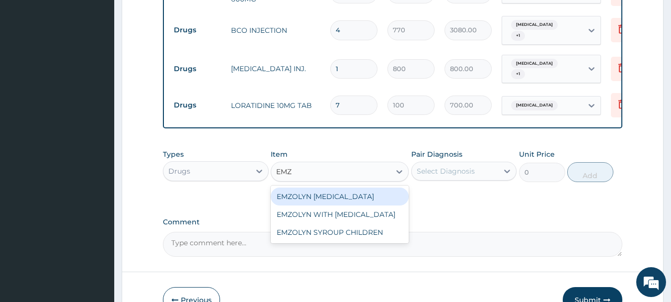
scroll to position [711, 0]
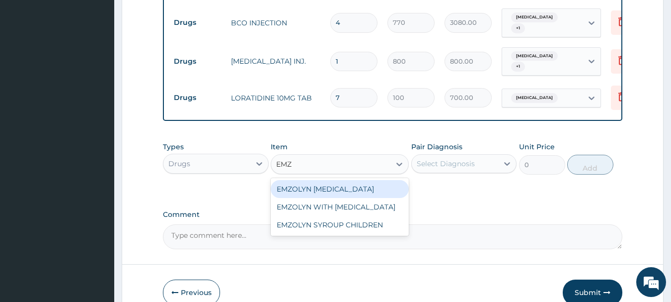
click at [352, 180] on div "EMZOLYN EXPECTORANT" at bounding box center [340, 189] width 138 height 18
type input "2450"
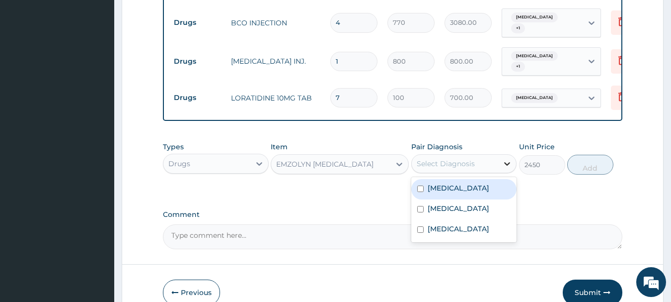
click at [508, 158] on icon at bounding box center [507, 163] width 10 height 10
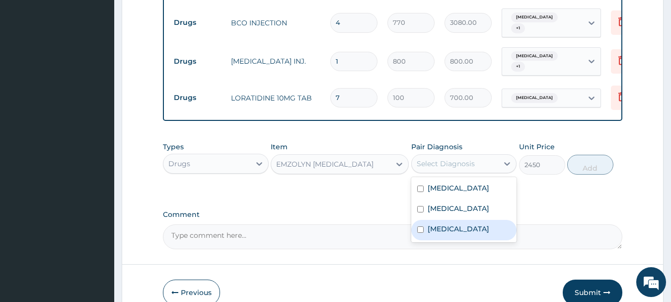
click at [428, 225] on label "Respiratory tract infection" at bounding box center [459, 229] width 62 height 10
checkbox input "true"
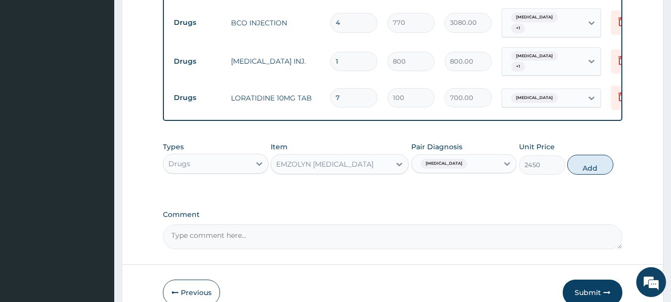
drag, startPoint x: 586, startPoint y: 152, endPoint x: 542, endPoint y: 164, distance: 46.5
click at [579, 156] on button "Add" at bounding box center [590, 165] width 46 height 20
type input "0"
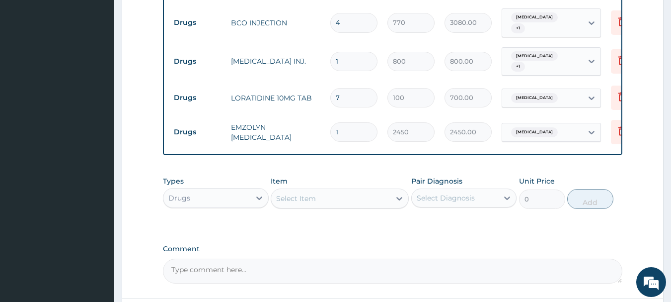
click at [339, 193] on div "Select Item" at bounding box center [330, 198] width 119 height 16
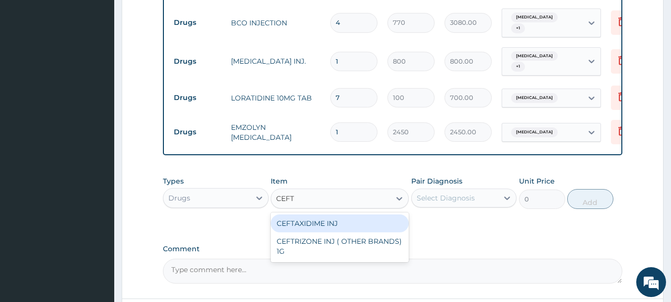
type input "CEFTR"
click at [296, 214] on div "CEFTRIZONE INJ ( OTHER BRANDS) 1G" at bounding box center [340, 228] width 138 height 28
type input "2500"
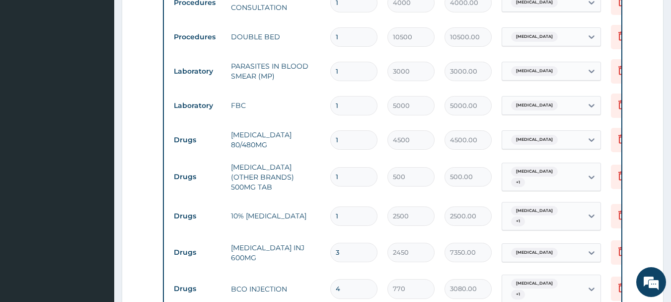
scroll to position [463, 0]
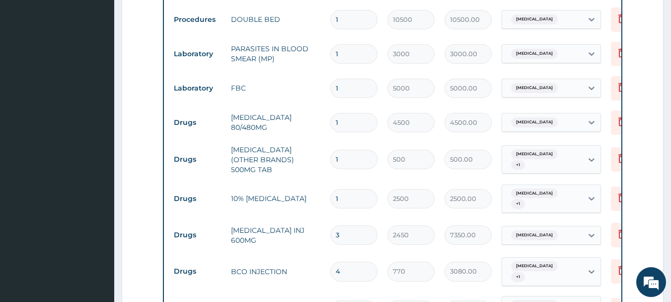
click at [344, 157] on input "1" at bounding box center [353, 159] width 47 height 19
type input "10"
type input "5000.00"
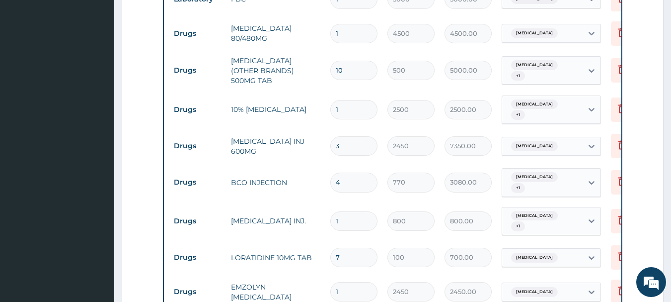
scroll to position [562, 0]
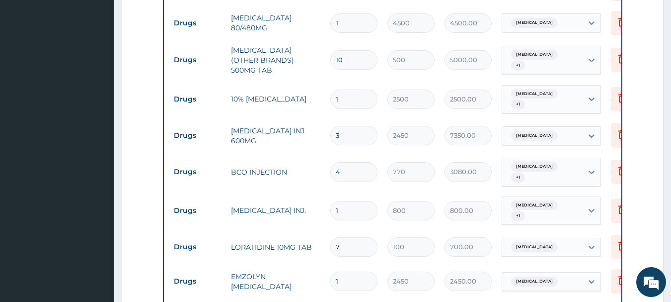
type input "10"
drag, startPoint x: 345, startPoint y: 194, endPoint x: 317, endPoint y: 193, distance: 27.3
click at [317, 193] on tr "Drugs PARACETAMOL INJ. 1 800 800.00 Sepsis + 1 Delete" at bounding box center [412, 210] width 487 height 39
type input "6"
type input "4800.00"
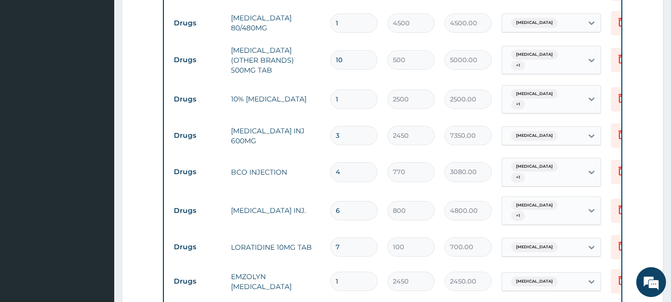
type input "6"
drag, startPoint x: 341, startPoint y: 91, endPoint x: 314, endPoint y: 88, distance: 27.5
click at [314, 88] on tr "Drugs 10% DEXTROSE 1 2500 2500.00 Malaria + 1 Delete" at bounding box center [412, 99] width 487 height 39
type input "4"
type input "10000.00"
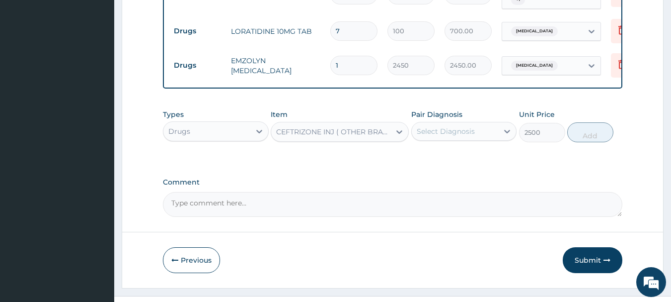
scroll to position [786, 0]
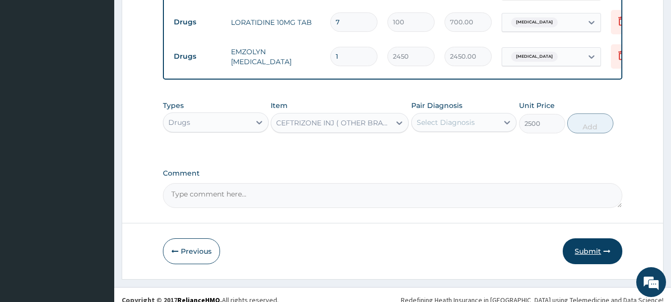
type input "4"
click at [585, 238] on button "Submit" at bounding box center [593, 251] width 60 height 26
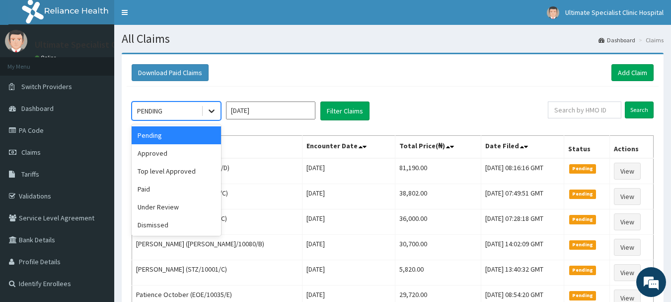
click at [212, 112] on icon at bounding box center [212, 111] width 6 height 3
click at [167, 204] on div "Under Review" at bounding box center [176, 207] width 89 height 18
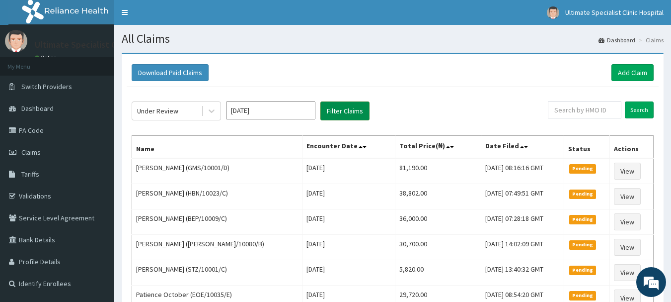
click at [344, 113] on button "Filter Claims" at bounding box center [344, 110] width 49 height 19
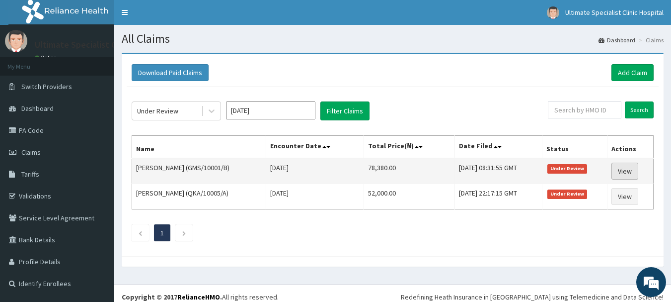
click at [630, 168] on link "View" at bounding box center [625, 170] width 27 height 17
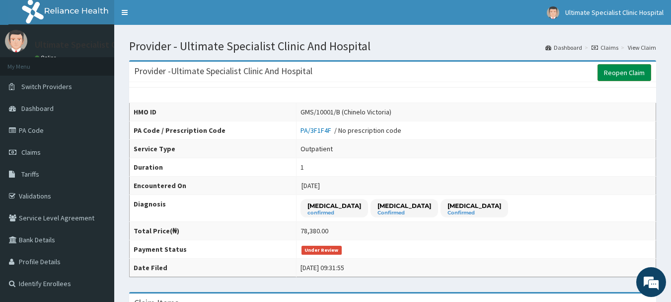
click at [622, 70] on link "Reopen Claim" at bounding box center [625, 72] width 54 height 17
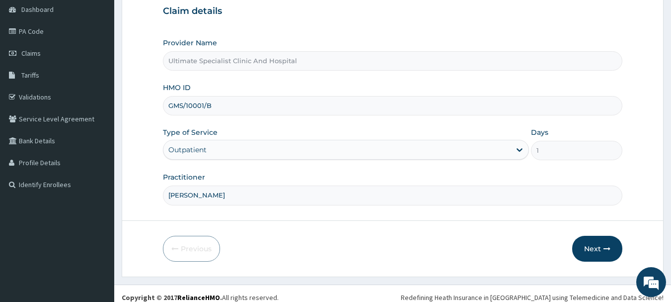
scroll to position [107, 0]
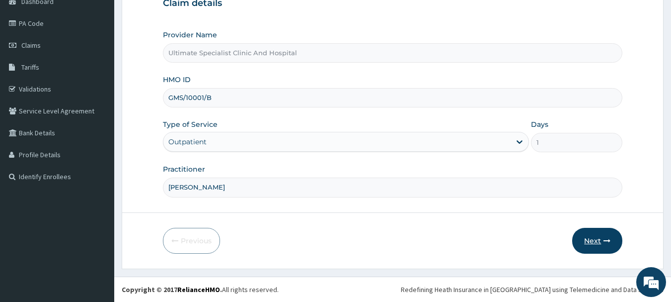
click at [587, 233] on button "Next" at bounding box center [597, 241] width 50 height 26
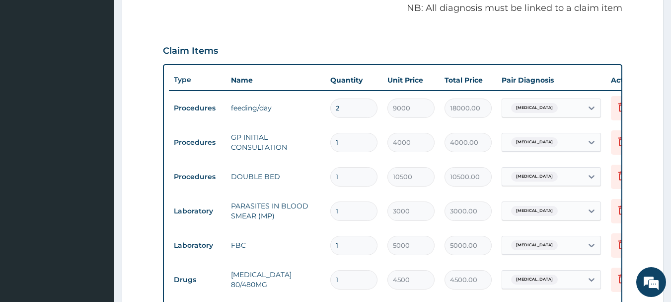
scroll to position [355, 0]
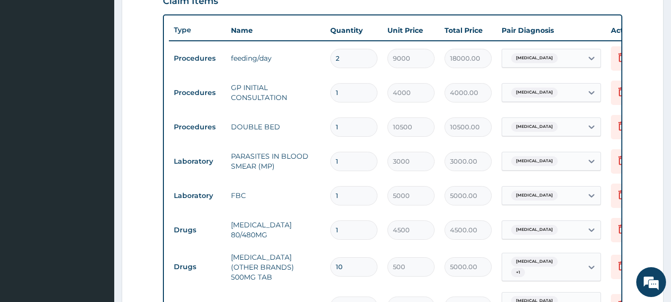
drag, startPoint x: 345, startPoint y: 57, endPoint x: 333, endPoint y: 57, distance: 11.9
click at [333, 57] on input "2" at bounding box center [353, 58] width 47 height 19
type input "1"
type input "9000.00"
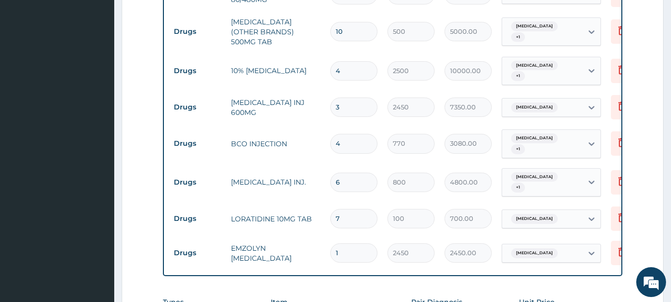
scroll to position [604, 0]
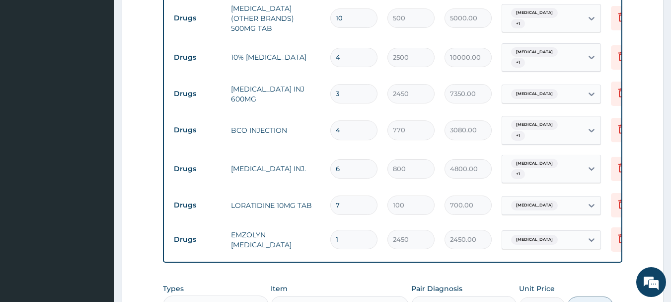
type input "1"
drag, startPoint x: 342, startPoint y: 50, endPoint x: 309, endPoint y: 51, distance: 33.8
click at [309, 51] on tr "Drugs 10% DEXTROSE 4 2500 10000.00 Sepsis + 1 Delete" at bounding box center [412, 57] width 487 height 39
type input "0.00"
type input "2"
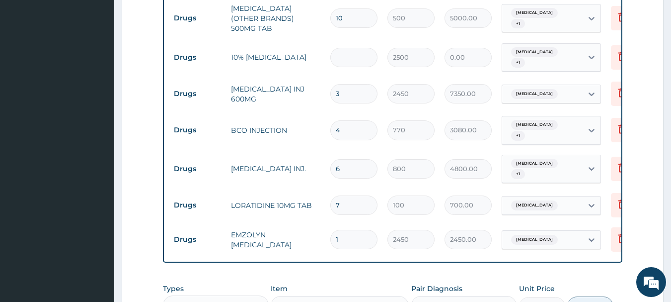
type input "5000.00"
click at [621, 50] on icon at bounding box center [622, 56] width 12 height 12
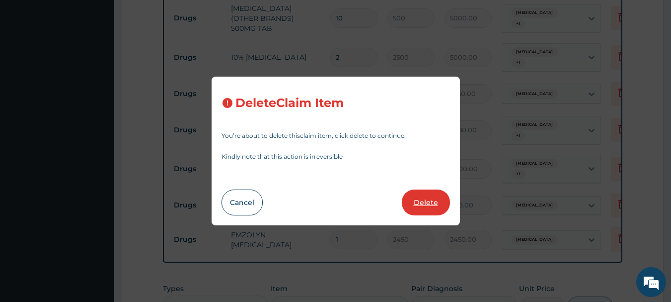
click at [414, 197] on button "Delete" at bounding box center [426, 202] width 48 height 26
type input "3"
type input "2450"
type input "7350.00"
type input "4"
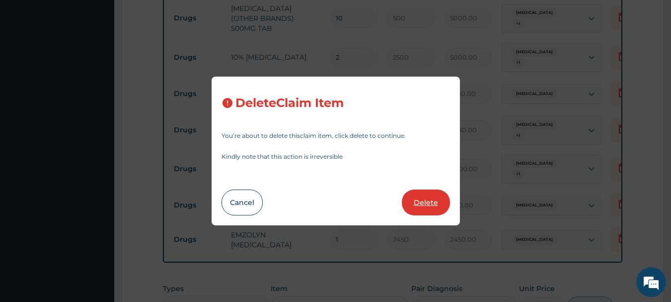
type input "770"
type input "3080.00"
type input "6"
type input "800"
type input "4800.00"
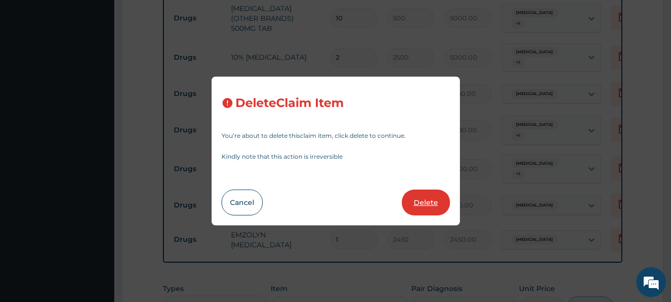
type input "7"
type input "100"
type input "700.00"
type input "1"
type input "2450"
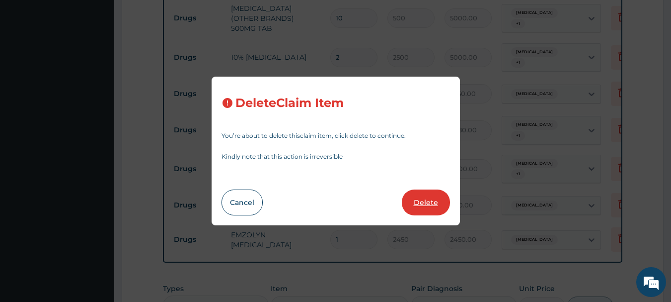
type input "2450.00"
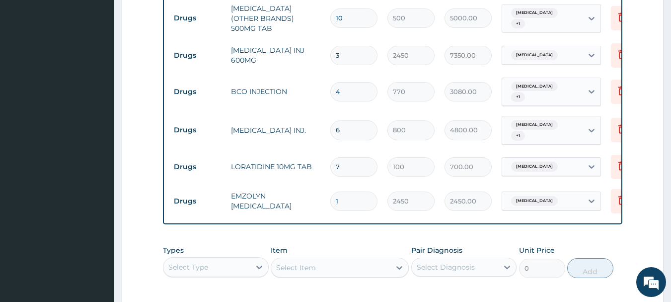
click at [300, 263] on div "Select Item" at bounding box center [340, 267] width 138 height 20
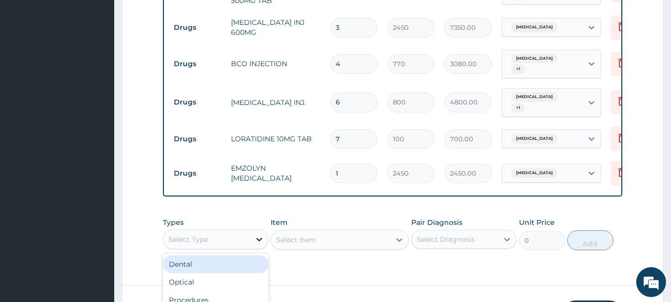
click at [254, 249] on div "option Dental focused, 1 of 10. 10 results available. Use Up and Down to choose…" at bounding box center [216, 239] width 106 height 20
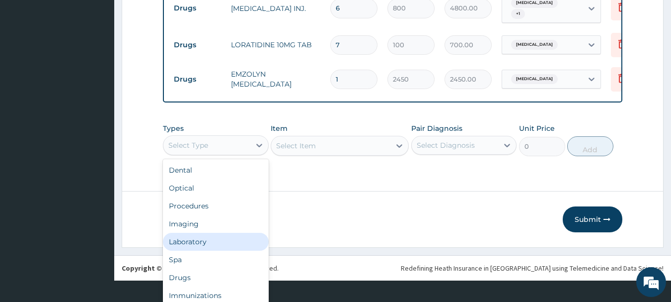
scroll to position [34, 0]
click at [182, 239] on div "Drugs" at bounding box center [216, 243] width 106 height 18
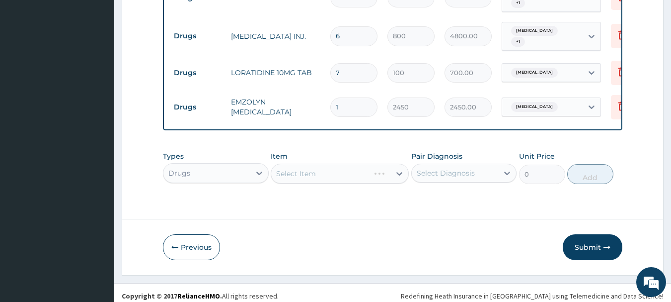
scroll to position [0, 0]
click at [325, 165] on div "Select Item" at bounding box center [340, 173] width 138 height 20
click at [309, 165] on div "Select Item" at bounding box center [340, 173] width 138 height 20
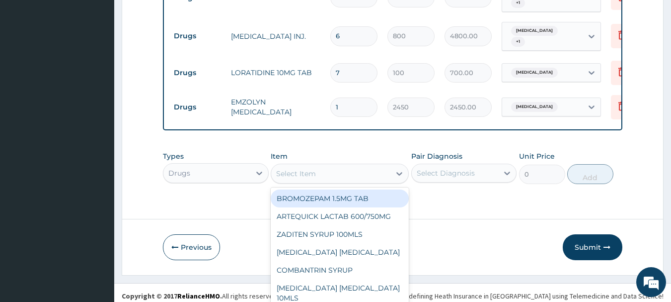
click at [311, 162] on div "Item option BROMOZEPAM 1.5MG TAB focused, 1 of 1031. 1031 results available. Us…" at bounding box center [340, 167] width 138 height 33
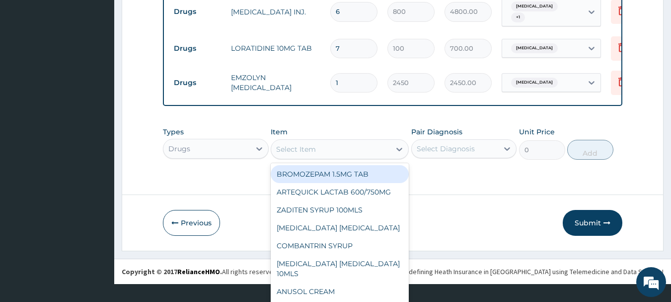
scroll to position [28, 0]
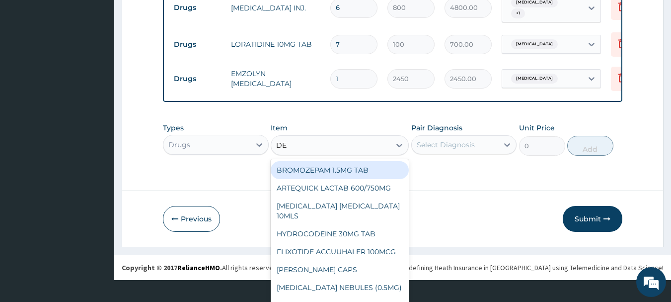
type input "DEX"
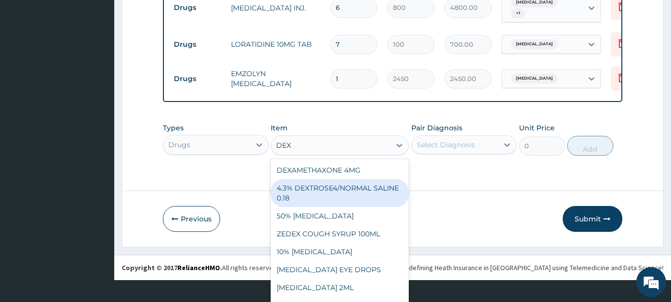
click at [294, 189] on div "4.3% DEXTROSE4/NORMAL SALINE 0.18" at bounding box center [340, 193] width 138 height 28
type input "2500"
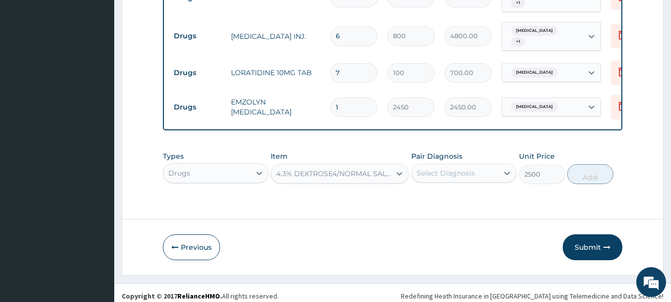
scroll to position [0, 0]
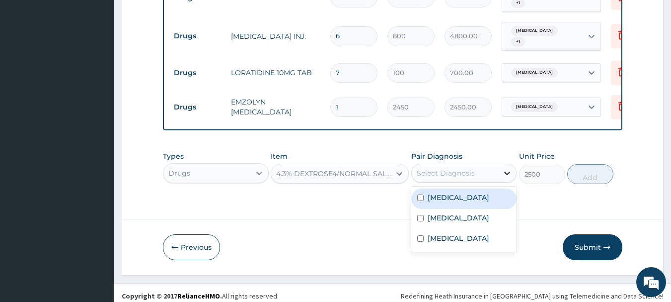
click at [503, 168] on icon at bounding box center [507, 173] width 10 height 10
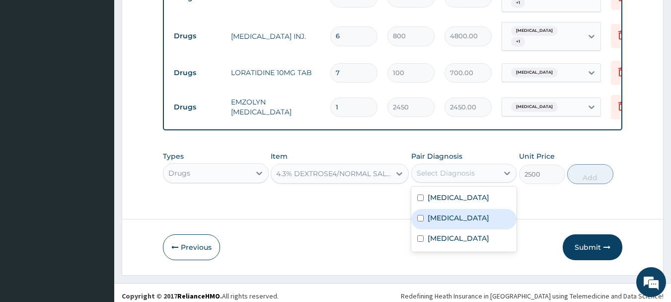
drag, startPoint x: 421, startPoint y: 209, endPoint x: 421, endPoint y: 190, distance: 19.4
click at [421, 200] on div "Malaria Sepsis Respiratory tract infection" at bounding box center [464, 218] width 106 height 65
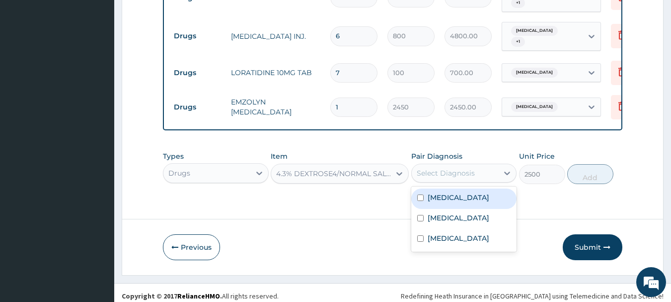
click at [421, 194] on input "checkbox" at bounding box center [420, 197] width 6 height 6
checkbox input "true"
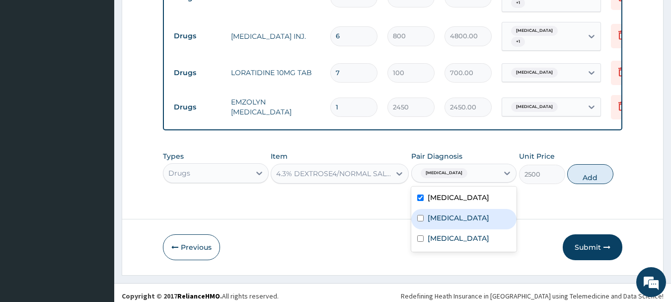
click at [419, 215] on input "checkbox" at bounding box center [420, 218] width 6 height 6
checkbox input "true"
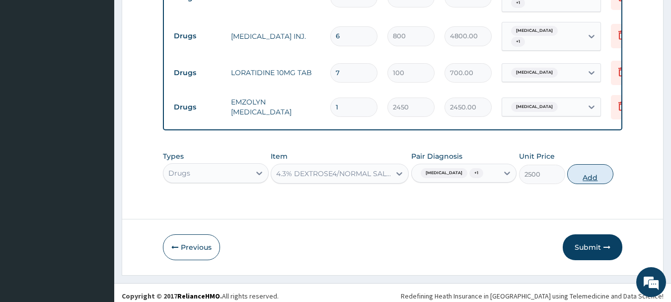
click at [580, 170] on button "Add" at bounding box center [590, 174] width 46 height 20
type input "0"
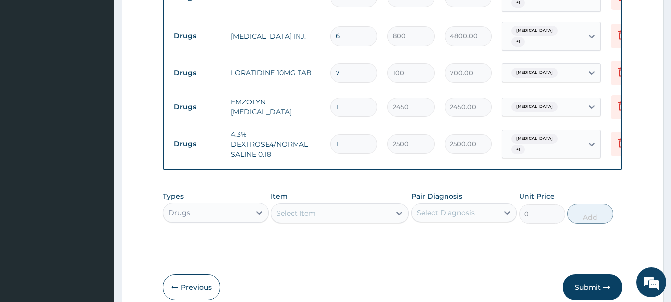
type input "0.00"
type input "4"
type input "10000.00"
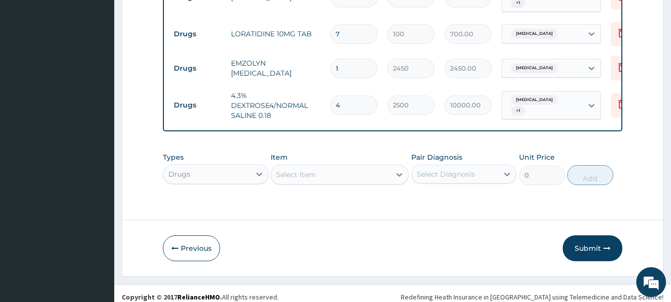
scroll to position [737, 0]
type input "4"
click at [580, 241] on button "Submit" at bounding box center [593, 247] width 60 height 26
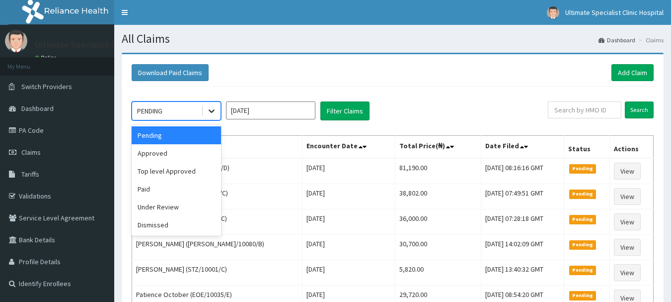
drag, startPoint x: 212, startPoint y: 109, endPoint x: 211, endPoint y: 118, distance: 9.0
click at [212, 109] on icon at bounding box center [212, 111] width 10 height 10
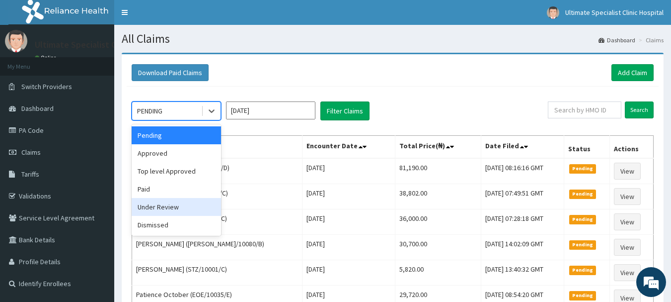
click at [155, 208] on div "Under Review" at bounding box center [176, 207] width 89 height 18
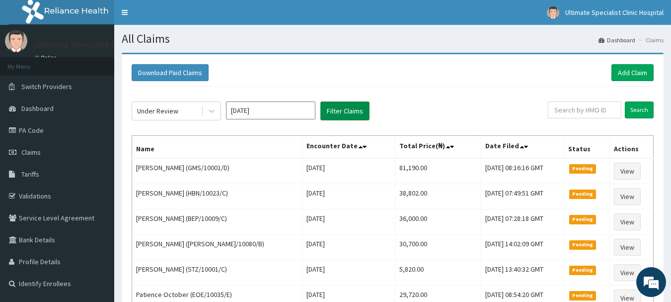
click at [336, 109] on button "Filter Claims" at bounding box center [344, 110] width 49 height 19
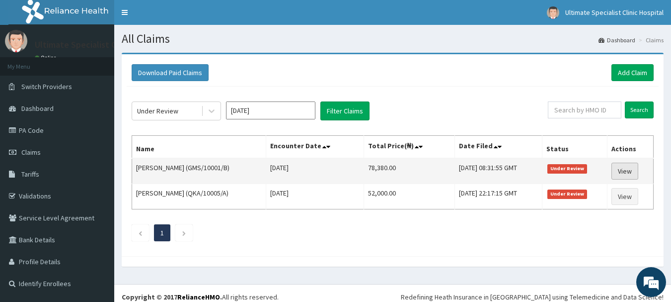
click at [624, 168] on link "View" at bounding box center [625, 170] width 27 height 17
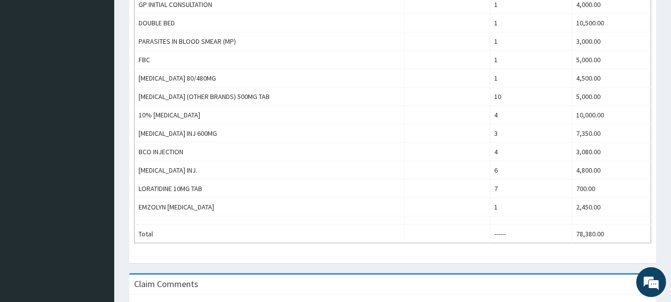
scroll to position [358, 0]
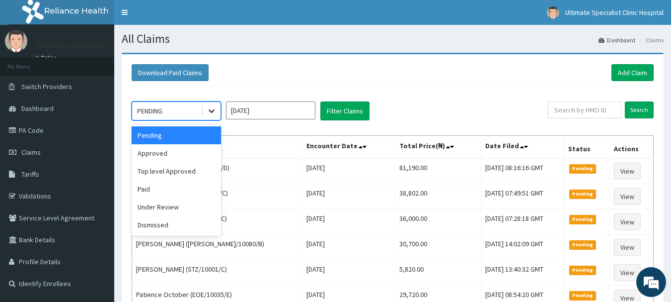
click at [212, 112] on icon at bounding box center [212, 111] width 6 height 3
click at [154, 208] on div "Under Review" at bounding box center [176, 207] width 89 height 18
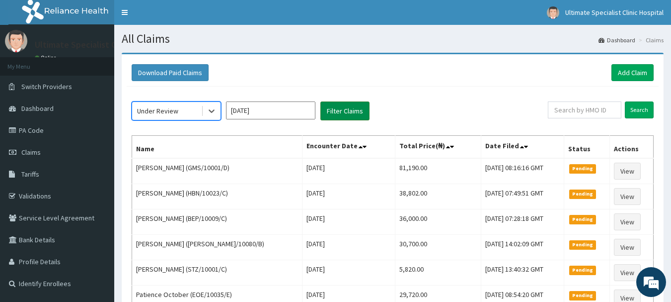
click at [354, 106] on button "Filter Claims" at bounding box center [344, 110] width 49 height 19
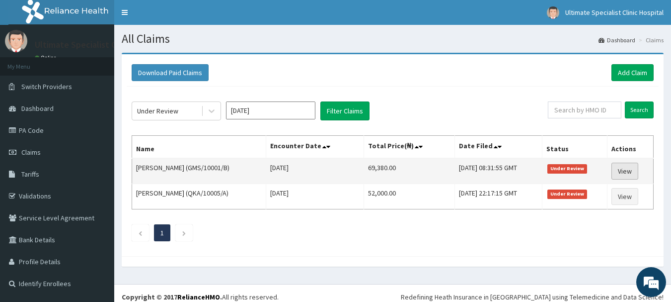
click at [622, 172] on link "View" at bounding box center [625, 170] width 27 height 17
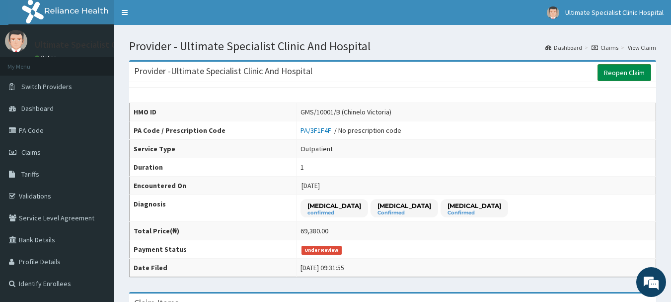
click at [629, 71] on link "Reopen Claim" at bounding box center [625, 72] width 54 height 17
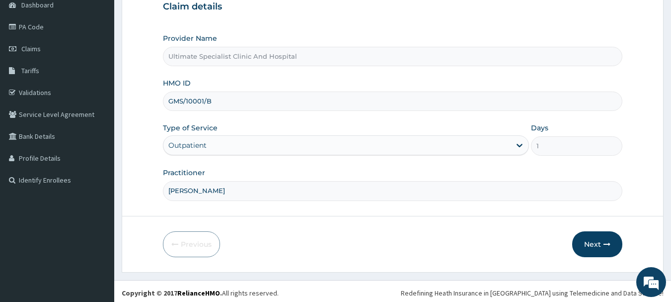
scroll to position [107, 0]
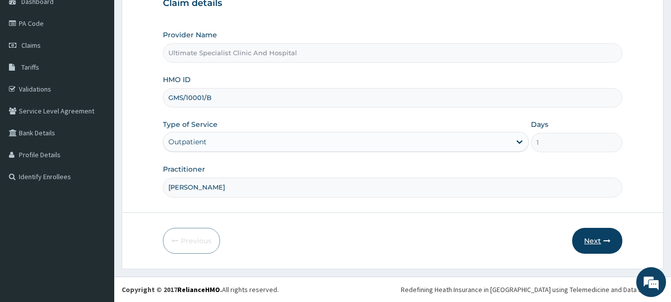
click at [599, 242] on button "Next" at bounding box center [597, 241] width 50 height 26
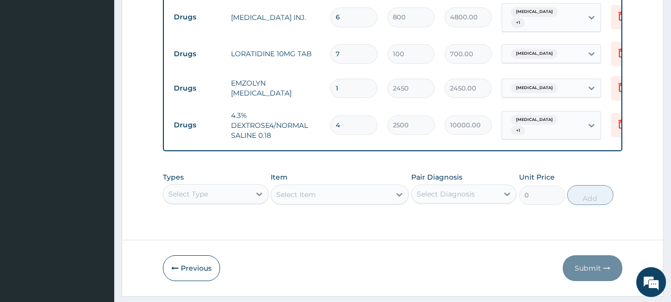
scroll to position [737, 0]
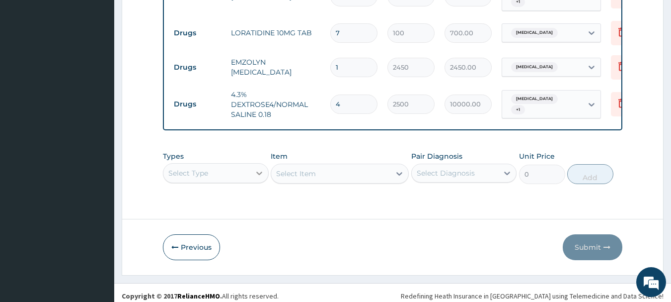
click at [258, 168] on div "Select Type" at bounding box center [216, 173] width 106 height 20
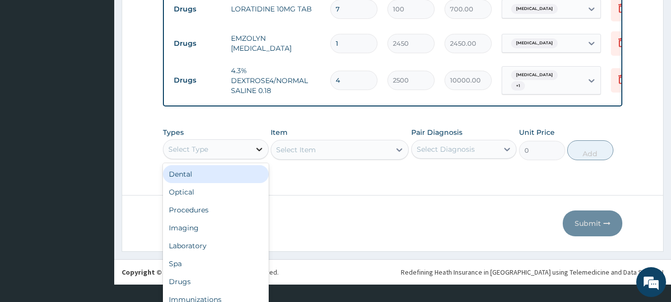
scroll to position [28, 0]
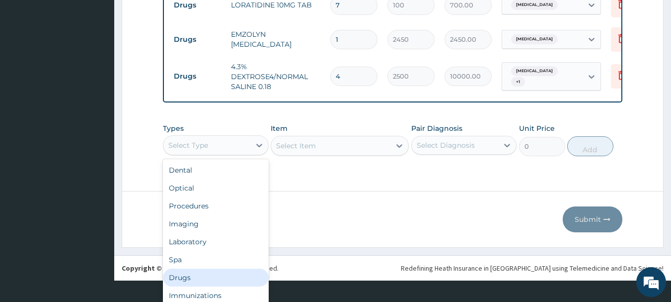
click at [191, 270] on div "Drugs" at bounding box center [216, 277] width 106 height 18
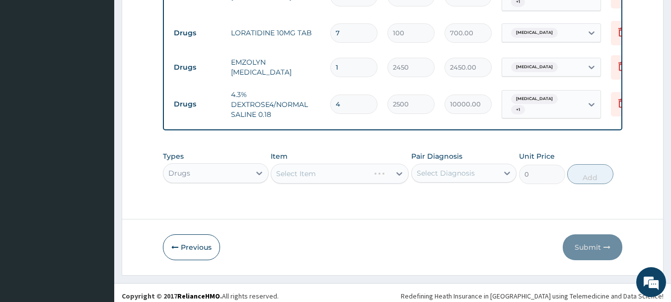
click at [332, 163] on div "Select Item" at bounding box center [340, 173] width 138 height 20
click at [332, 166] on div "Select Item" at bounding box center [340, 173] width 138 height 20
click at [347, 166] on div "Select Item" at bounding box center [340, 173] width 138 height 20
click at [347, 166] on div "Select Item" at bounding box center [330, 173] width 119 height 16
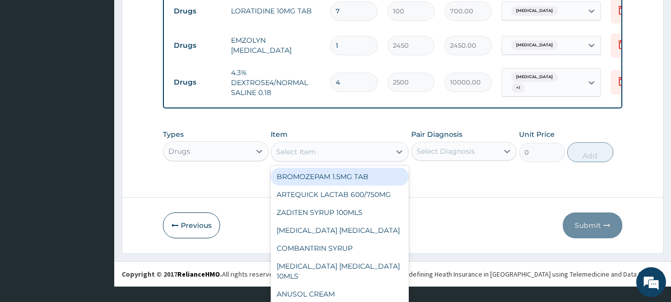
scroll to position [28, 0]
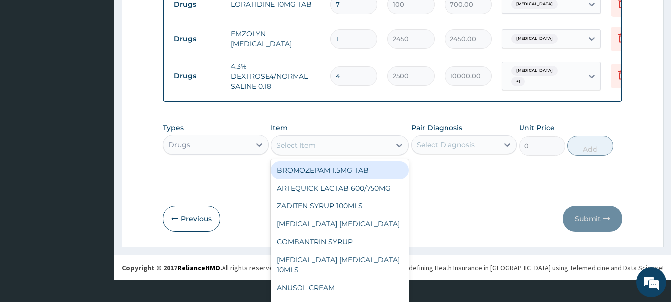
click at [347, 166] on div "BROMOZEPAM 1.5MG TAB" at bounding box center [340, 170] width 138 height 18
type input "100"
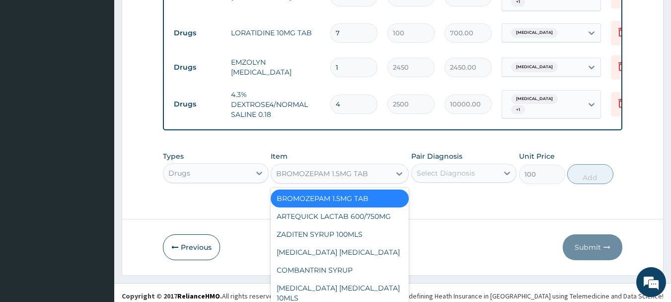
click at [372, 166] on div "option BROMOZEPAM 1.5MG TAB, selected. option BROMOZEPAM 1.5MG TAB selected, 1 …" at bounding box center [340, 173] width 138 height 20
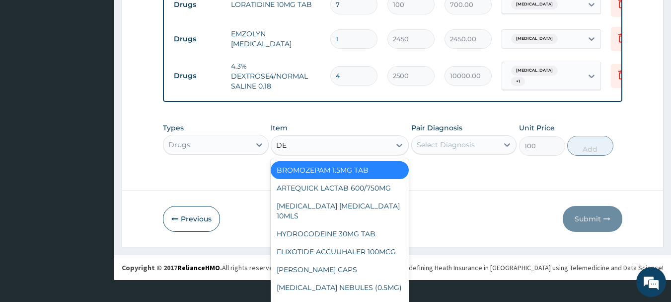
type input "D"
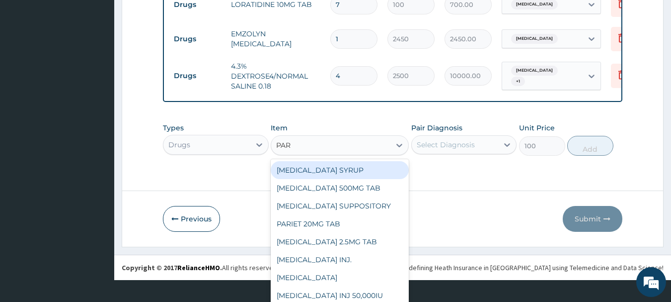
type input "PARA"
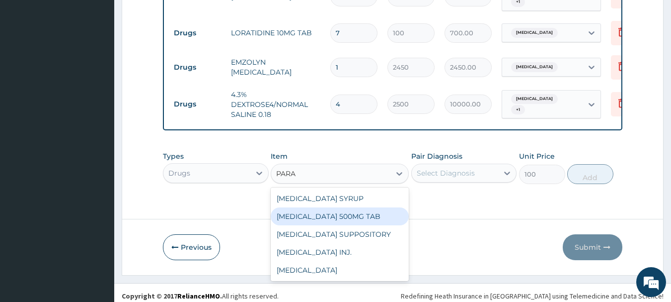
drag, startPoint x: 359, startPoint y: 209, endPoint x: 381, endPoint y: 193, distance: 26.7
click at [361, 207] on div "PARACETAMOL 500MG TAB" at bounding box center [340, 216] width 138 height 18
type input "40"
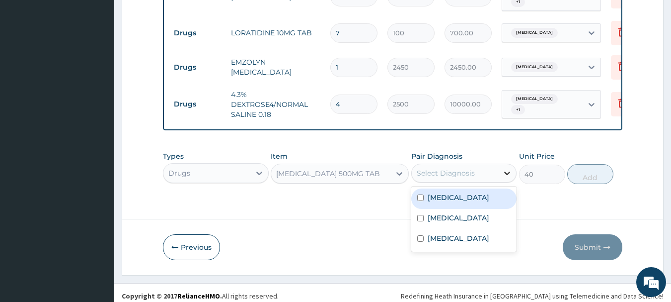
drag, startPoint x: 507, startPoint y: 166, endPoint x: 475, endPoint y: 179, distance: 34.3
click at [506, 168] on icon at bounding box center [507, 173] width 10 height 10
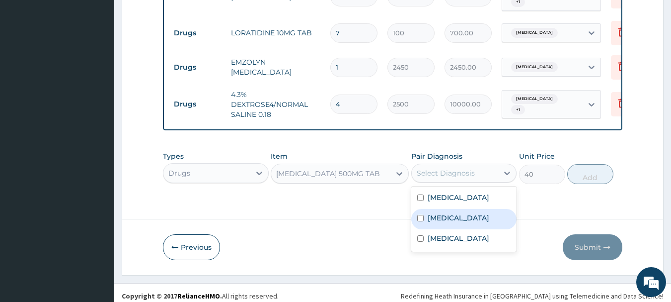
drag, startPoint x: 440, startPoint y: 191, endPoint x: 436, endPoint y: 208, distance: 17.5
click at [436, 208] on div "Malaria Sepsis Respiratory tract infection" at bounding box center [464, 218] width 106 height 65
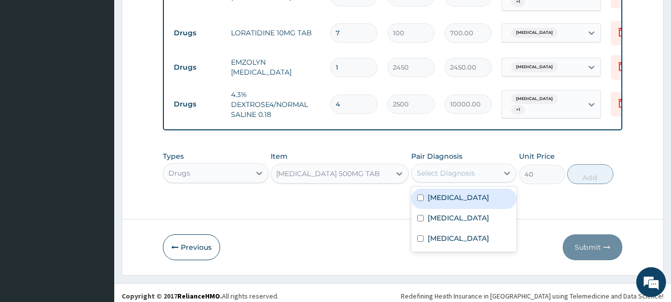
click at [426, 190] on div "[MEDICAL_DATA]" at bounding box center [464, 198] width 106 height 20
checkbox input "true"
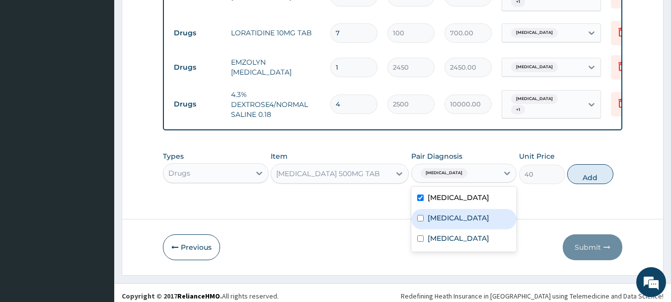
drag, startPoint x: 430, startPoint y: 205, endPoint x: 438, endPoint y: 204, distance: 8.0
click at [431, 209] on div "Sepsis" at bounding box center [464, 219] width 106 height 20
checkbox input "true"
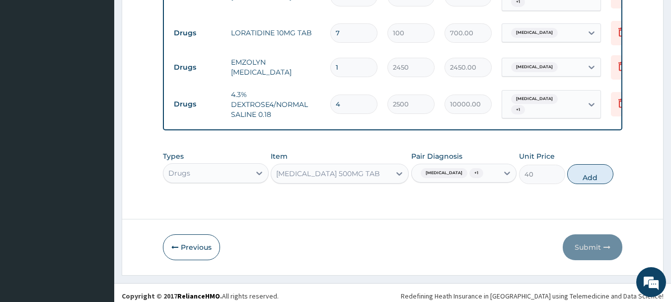
drag, startPoint x: 589, startPoint y: 170, endPoint x: 545, endPoint y: 170, distance: 43.7
click at [583, 170] on button "Add" at bounding box center [590, 174] width 46 height 20
type input "0"
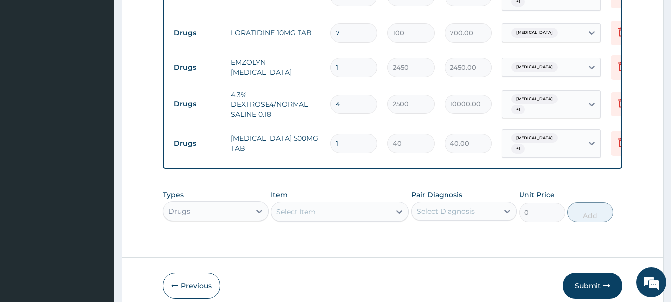
type input "0.00"
type input "1"
type input "40.00"
type input "18"
type input "720.00"
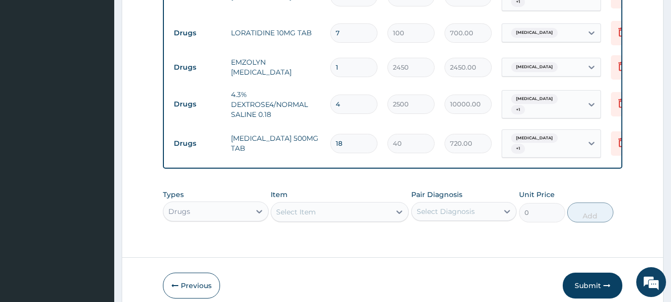
type input "18"
click at [298, 202] on div "Select Item" at bounding box center [340, 212] width 138 height 20
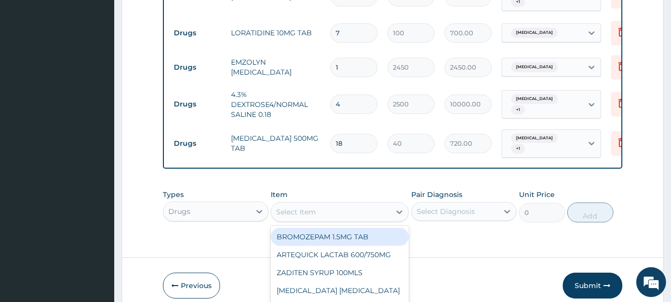
scroll to position [28, 0]
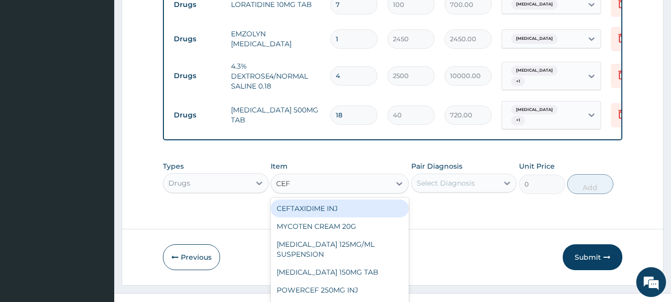
type input "CEFT"
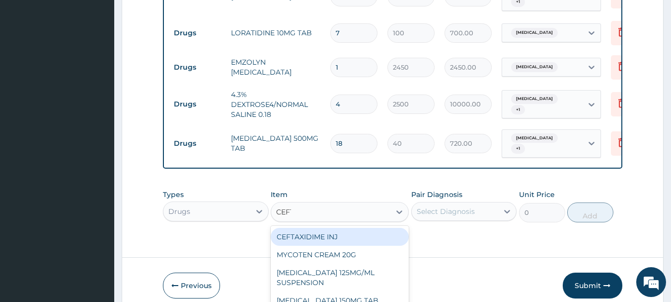
scroll to position [766, 0]
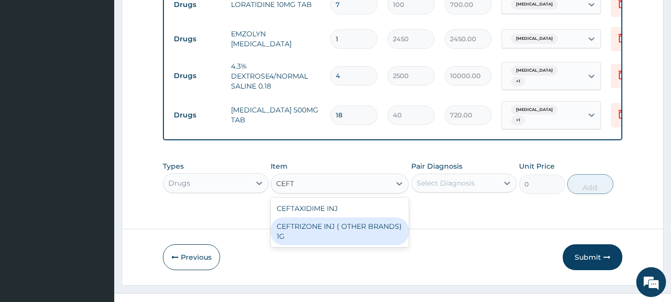
click at [312, 217] on div "CEFTRIZONE INJ ( OTHER BRANDS) 1G" at bounding box center [340, 231] width 138 height 28
type input "2500"
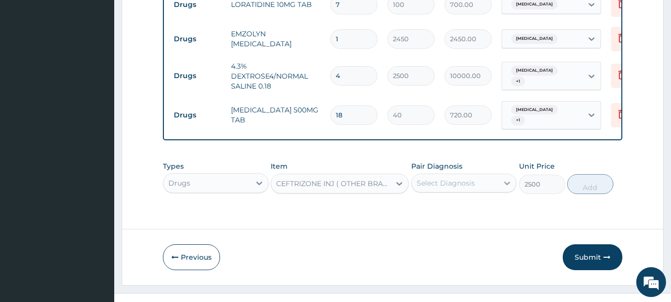
click at [505, 181] on icon at bounding box center [508, 182] width 6 height 3
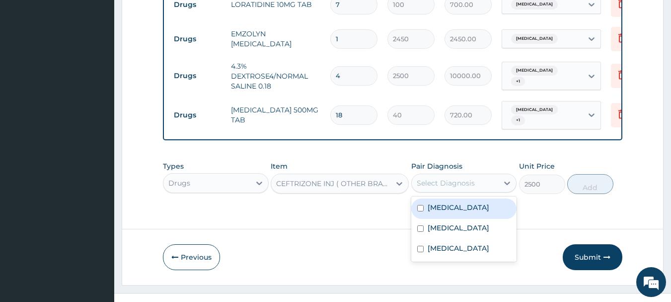
drag, startPoint x: 420, startPoint y: 197, endPoint x: 423, endPoint y: 205, distance: 8.5
click at [421, 202] on div "Malaria" at bounding box center [464, 208] width 106 height 20
checkbox input "true"
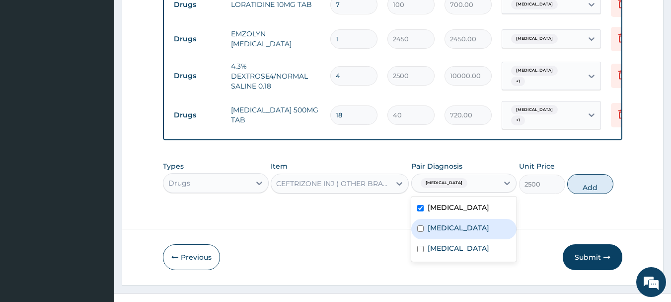
drag, startPoint x: 423, startPoint y: 213, endPoint x: 423, endPoint y: 222, distance: 8.9
click at [423, 219] on div "Sepsis" at bounding box center [464, 229] width 106 height 20
checkbox input "true"
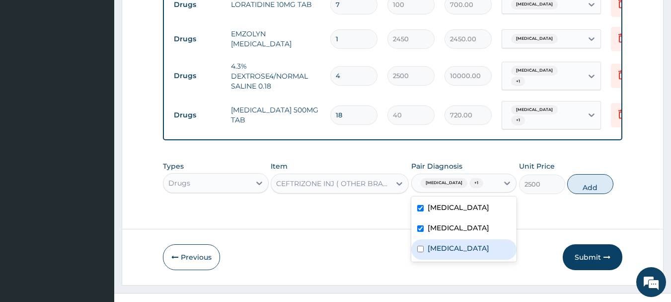
drag, startPoint x: 423, startPoint y: 242, endPoint x: 450, endPoint y: 230, distance: 28.9
click at [424, 241] on div "Respiratory tract infection" at bounding box center [464, 249] width 106 height 20
checkbox input "true"
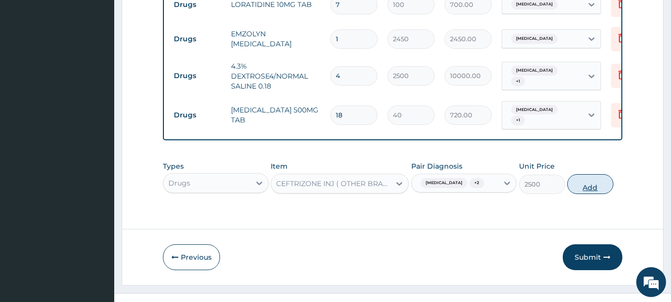
click at [606, 177] on button "Add" at bounding box center [590, 184] width 46 height 20
type input "0"
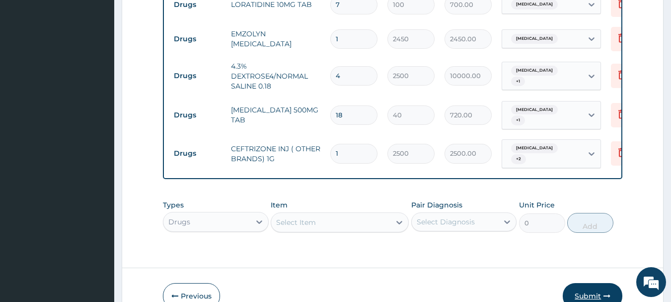
click at [586, 283] on button "Submit" at bounding box center [593, 296] width 60 height 26
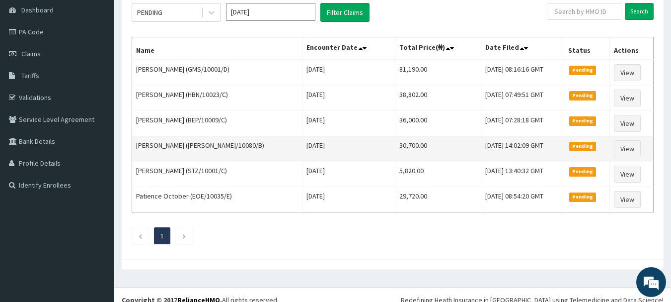
scroll to position [99, 0]
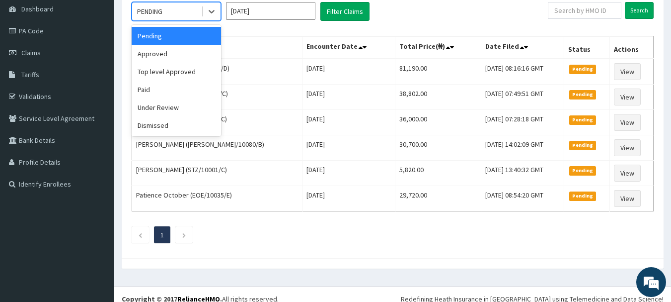
drag, startPoint x: 209, startPoint y: 12, endPoint x: 197, endPoint y: 37, distance: 27.3
click at [209, 14] on icon at bounding box center [212, 11] width 10 height 10
click at [159, 103] on div "Under Review" at bounding box center [176, 107] width 89 height 18
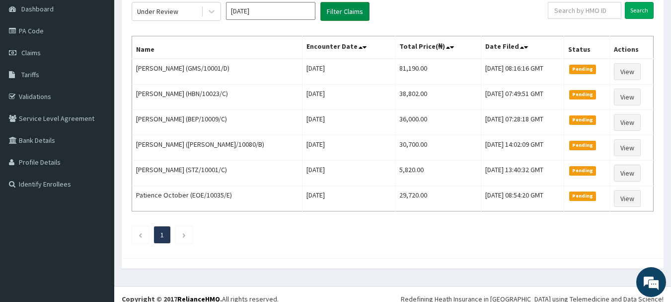
click at [355, 12] on button "Filter Claims" at bounding box center [344, 11] width 49 height 19
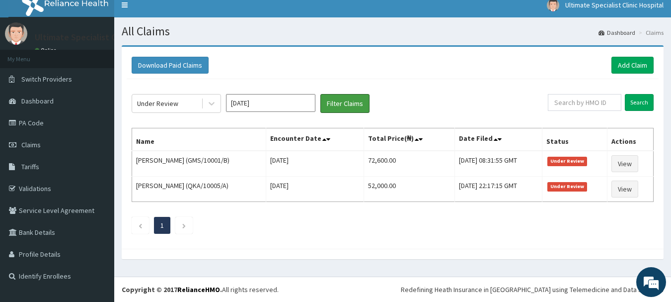
scroll to position [7, 0]
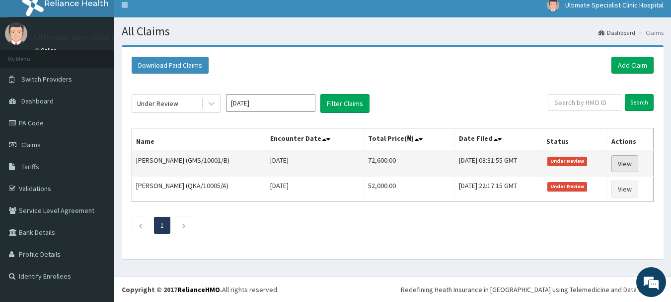
click at [633, 161] on link "View" at bounding box center [625, 163] width 27 height 17
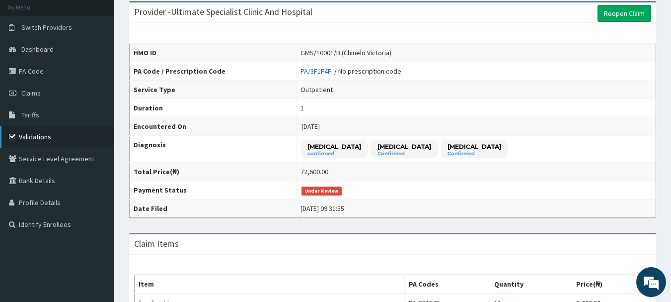
scroll to position [35, 0]
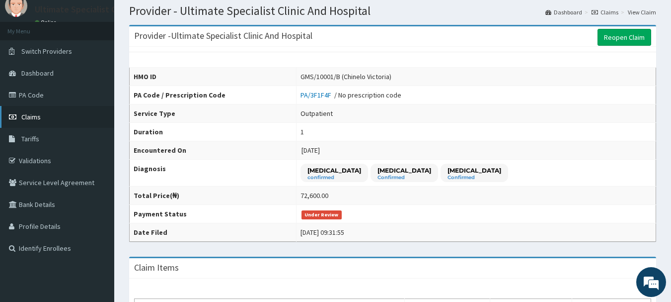
click at [22, 115] on span "Claims" at bounding box center [30, 116] width 19 height 9
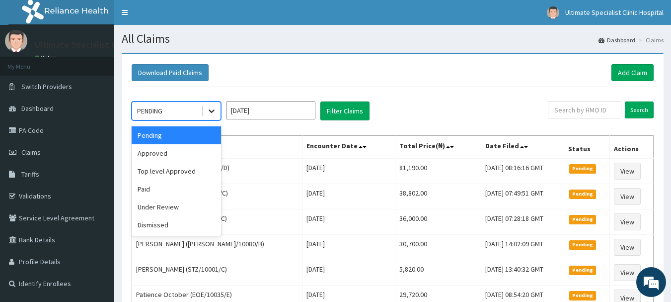
click at [212, 110] on icon at bounding box center [212, 111] width 10 height 10
click at [167, 205] on div "Under Review" at bounding box center [176, 207] width 89 height 18
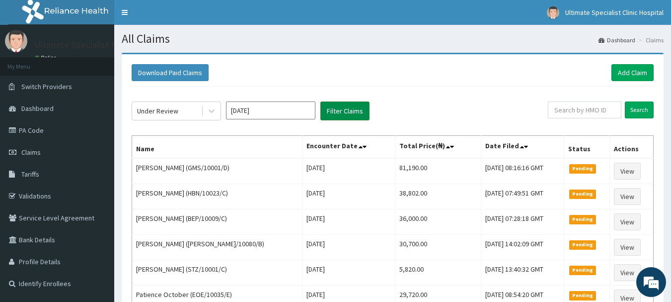
click at [354, 102] on button "Filter Claims" at bounding box center [344, 110] width 49 height 19
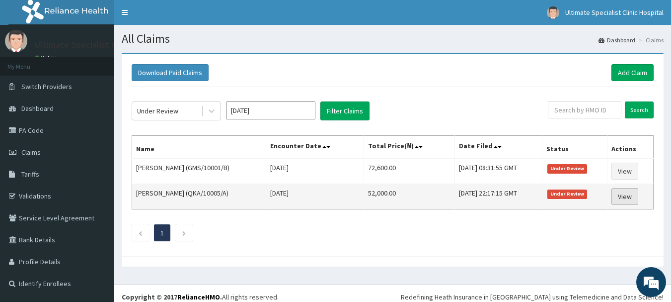
click at [625, 194] on link "View" at bounding box center [625, 196] width 27 height 17
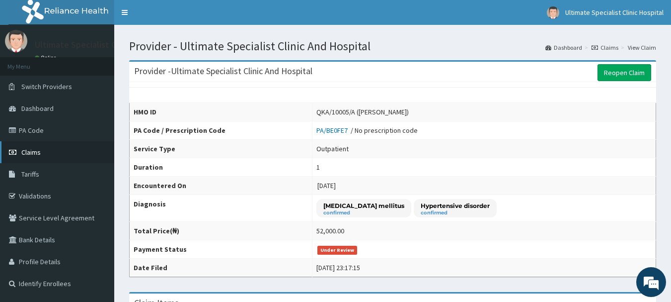
click at [35, 153] on span "Claims" at bounding box center [30, 152] width 19 height 9
